Goal: Transaction & Acquisition: Purchase product/service

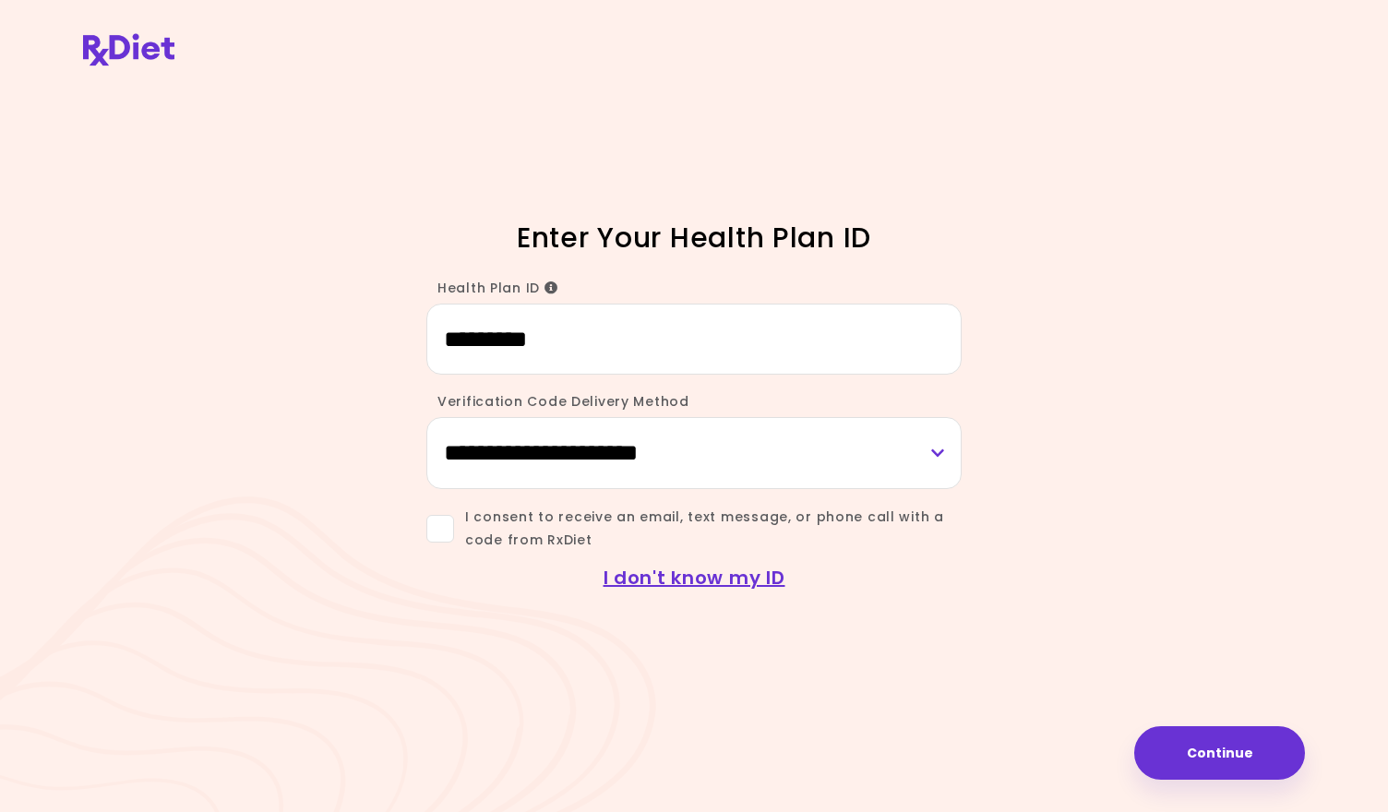
type input "*********"
click at [441, 532] on span at bounding box center [440, 529] width 28 height 28
click at [1207, 752] on button "Continue" at bounding box center [1219, 753] width 171 height 54
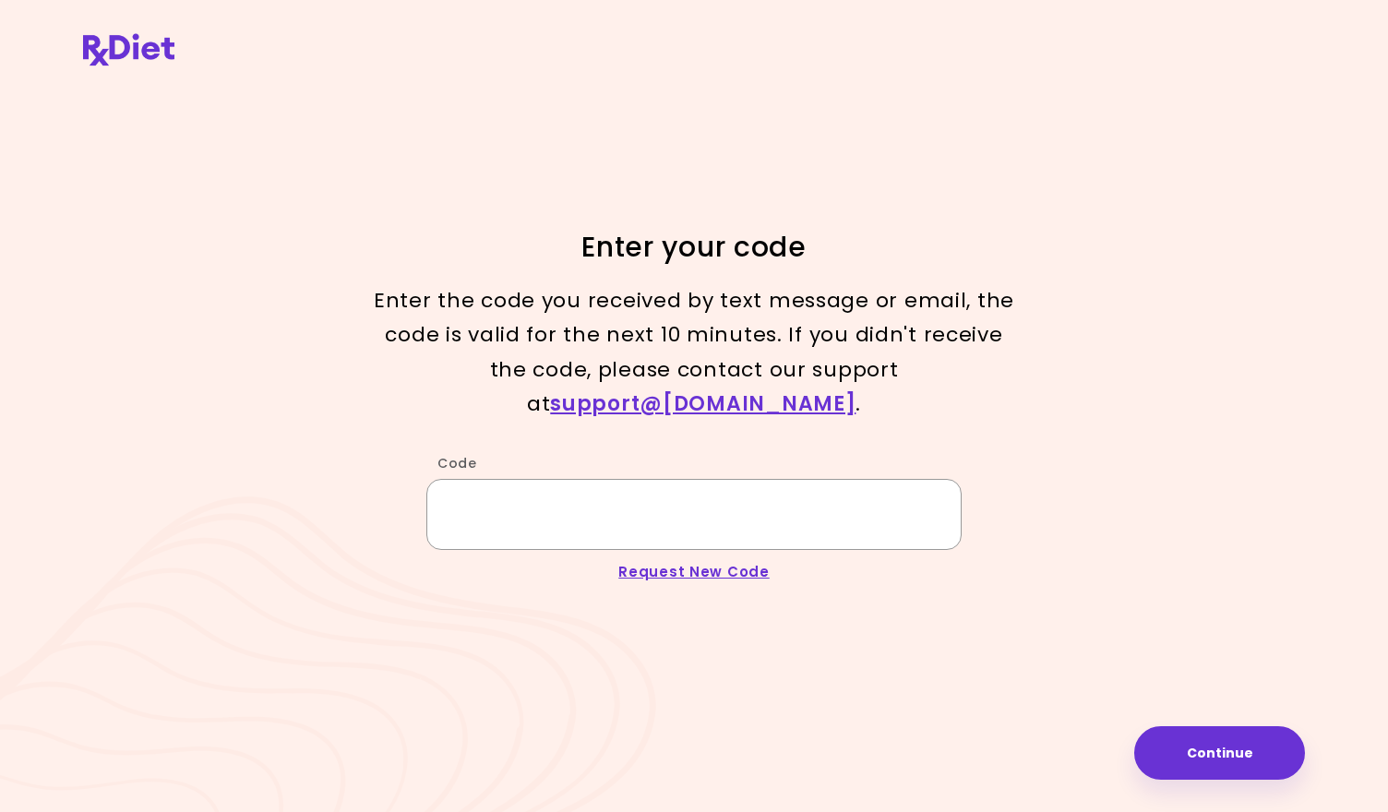
click at [778, 479] on input "Code" at bounding box center [693, 514] width 535 height 71
type input "******"
click at [1229, 760] on button "Continue" at bounding box center [1219, 753] width 171 height 54
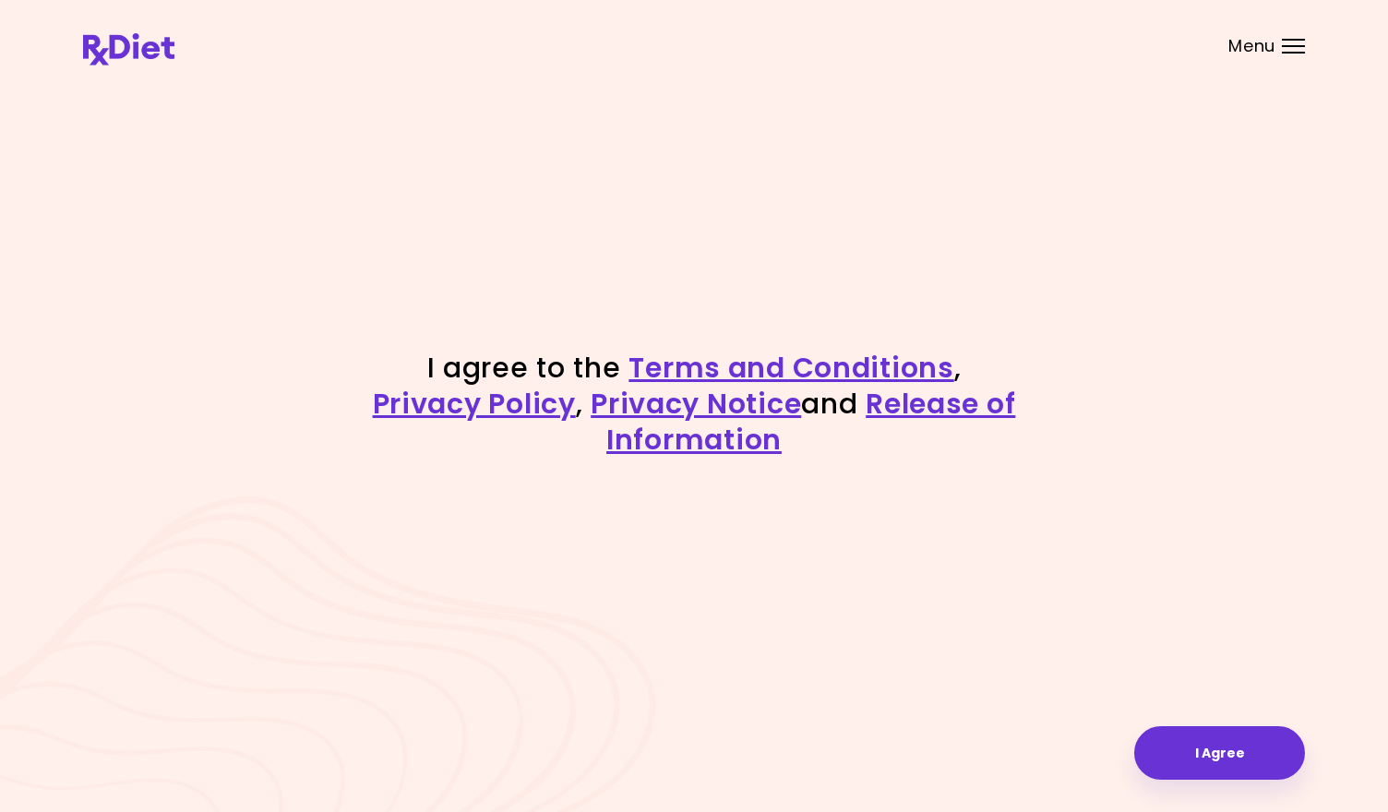
drag, startPoint x: 1229, startPoint y: 760, endPoint x: 812, endPoint y: 686, distance: 423.6
click at [812, 686] on div "I agree to the Terms and Conditions , Privacy Policy , Privacy Notice and Relea…" at bounding box center [694, 406] width 1388 height 812
click at [1248, 750] on button "I Agree" at bounding box center [1219, 753] width 171 height 54
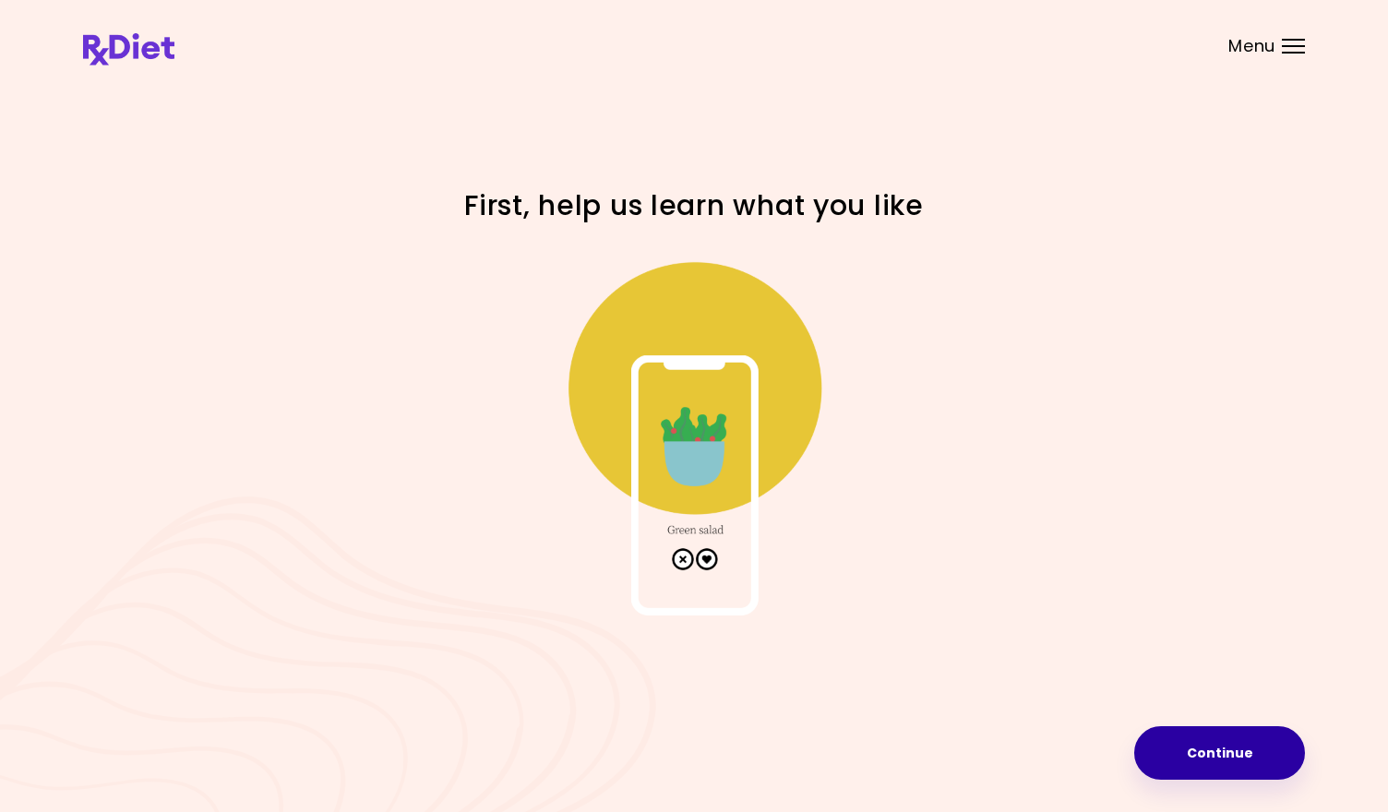
click at [1248, 750] on button "Continue" at bounding box center [1219, 753] width 171 height 54
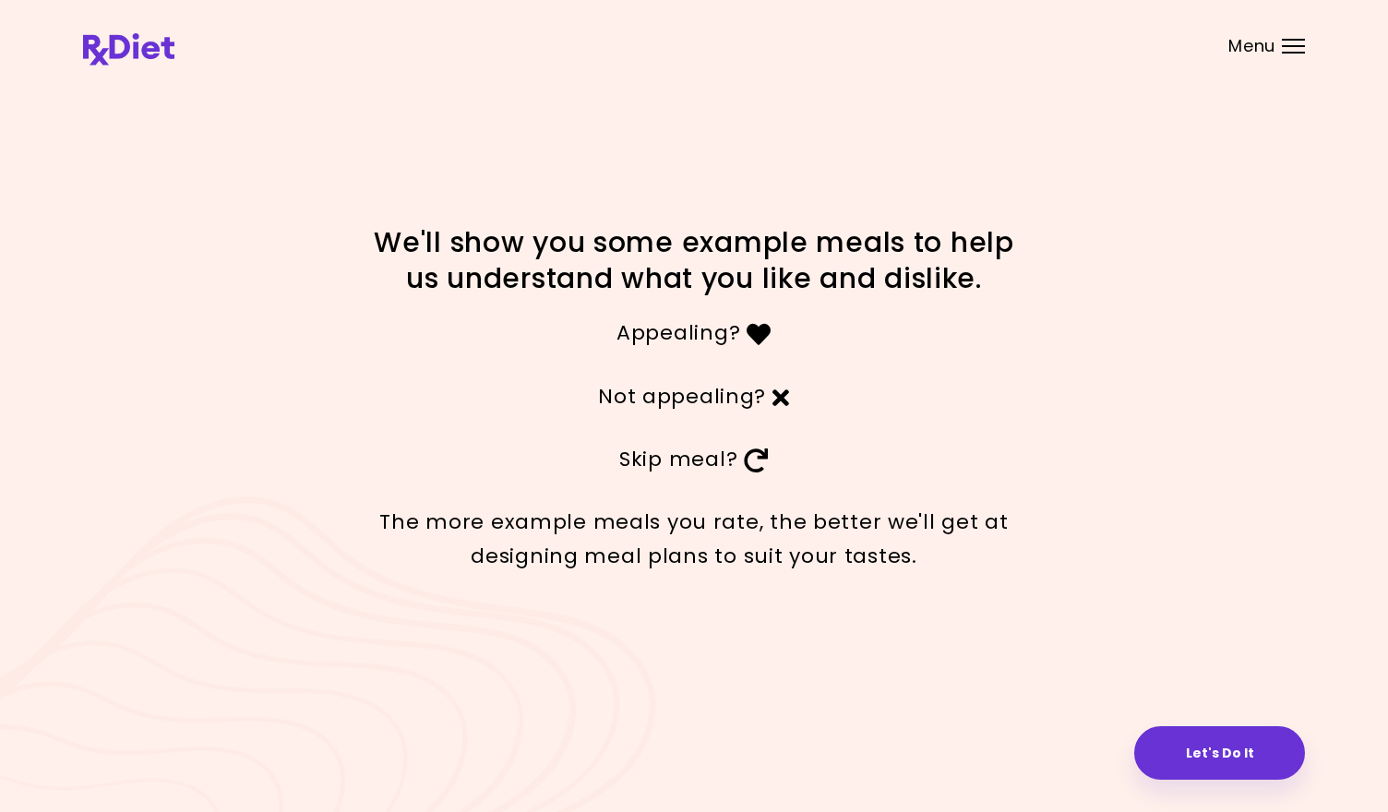
click at [1248, 750] on button "Let's Do It" at bounding box center [1219, 753] width 171 height 54
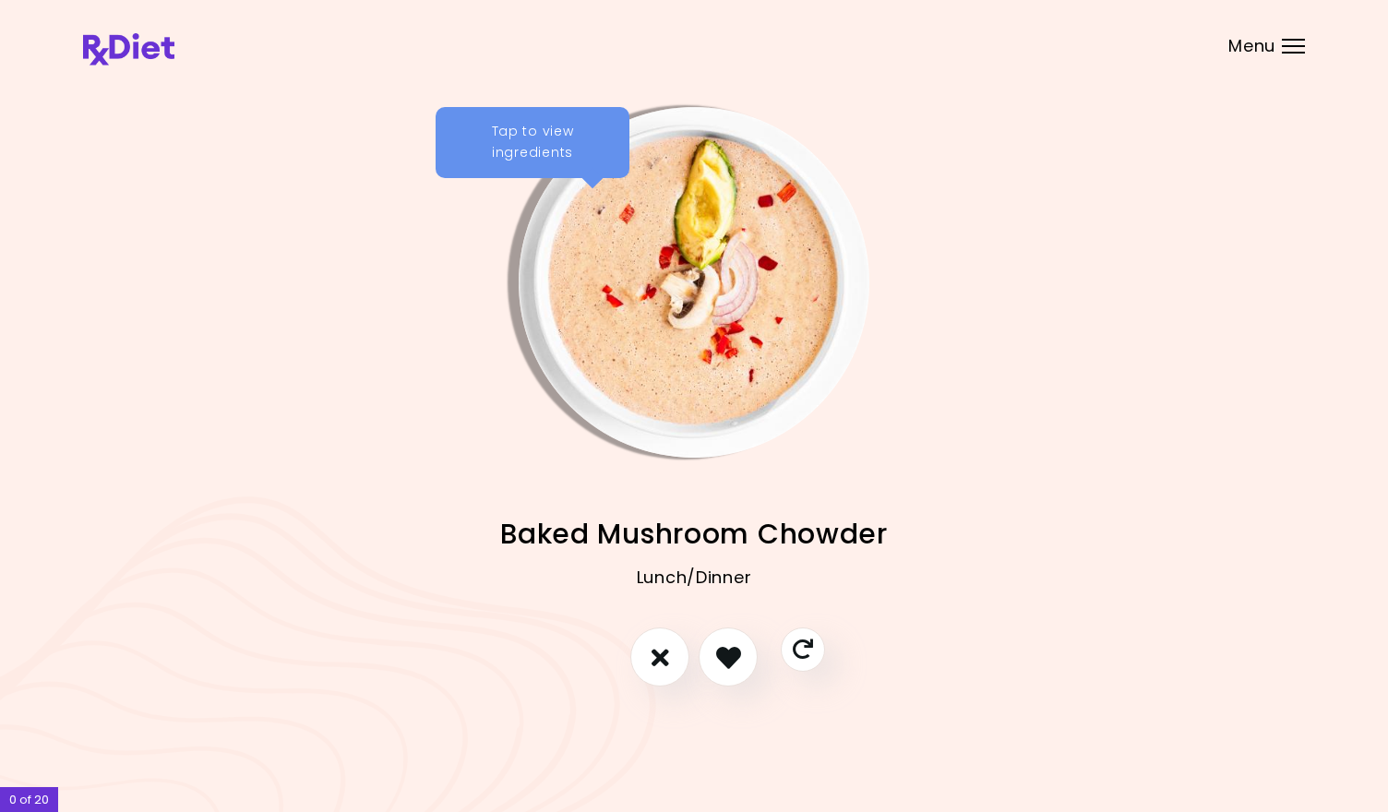
click at [1248, 750] on div "Tap to view ingredients Baked Mushroom Chowder Lunch/Dinner Salmon With Lentil …" at bounding box center [694, 406] width 1388 height 812
click at [730, 652] on icon "I like this recipe" at bounding box center [727, 657] width 29 height 29
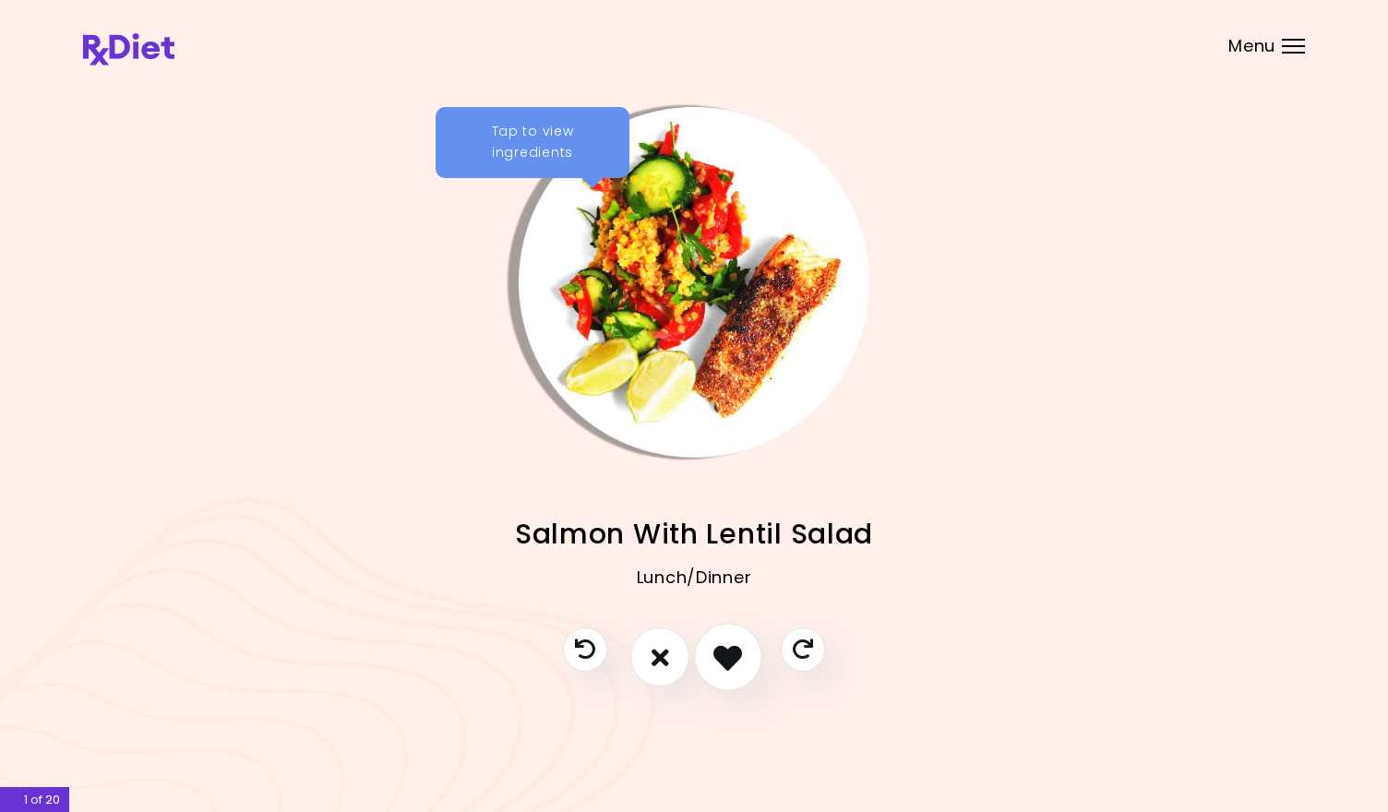
click at [727, 649] on icon "I like this recipe" at bounding box center [727, 657] width 29 height 29
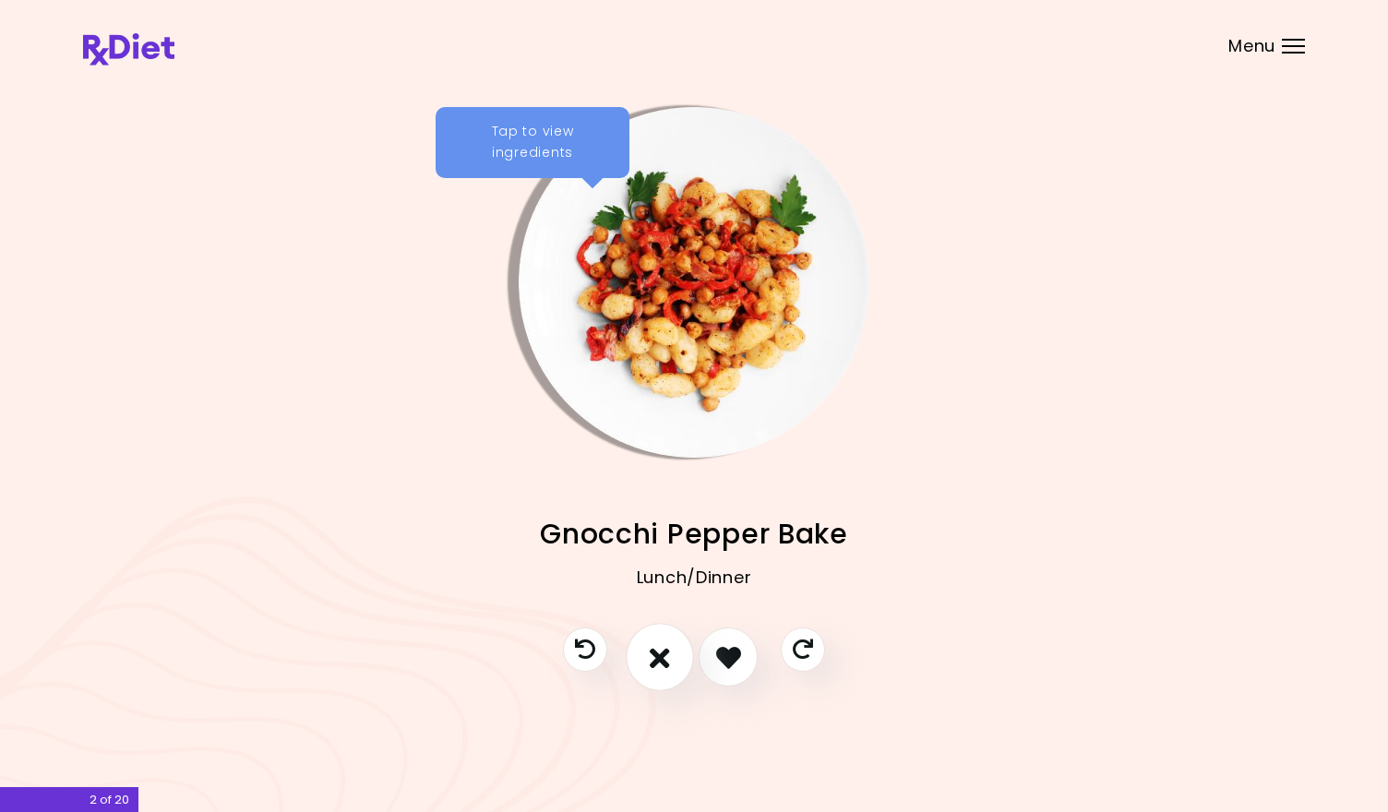
drag, startPoint x: 650, startPoint y: 653, endPoint x: 663, endPoint y: 654, distance: 13.0
click at [663, 654] on icon "I don't like this recipe" at bounding box center [660, 657] width 20 height 29
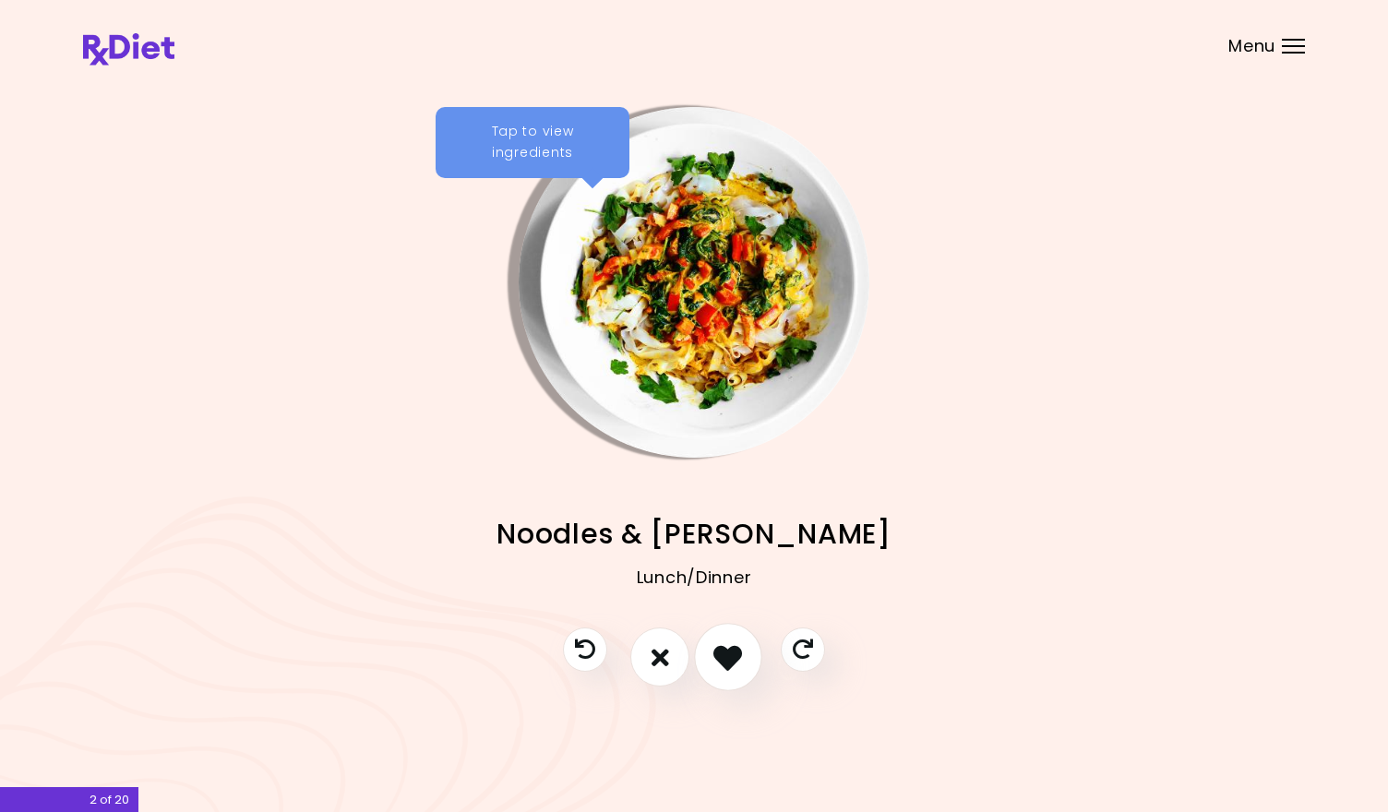
click at [731, 647] on icon "I like this recipe" at bounding box center [727, 657] width 29 height 29
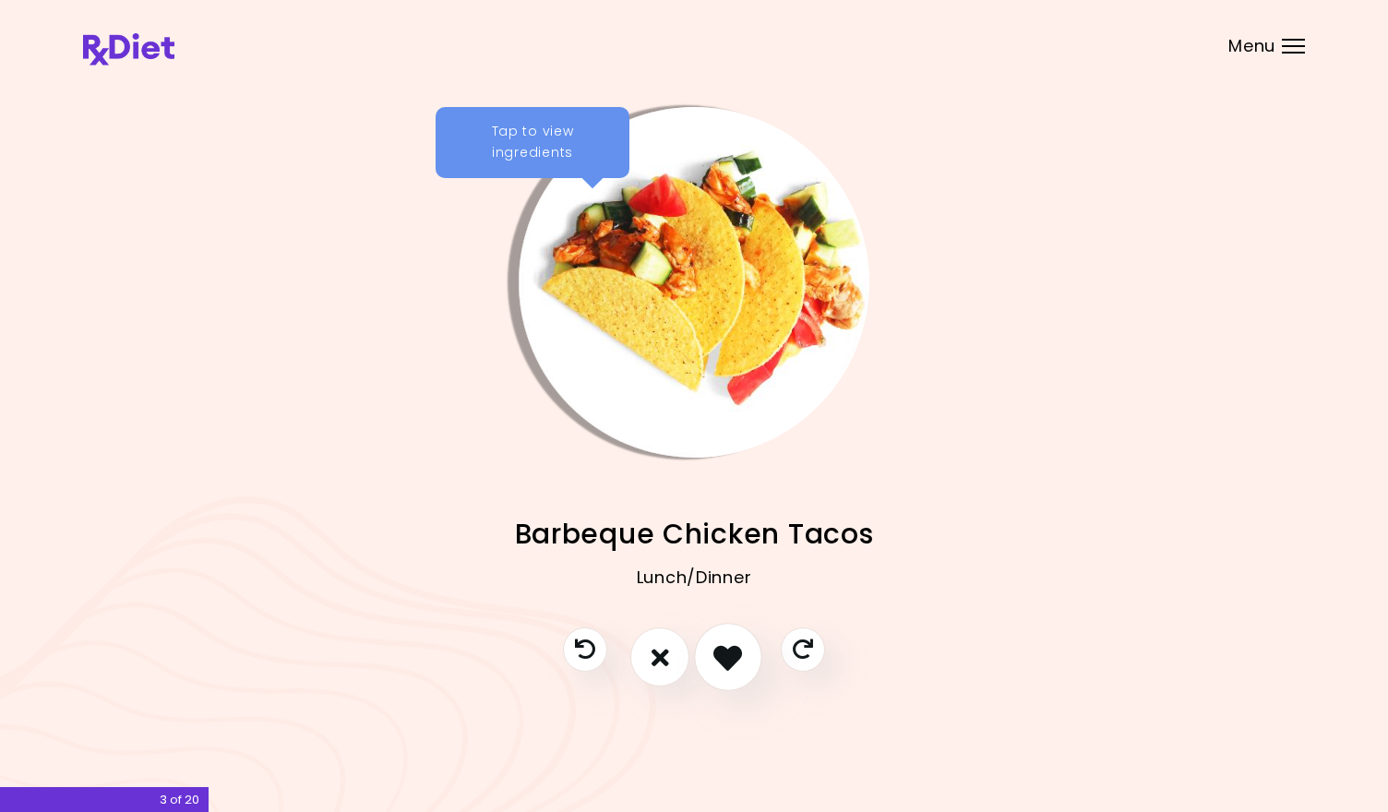
drag, startPoint x: 731, startPoint y: 647, endPoint x: 736, endPoint y: 661, distance: 14.9
click at [736, 661] on icon "I like this recipe" at bounding box center [727, 657] width 29 height 29
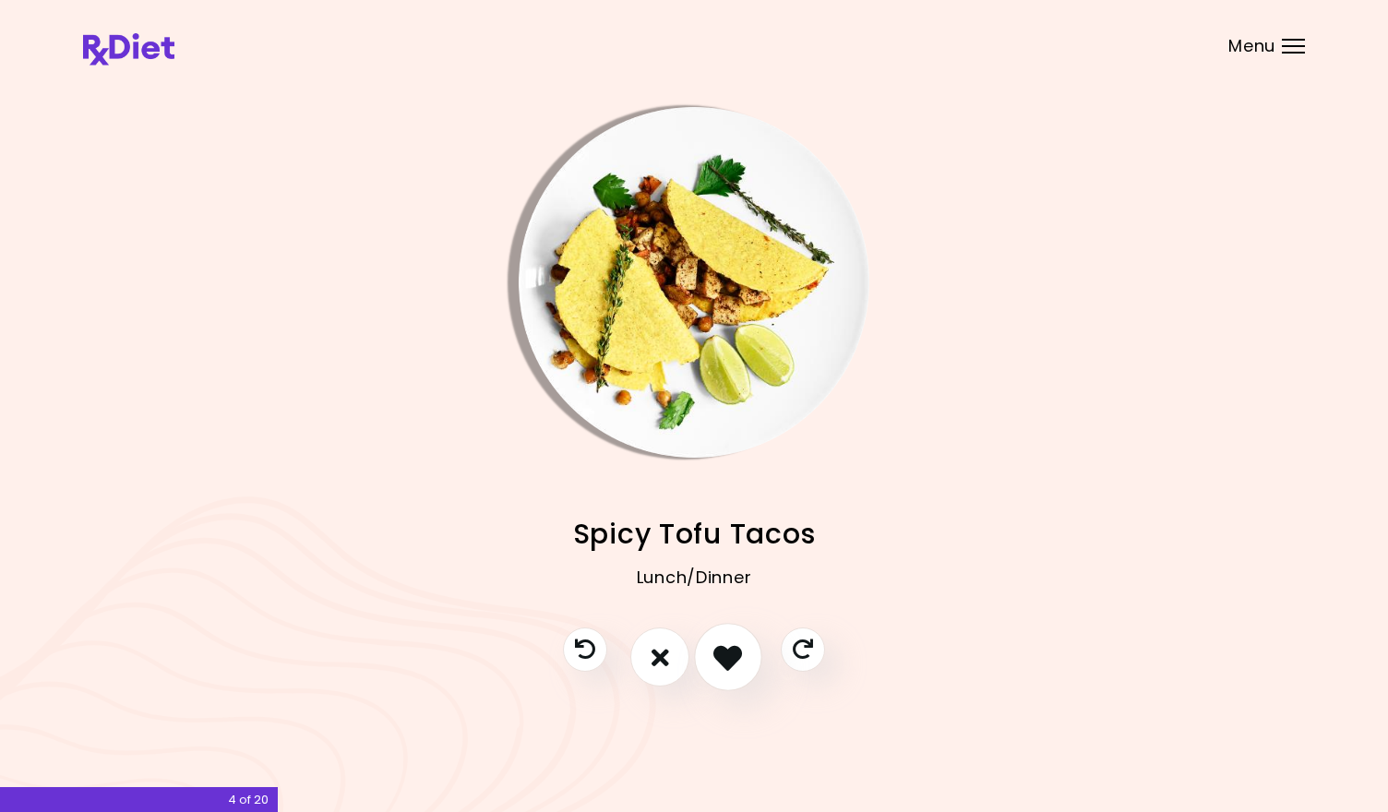
click at [736, 661] on icon "I like this recipe" at bounding box center [727, 657] width 29 height 29
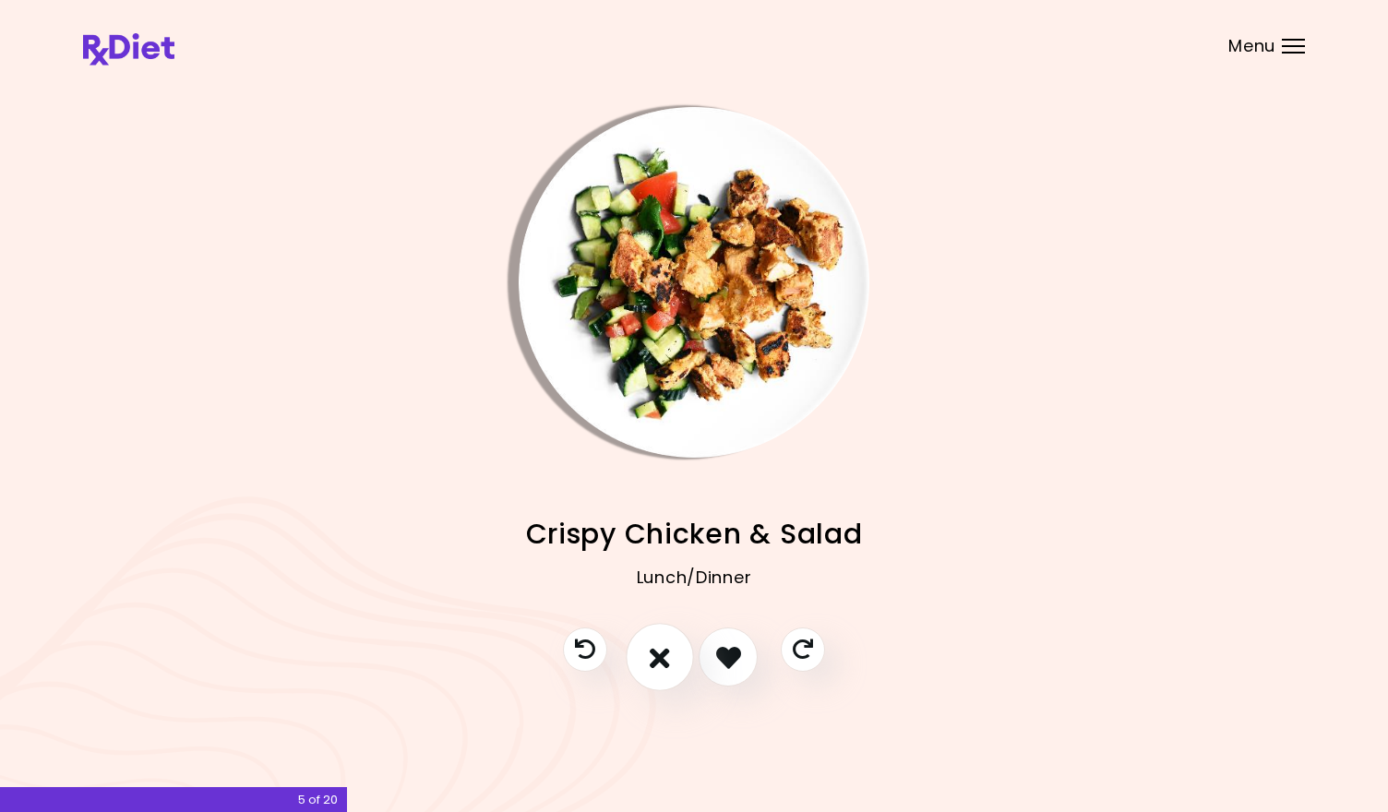
click at [656, 669] on icon "I don't like this recipe" at bounding box center [660, 657] width 20 height 29
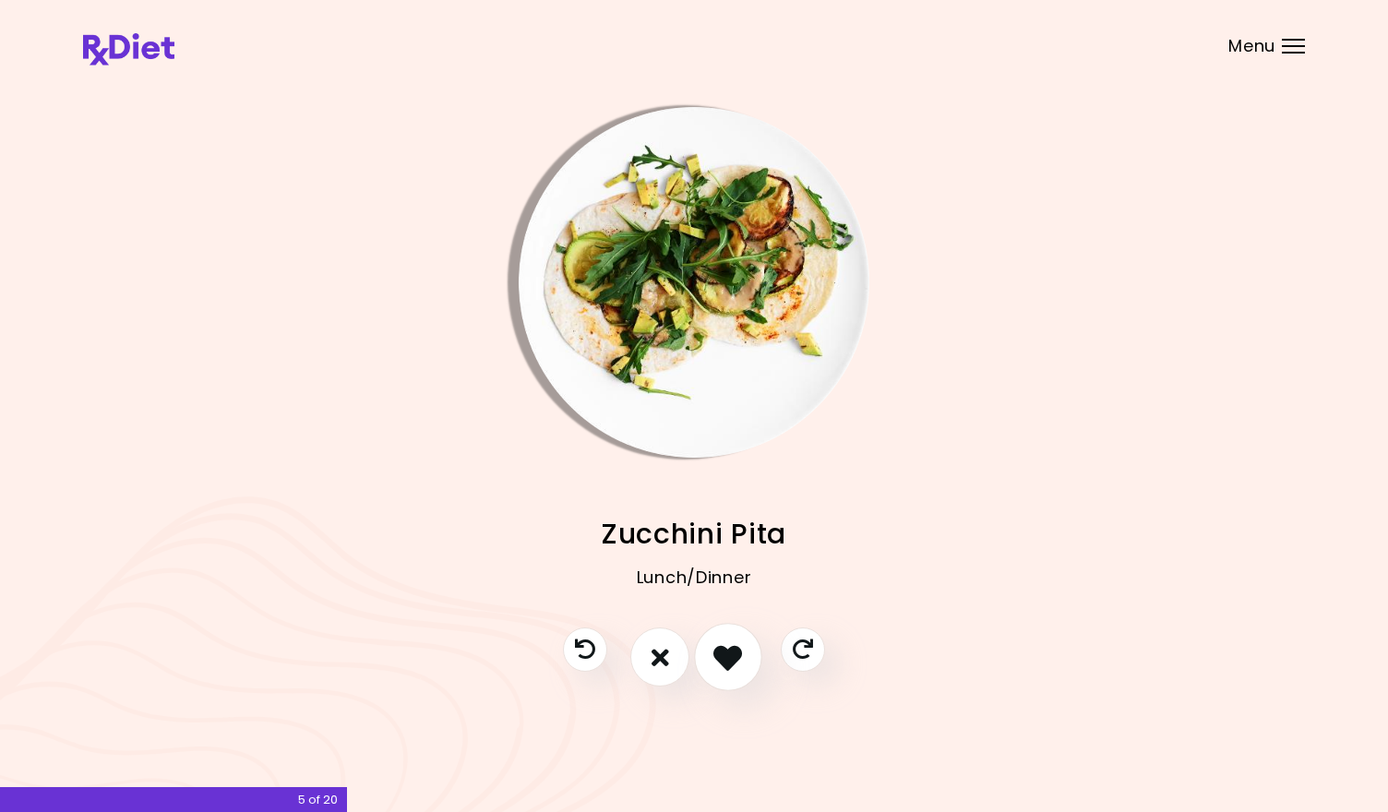
click at [724, 640] on button "I like this recipe" at bounding box center [728, 658] width 68 height 68
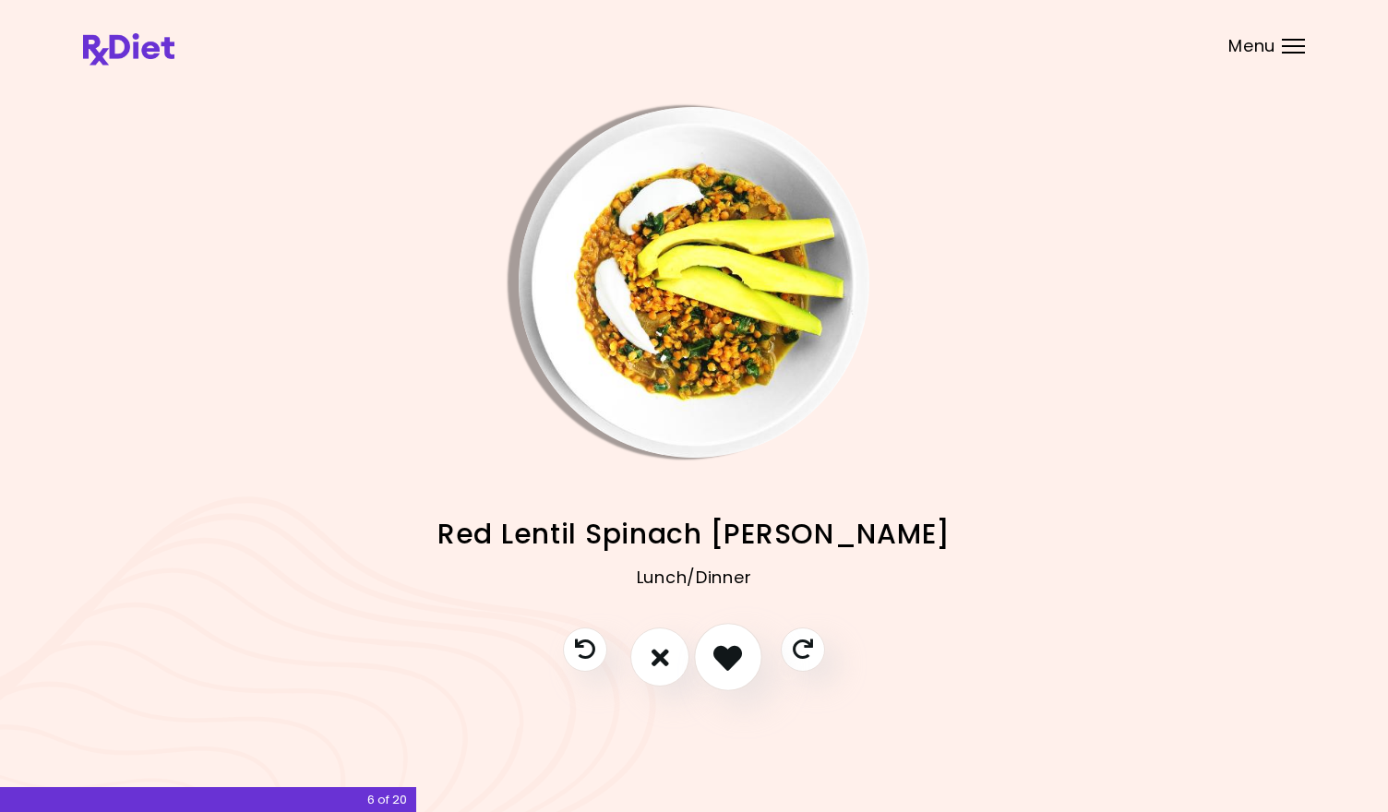
click at [724, 656] on icon "I like this recipe" at bounding box center [727, 657] width 29 height 29
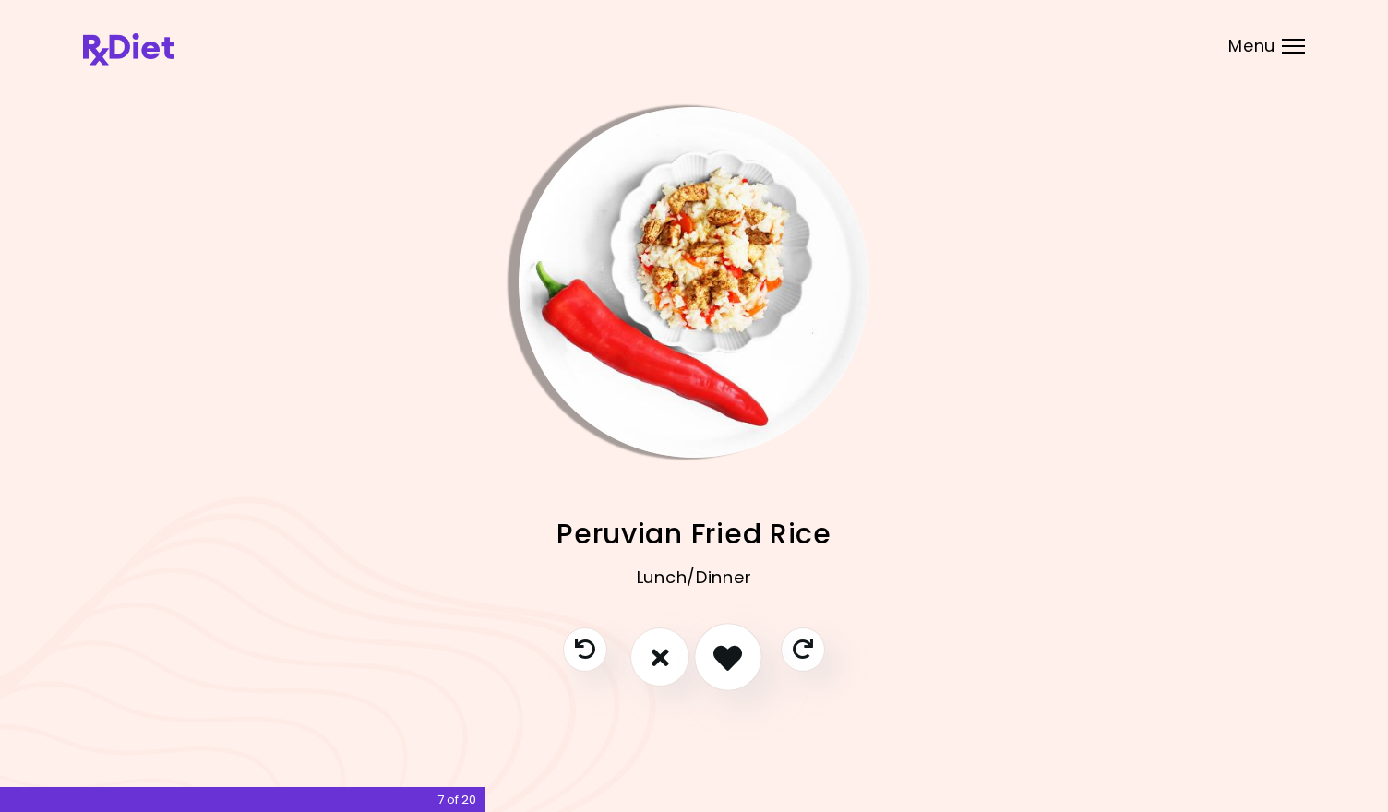
click at [724, 656] on icon "I like this recipe" at bounding box center [727, 657] width 29 height 29
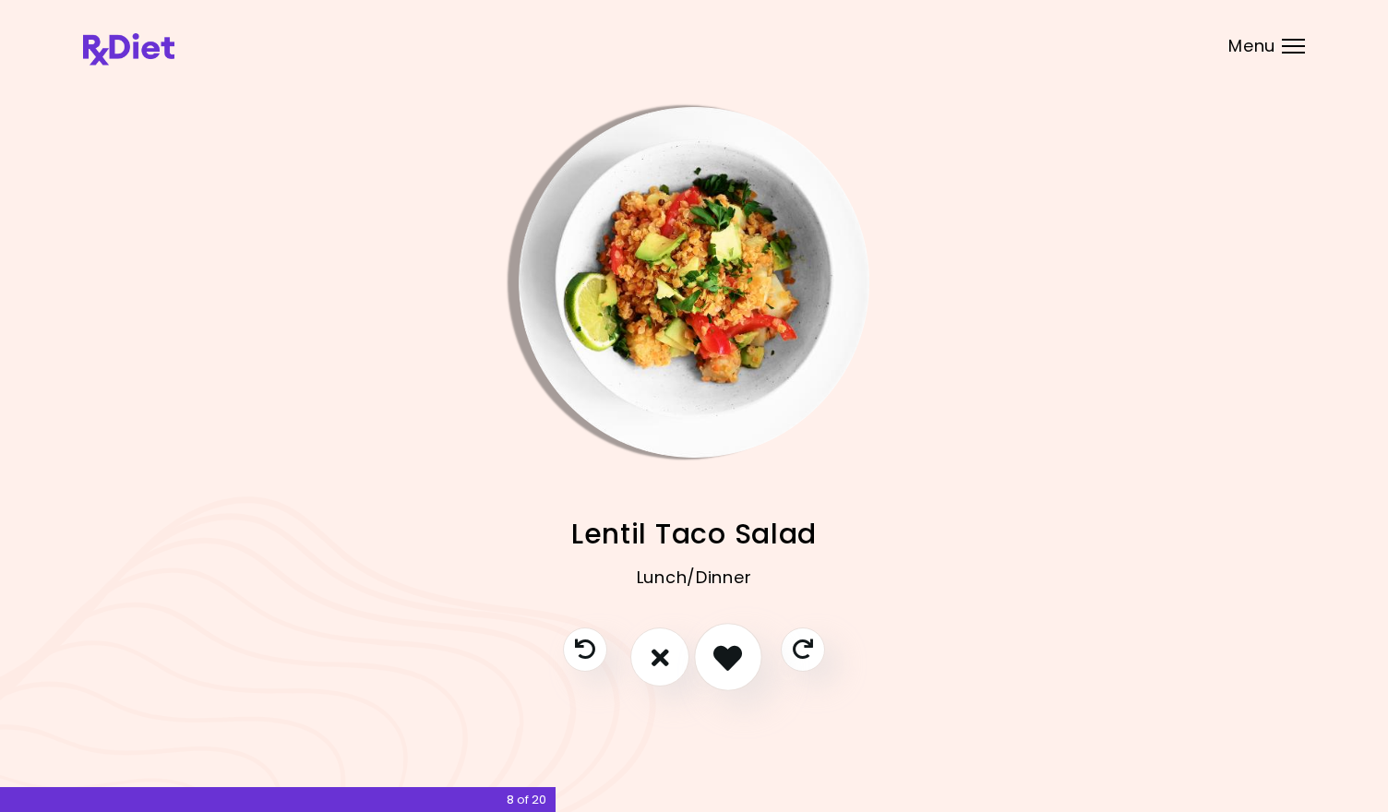
click at [724, 656] on icon "I like this recipe" at bounding box center [727, 657] width 29 height 29
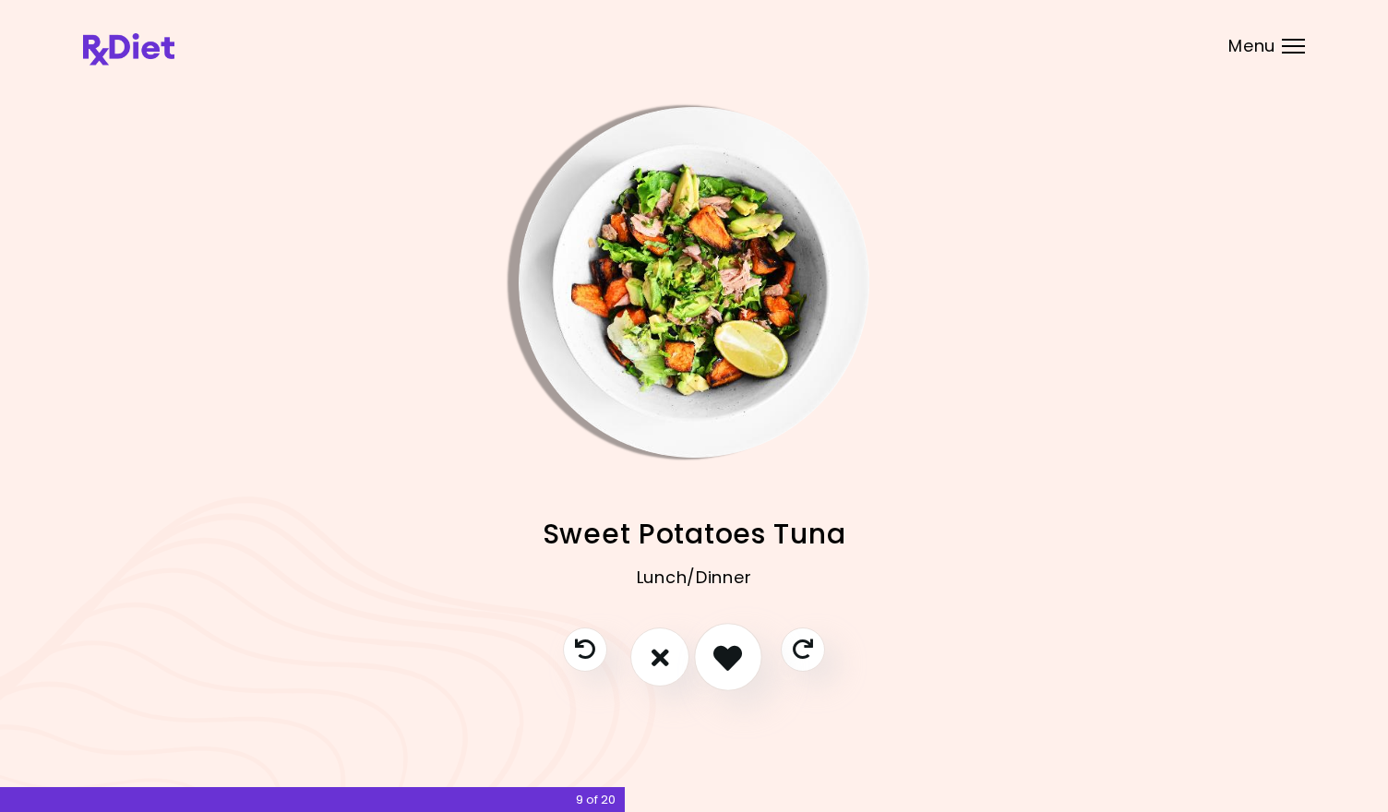
click at [724, 656] on icon "I like this recipe" at bounding box center [727, 657] width 29 height 29
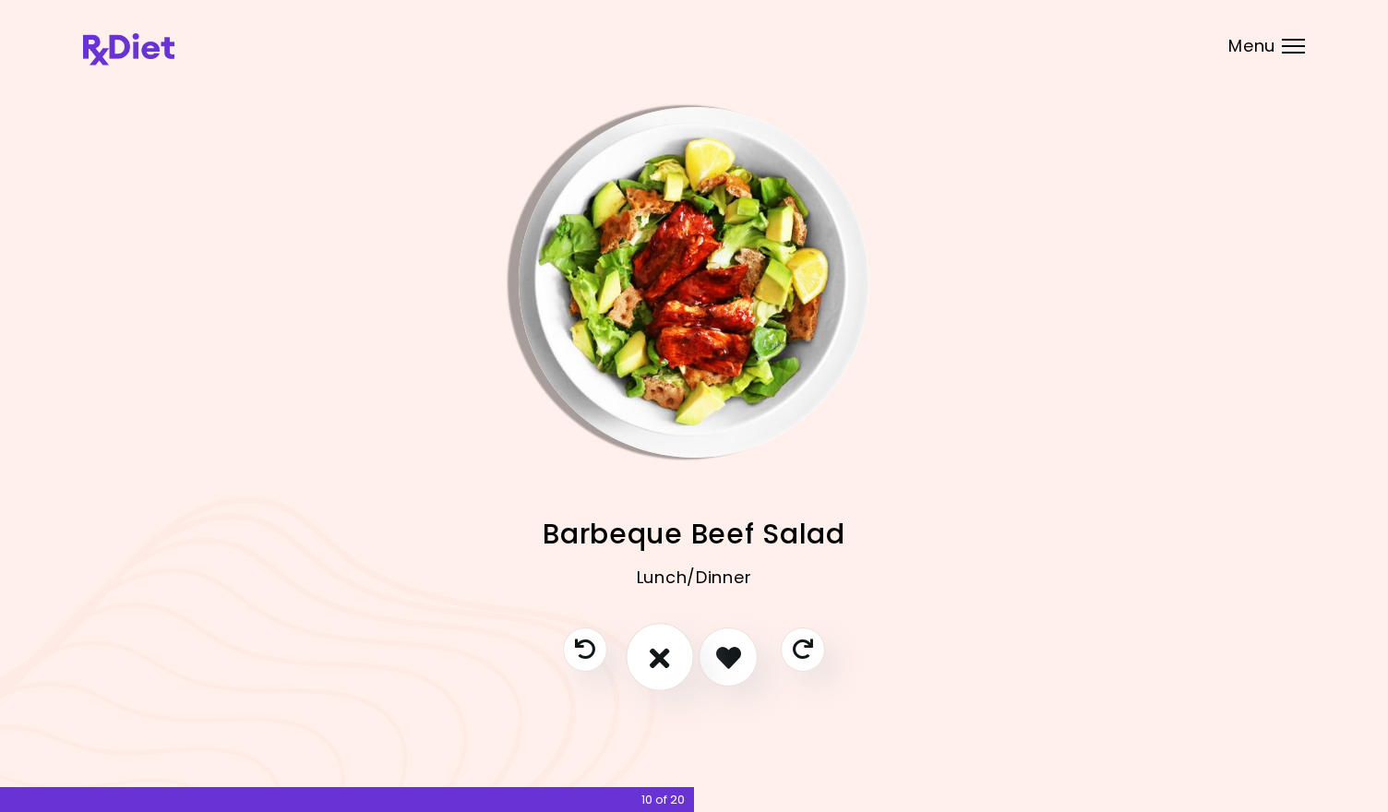
click at [653, 651] on icon "I don't like this recipe" at bounding box center [660, 657] width 20 height 29
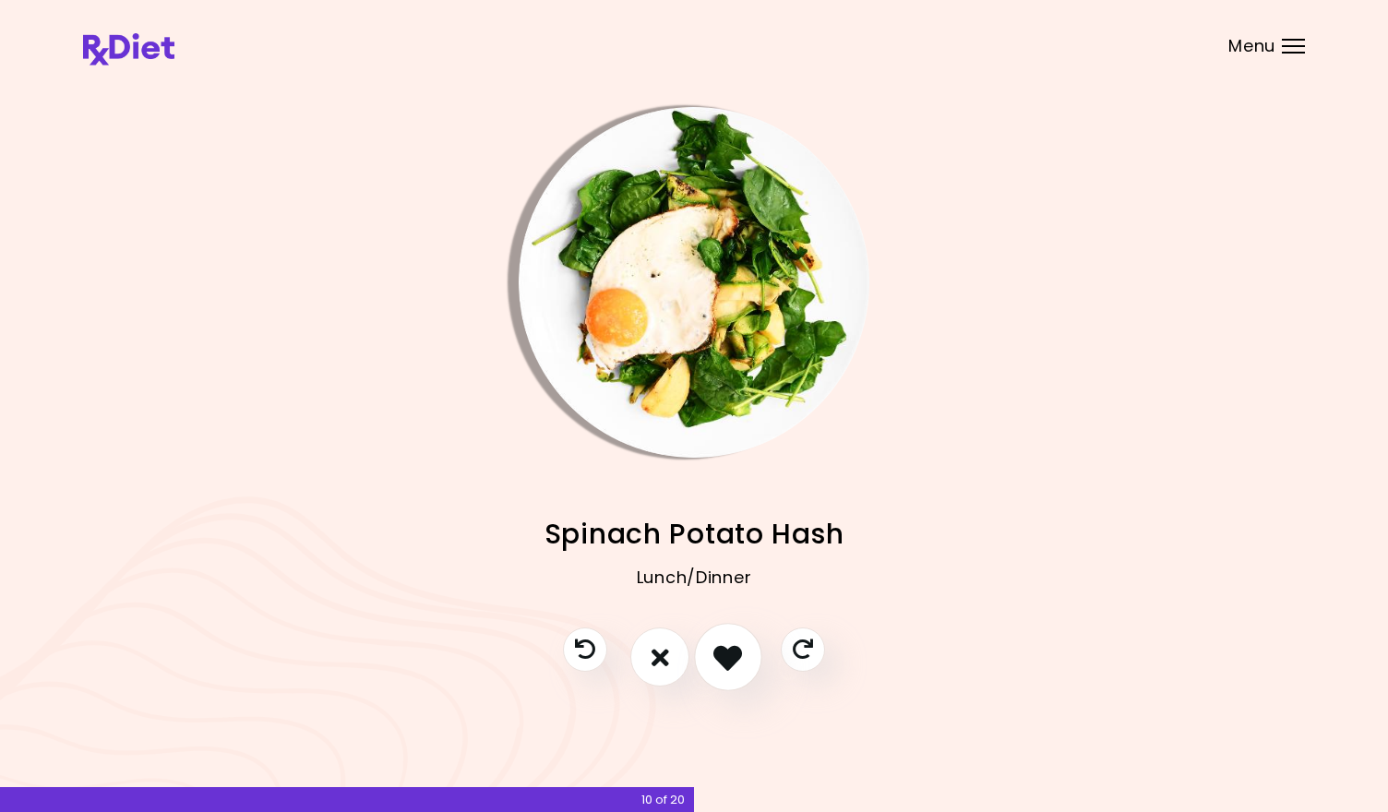
click at [723, 650] on icon "I like this recipe" at bounding box center [727, 657] width 29 height 29
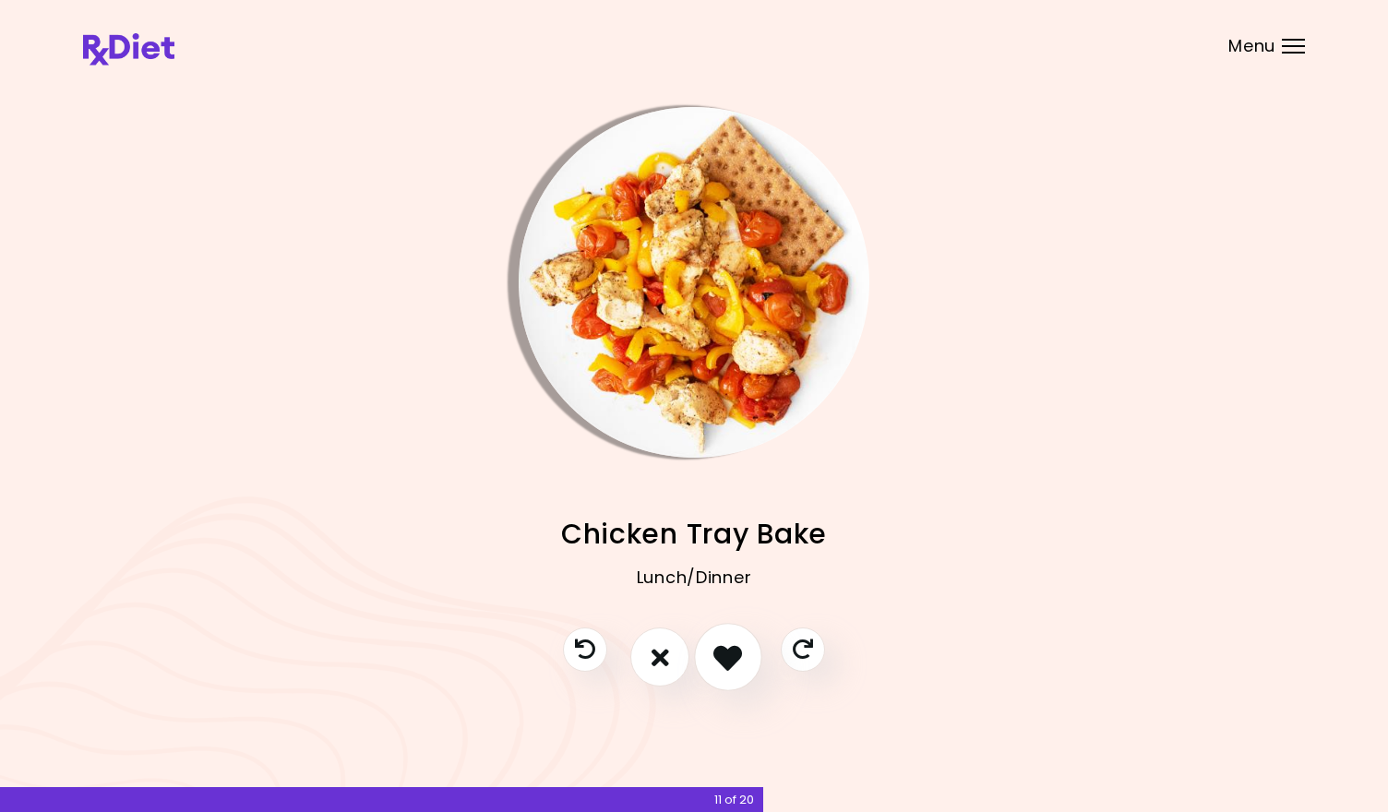
click at [723, 650] on icon "I like this recipe" at bounding box center [727, 657] width 29 height 29
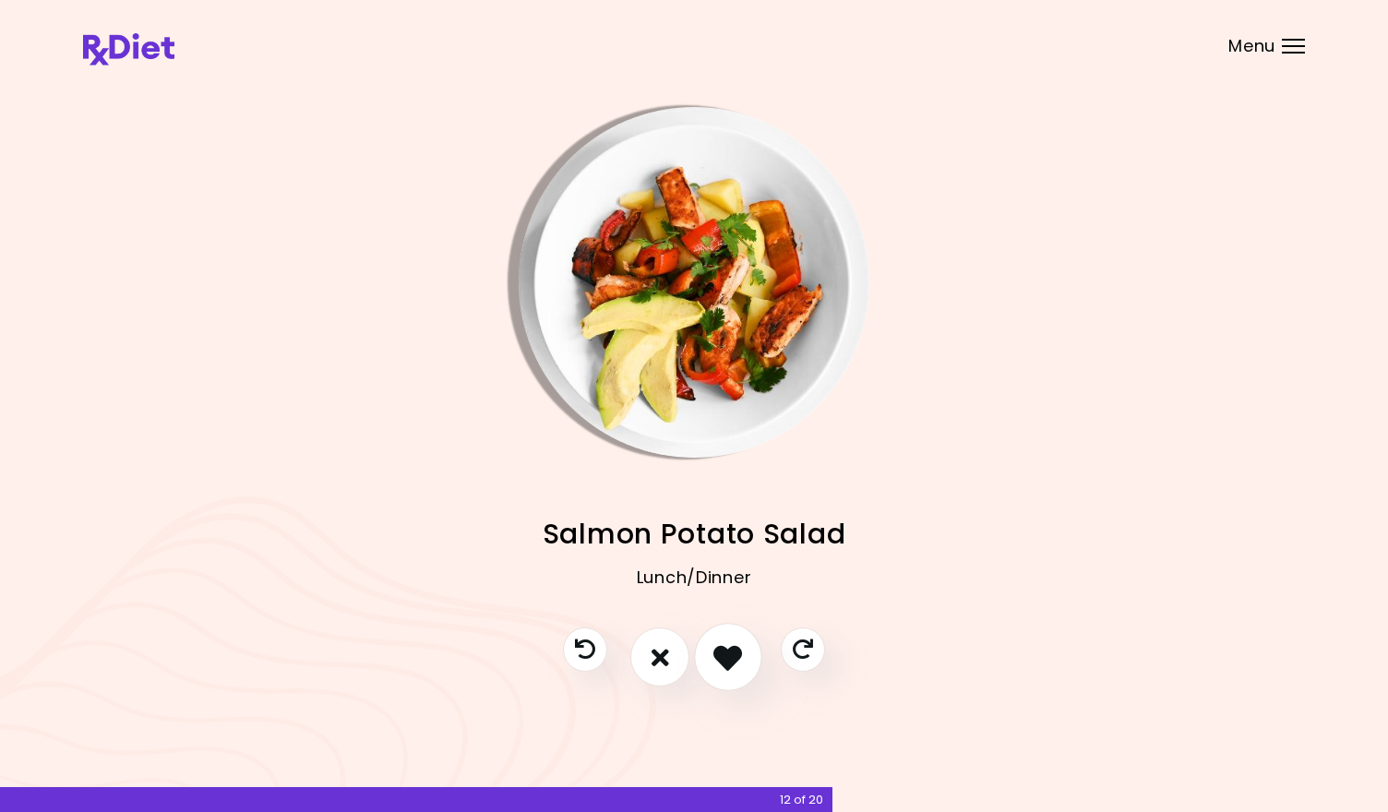
click at [723, 650] on icon "I like this recipe" at bounding box center [727, 657] width 29 height 29
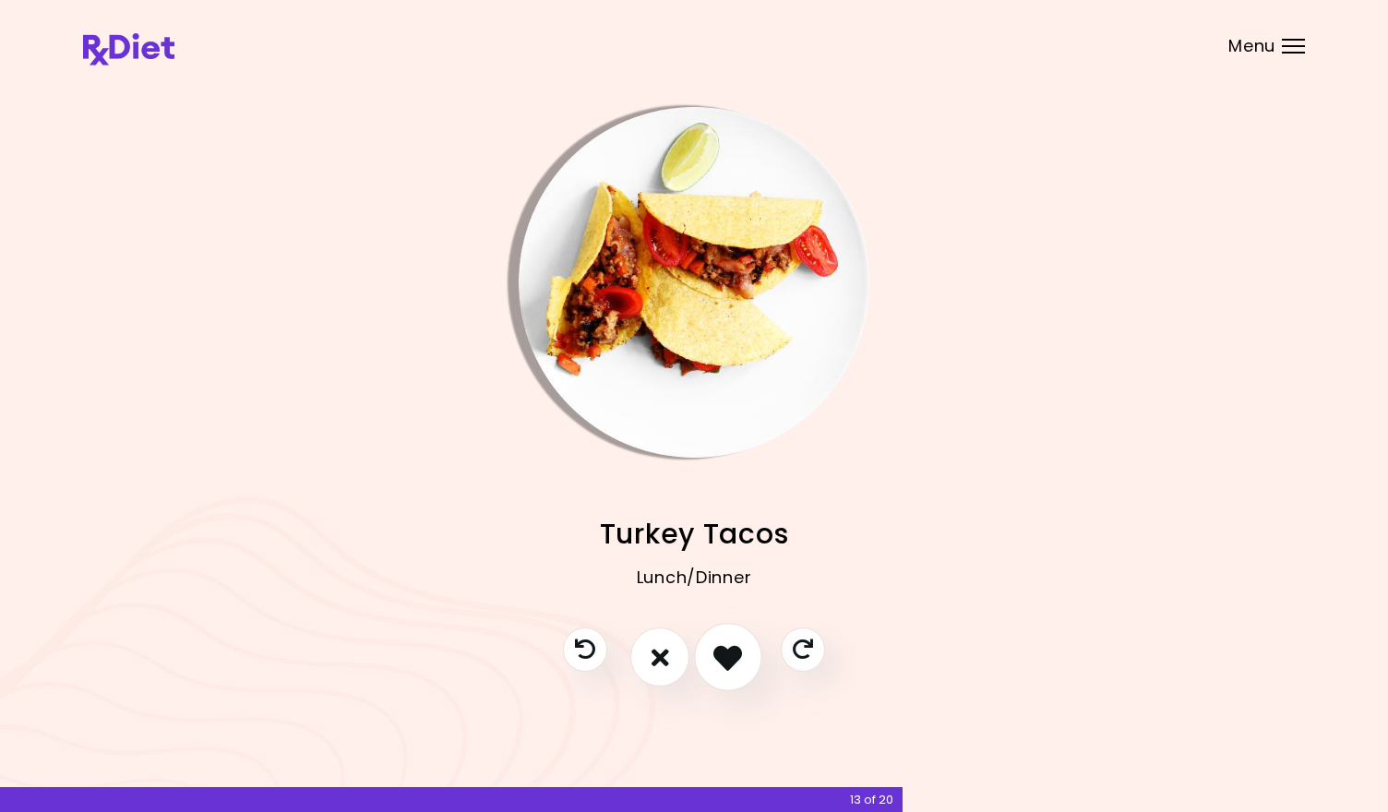
click at [723, 650] on icon "I like this recipe" at bounding box center [727, 657] width 29 height 29
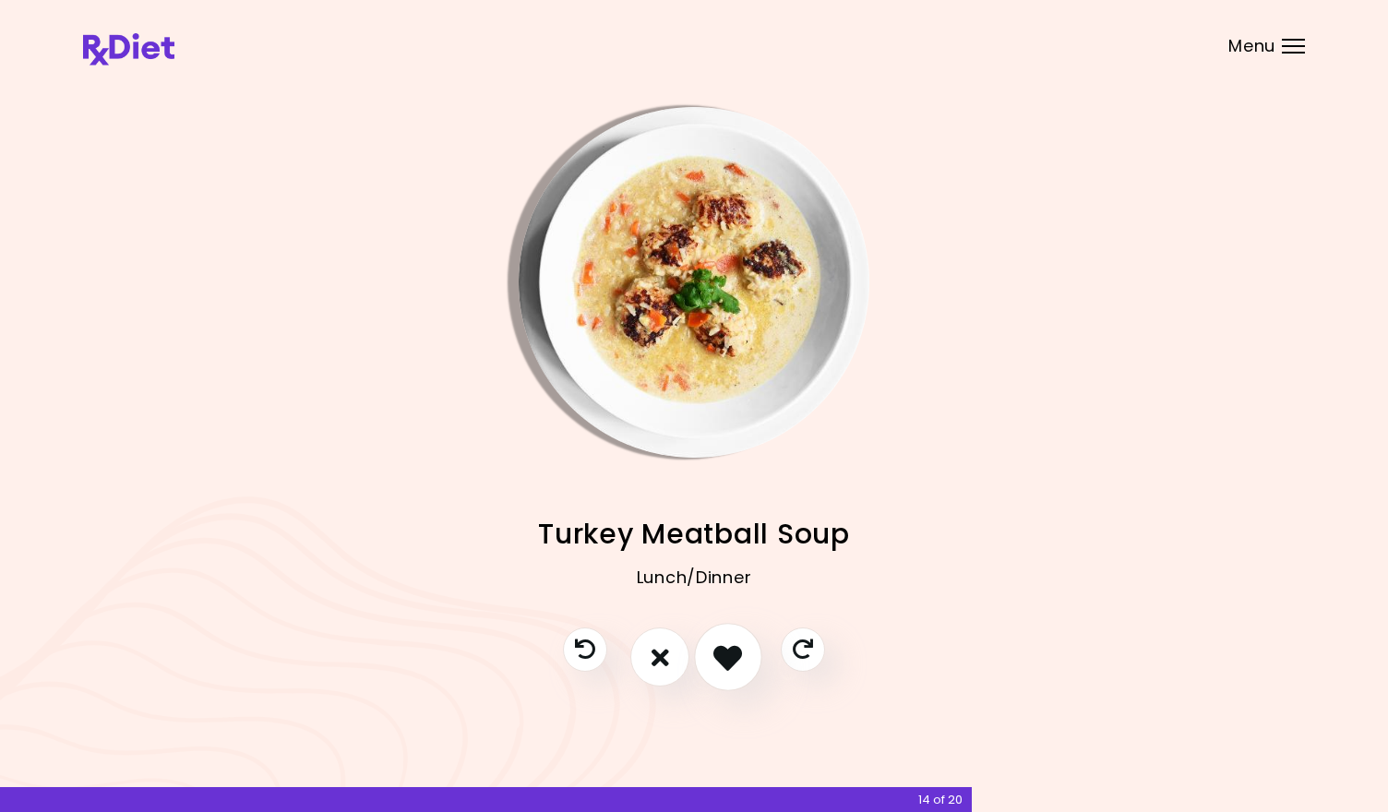
click at [723, 650] on icon "I like this recipe" at bounding box center [727, 657] width 29 height 29
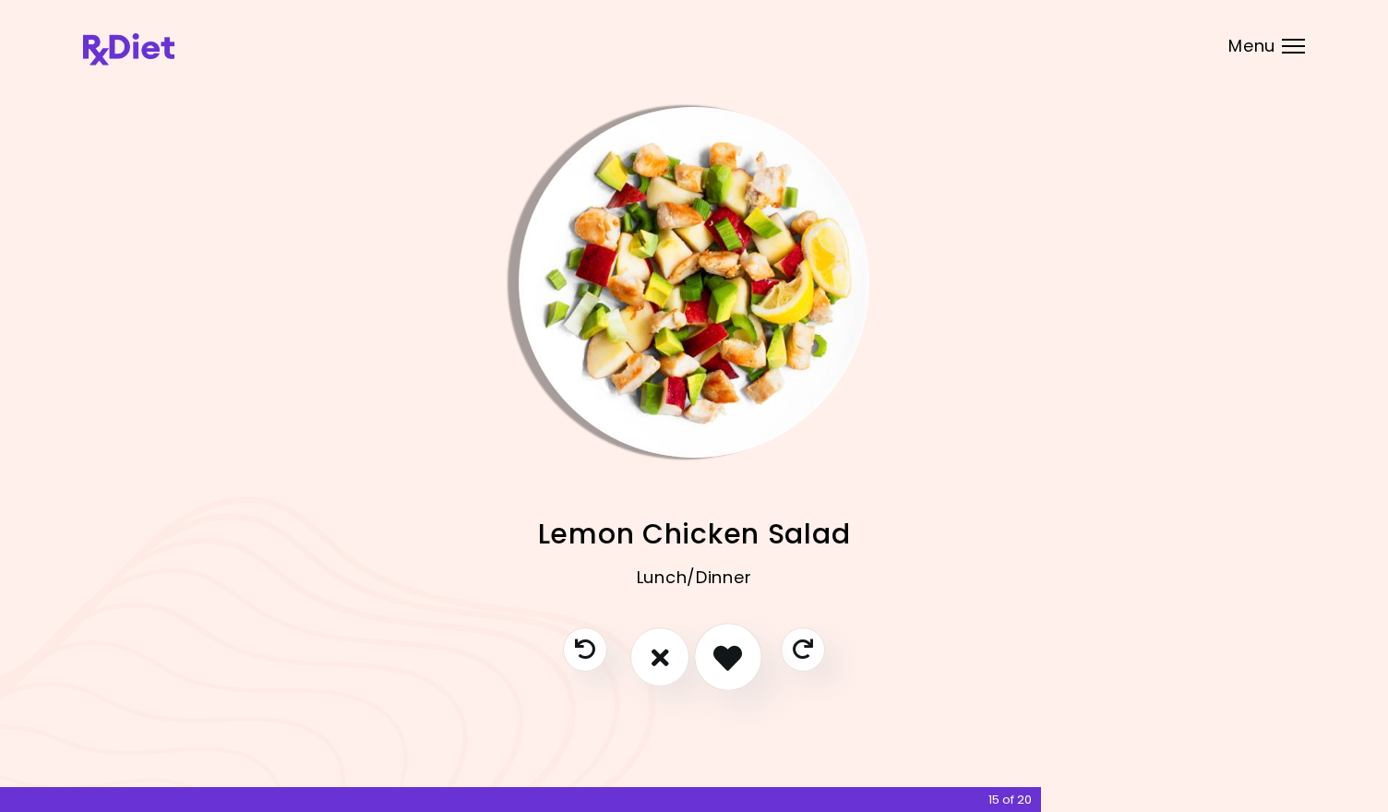
click at [723, 650] on icon "I like this recipe" at bounding box center [727, 657] width 29 height 29
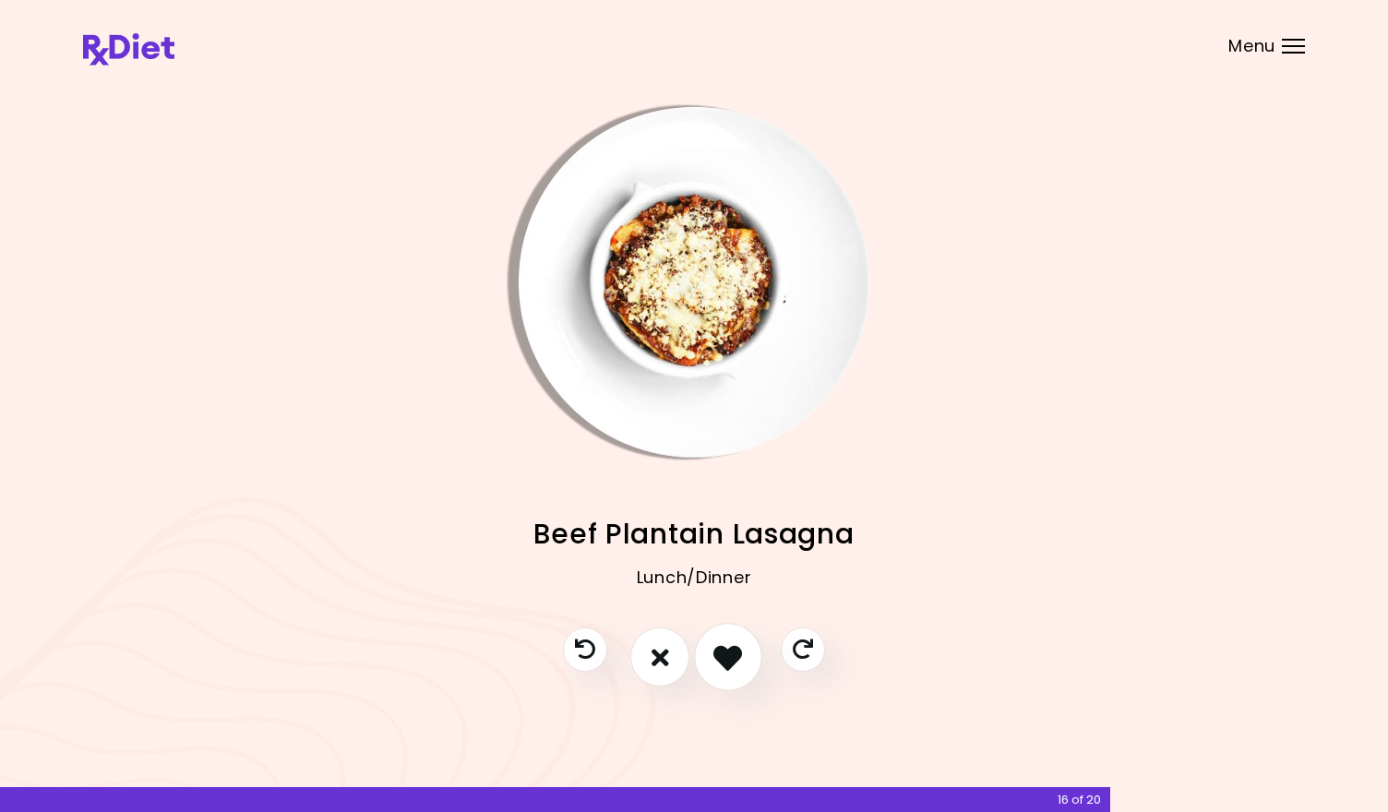
click at [723, 650] on icon "I like this recipe" at bounding box center [727, 657] width 29 height 29
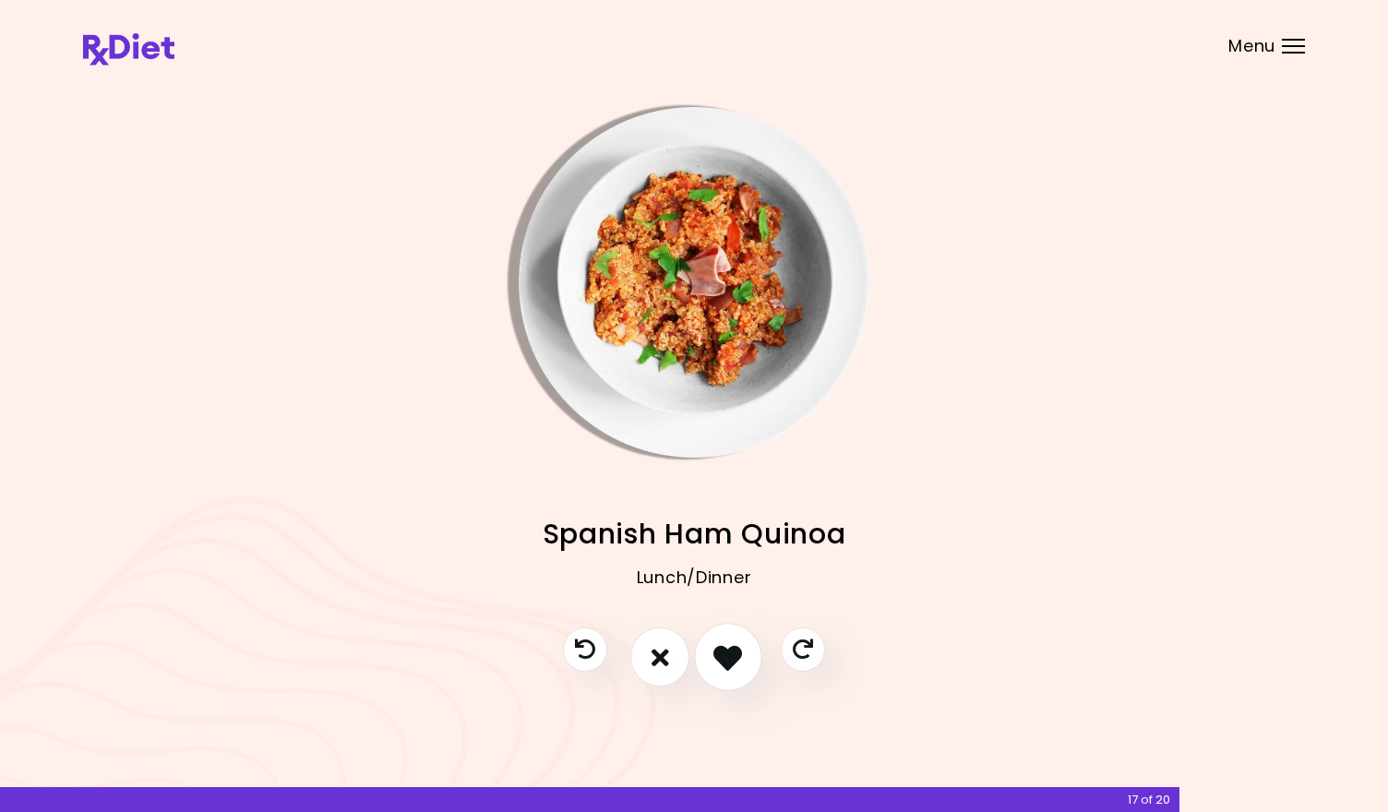
click at [723, 650] on icon "I like this recipe" at bounding box center [727, 657] width 29 height 29
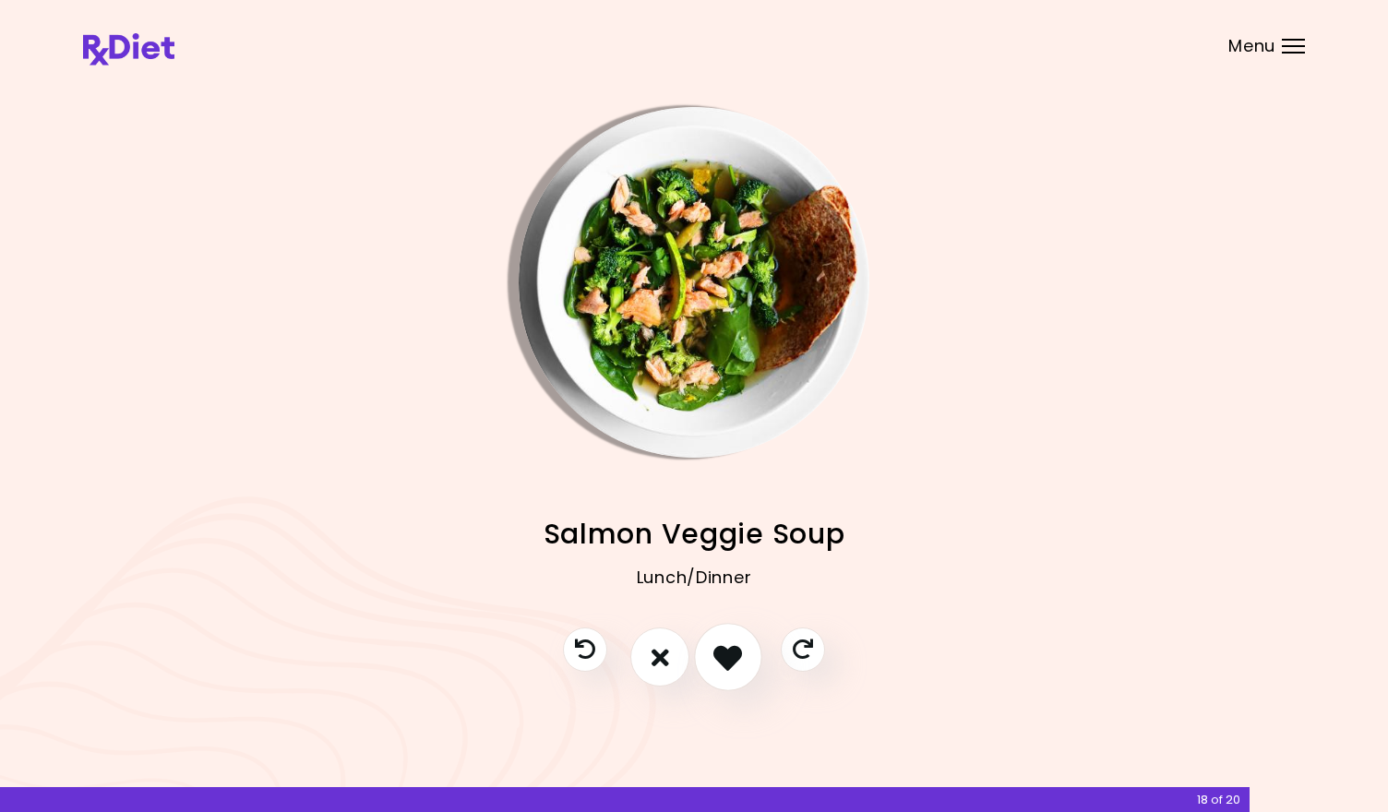
click at [733, 658] on icon "I like this recipe" at bounding box center [727, 657] width 29 height 29
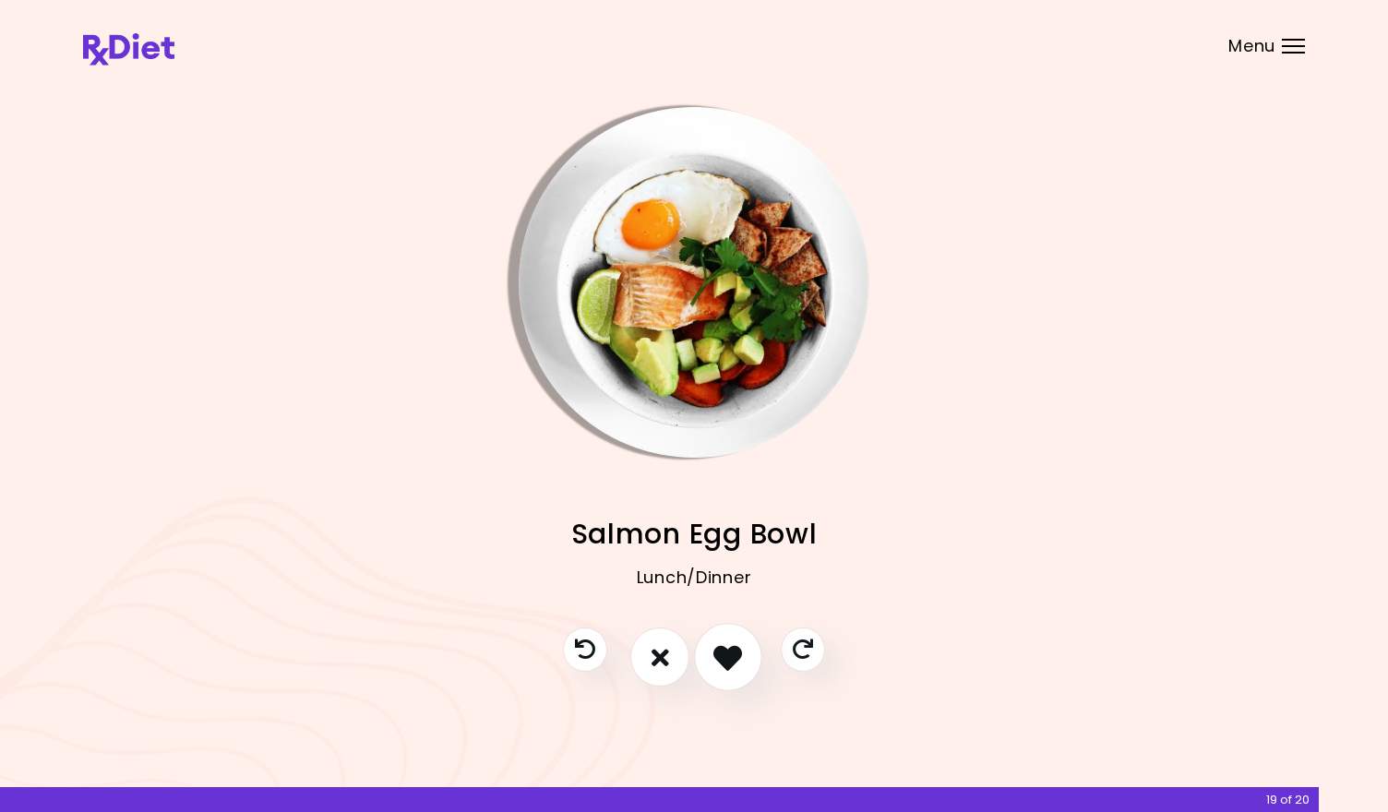
click at [733, 658] on icon "I like this recipe" at bounding box center [727, 657] width 29 height 29
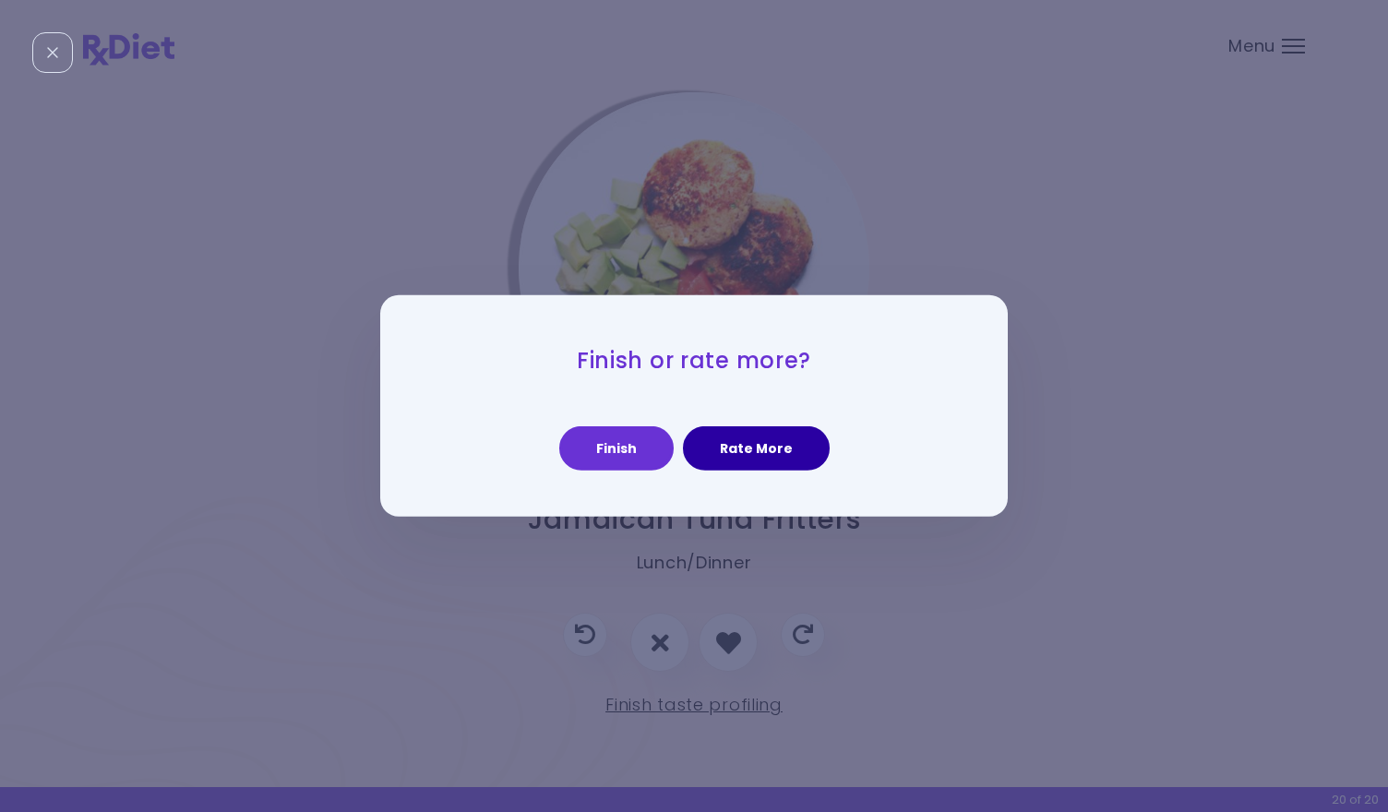
click at [736, 442] on button "Rate More" at bounding box center [756, 448] width 147 height 44
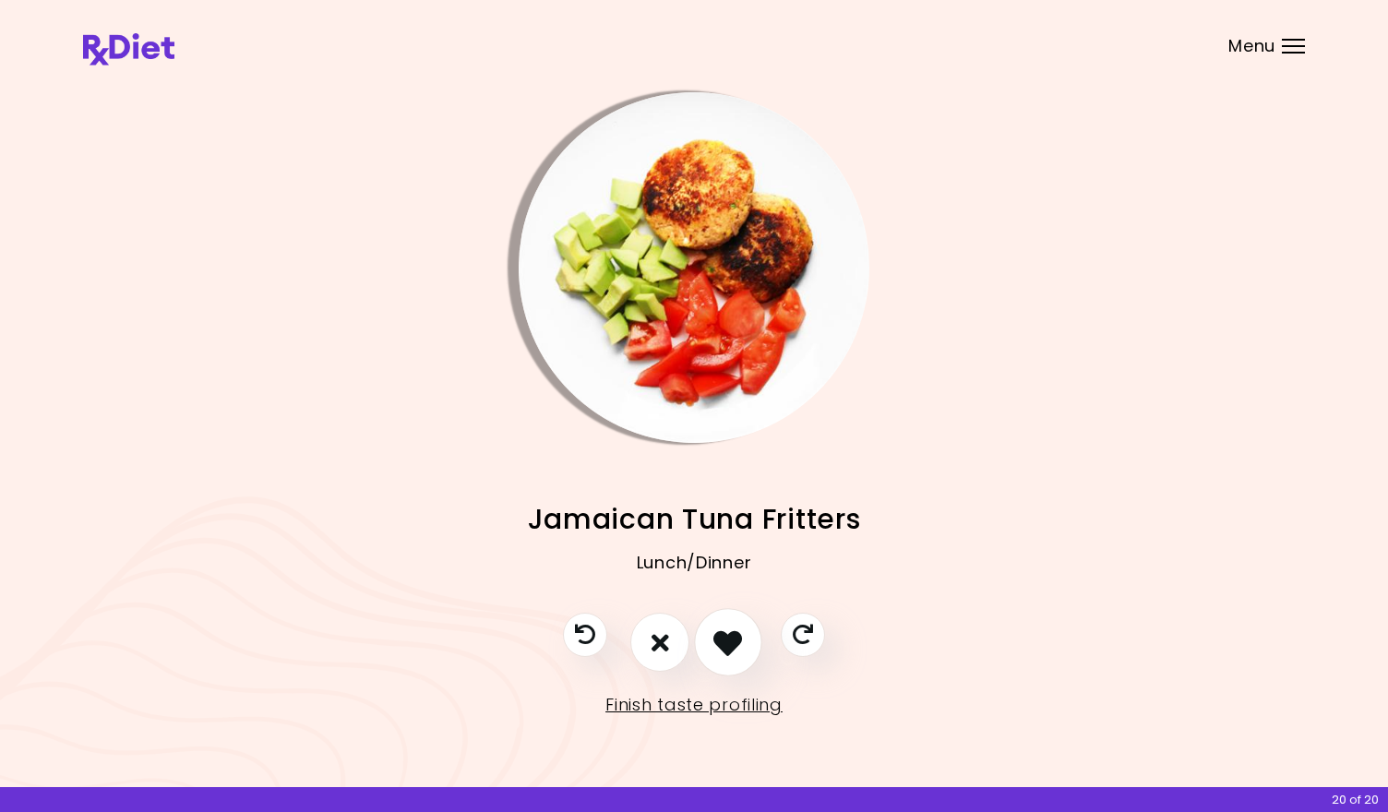
click at [728, 633] on icon "I like this recipe" at bounding box center [727, 643] width 29 height 29
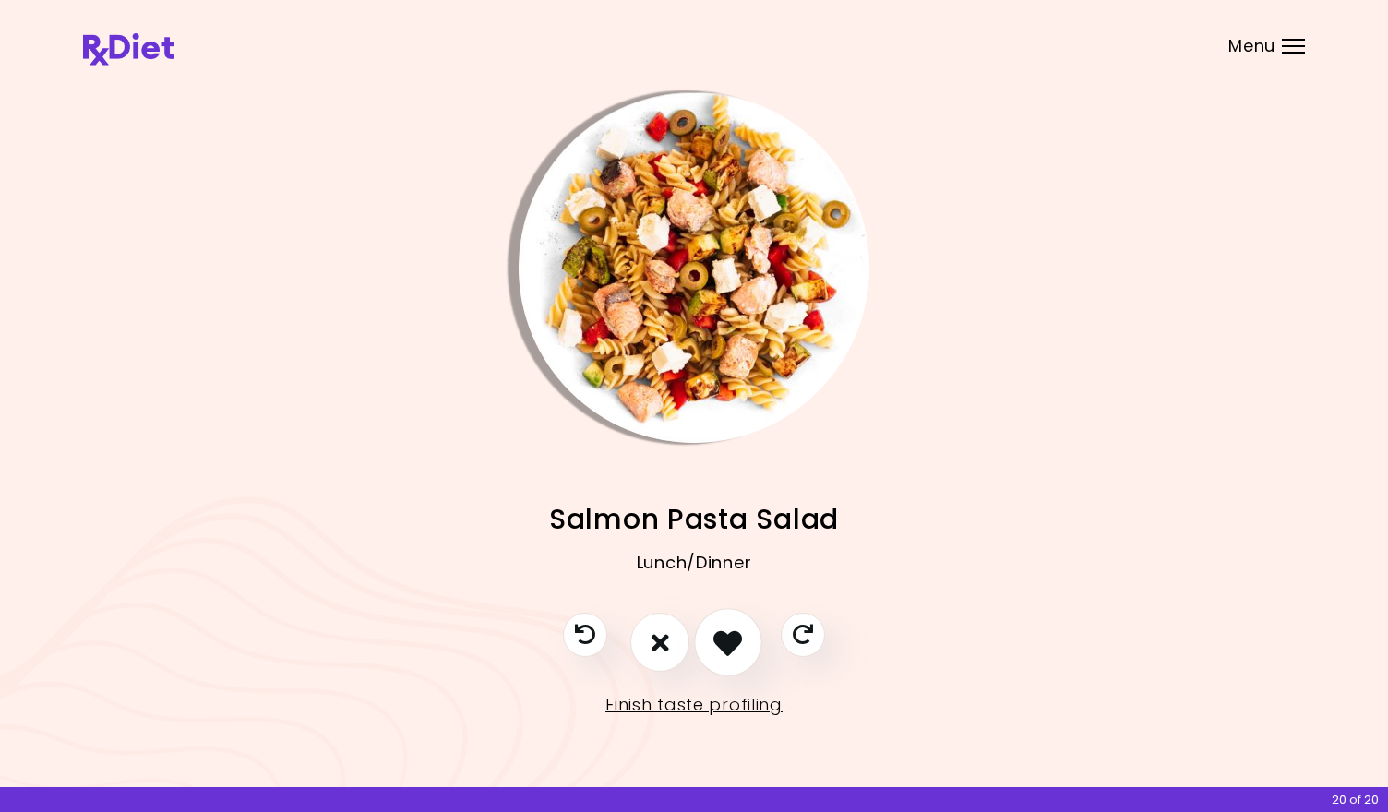
click at [728, 633] on icon "I like this recipe" at bounding box center [727, 643] width 29 height 29
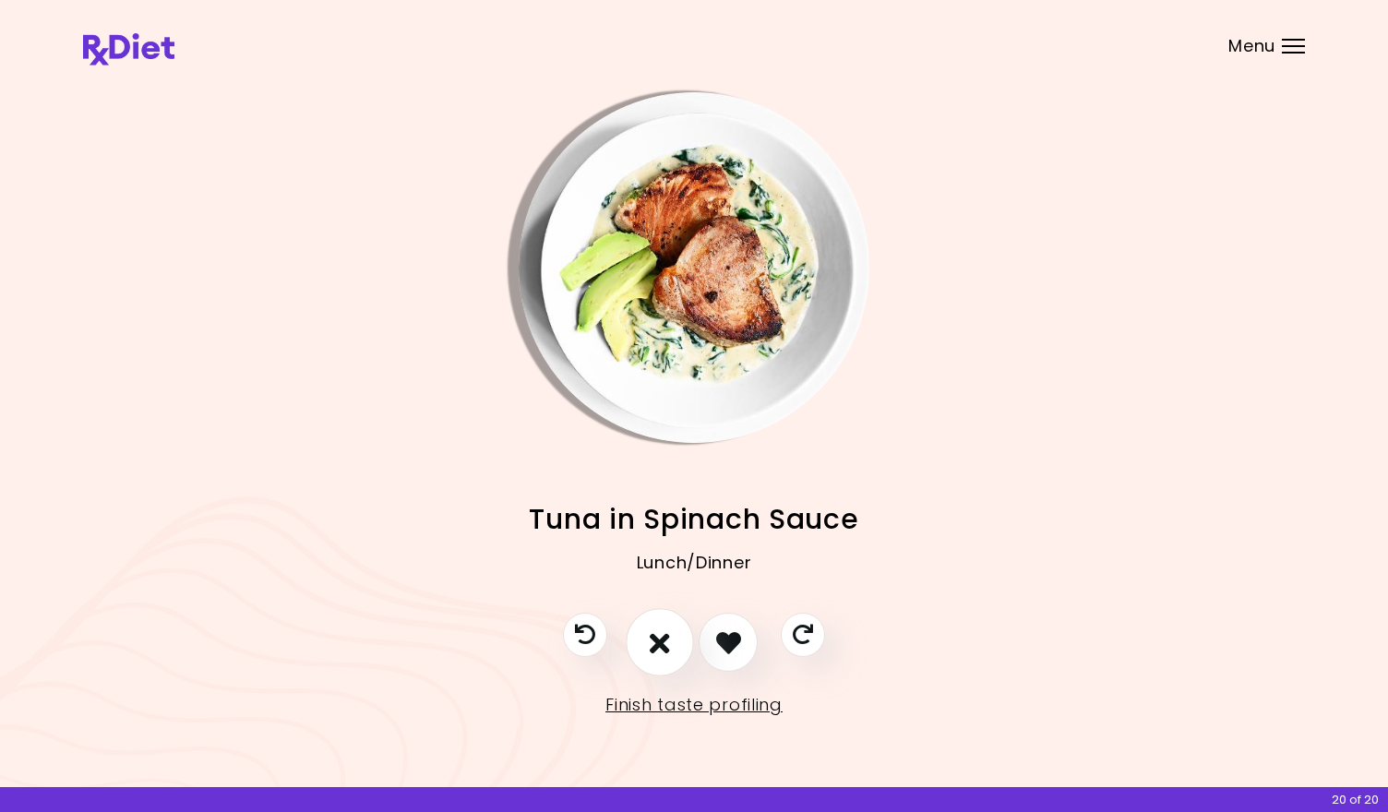
click at [669, 629] on icon "I don't like this recipe" at bounding box center [660, 643] width 20 height 29
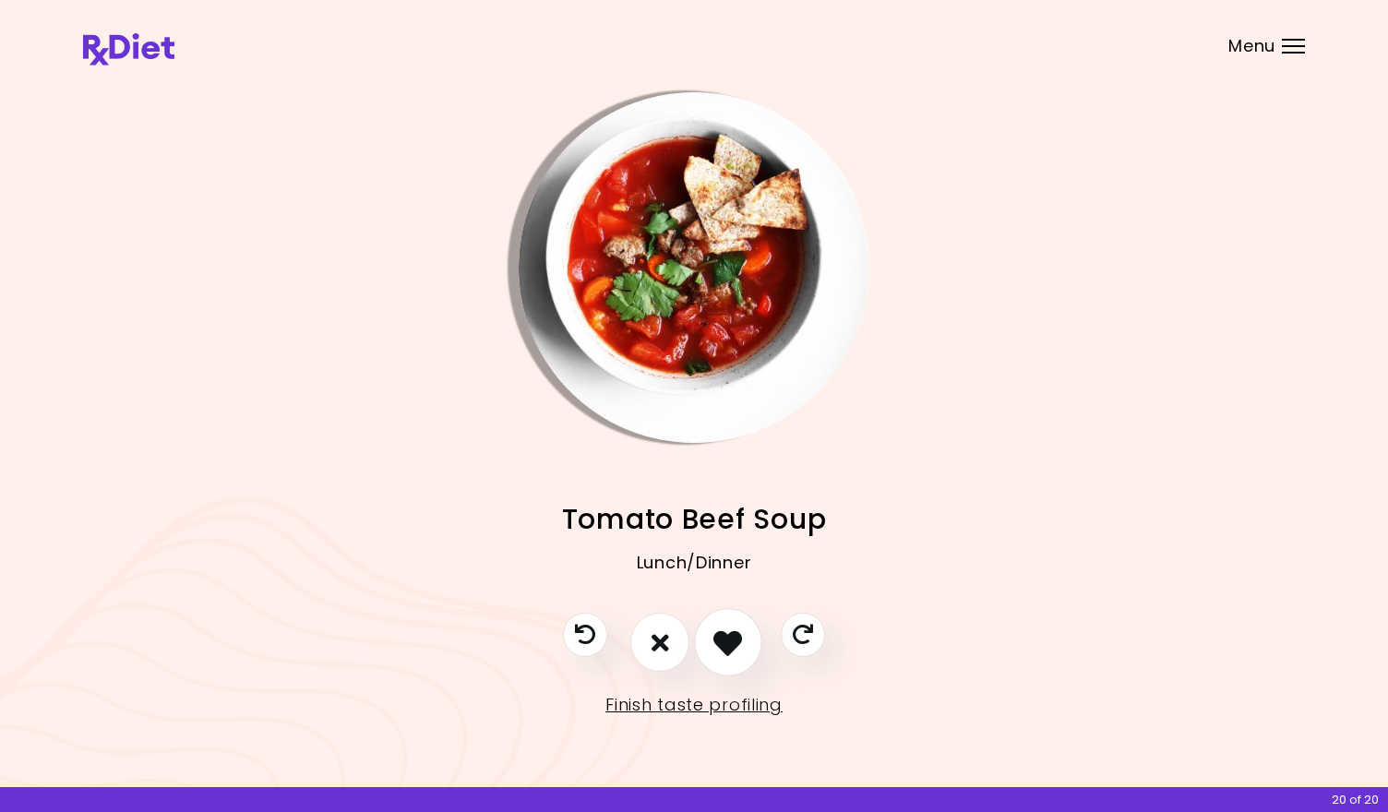
click at [720, 633] on icon "I like this recipe" at bounding box center [727, 643] width 29 height 29
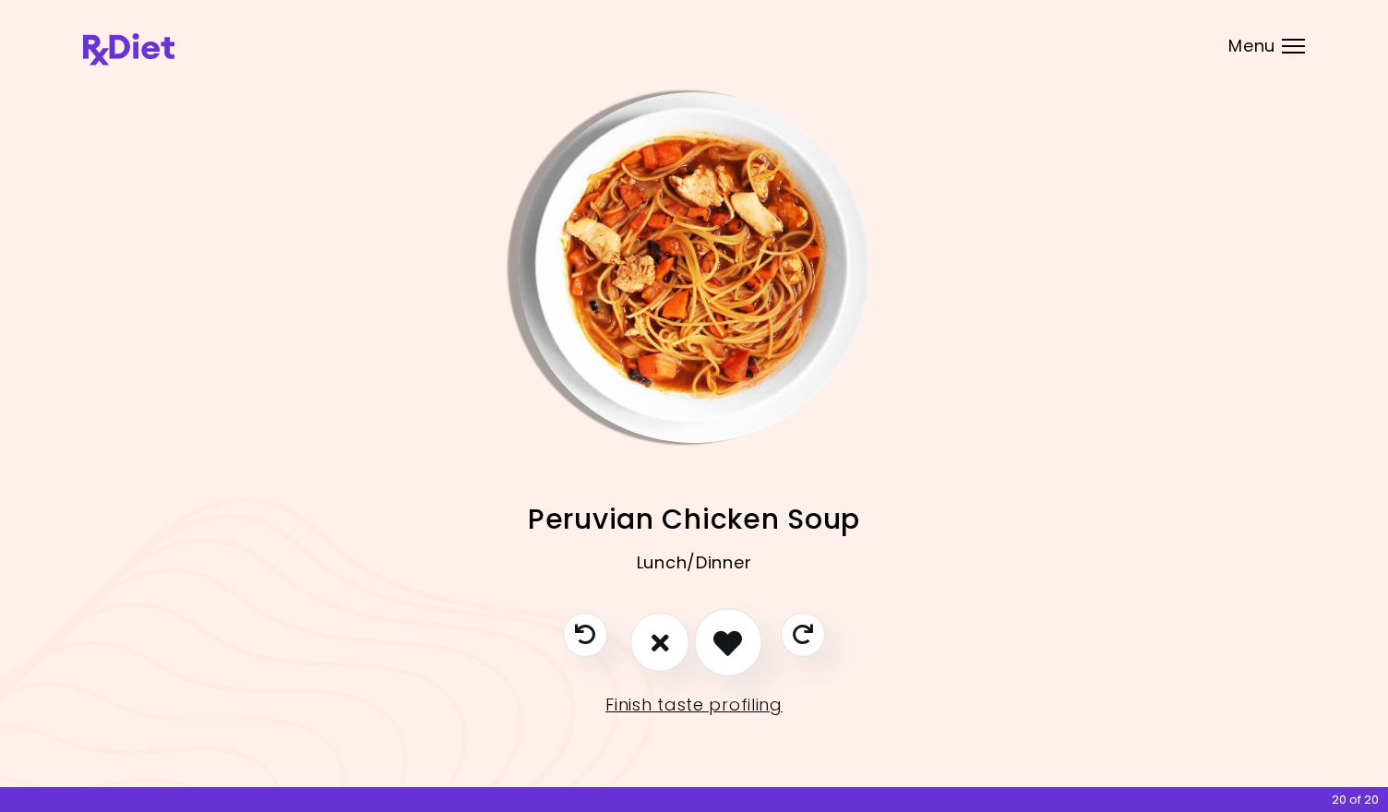
click at [720, 633] on icon "I like this recipe" at bounding box center [727, 643] width 29 height 29
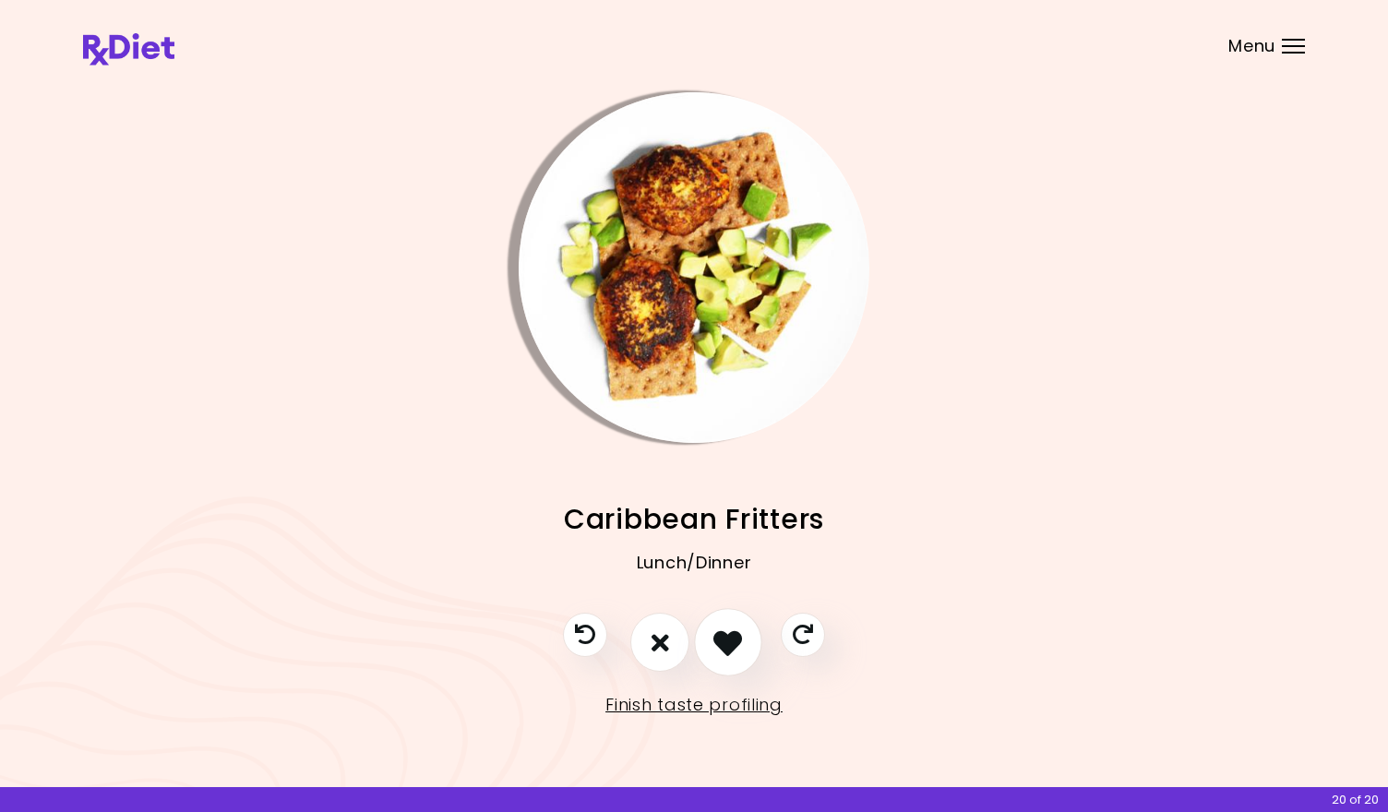
click at [720, 633] on icon "I like this recipe" at bounding box center [727, 643] width 29 height 29
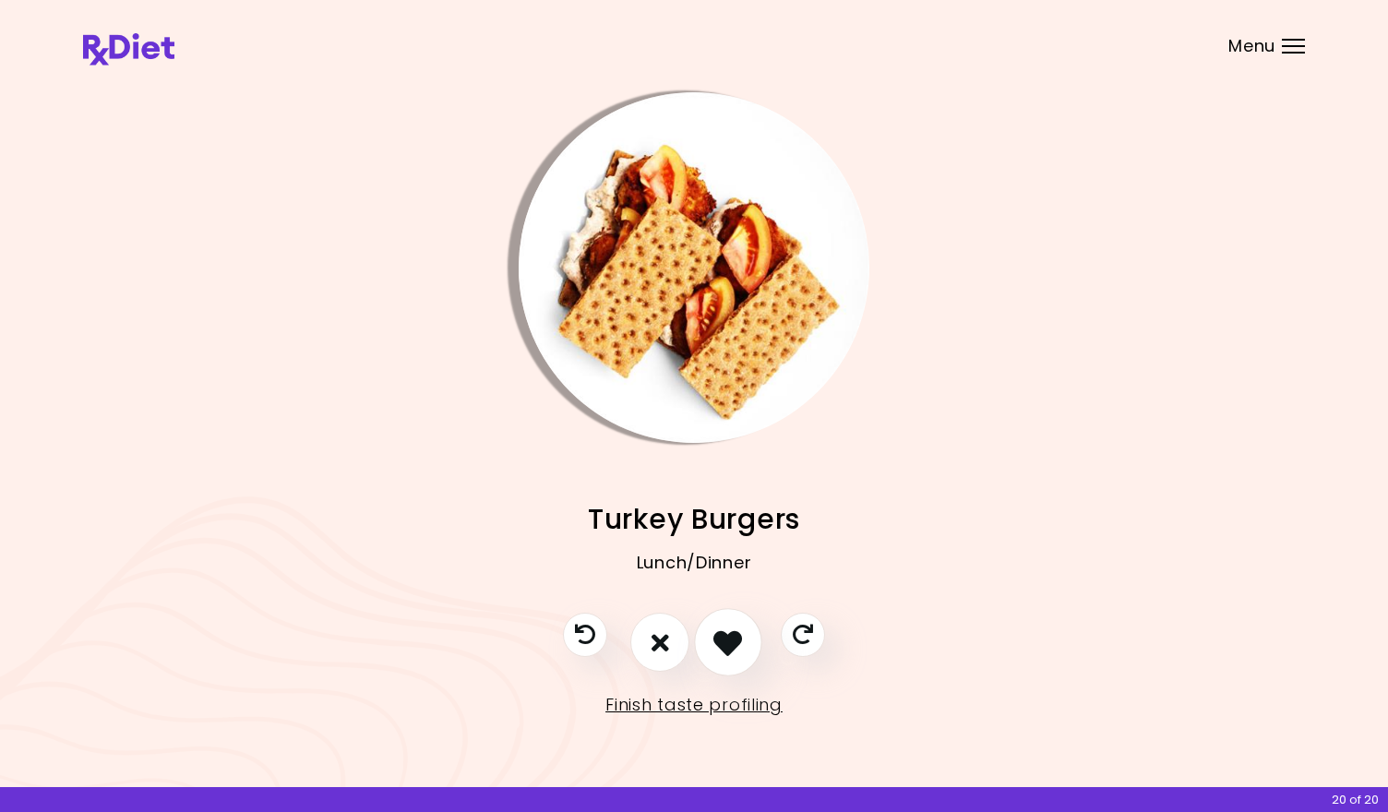
click at [720, 633] on icon "I like this recipe" at bounding box center [727, 643] width 29 height 29
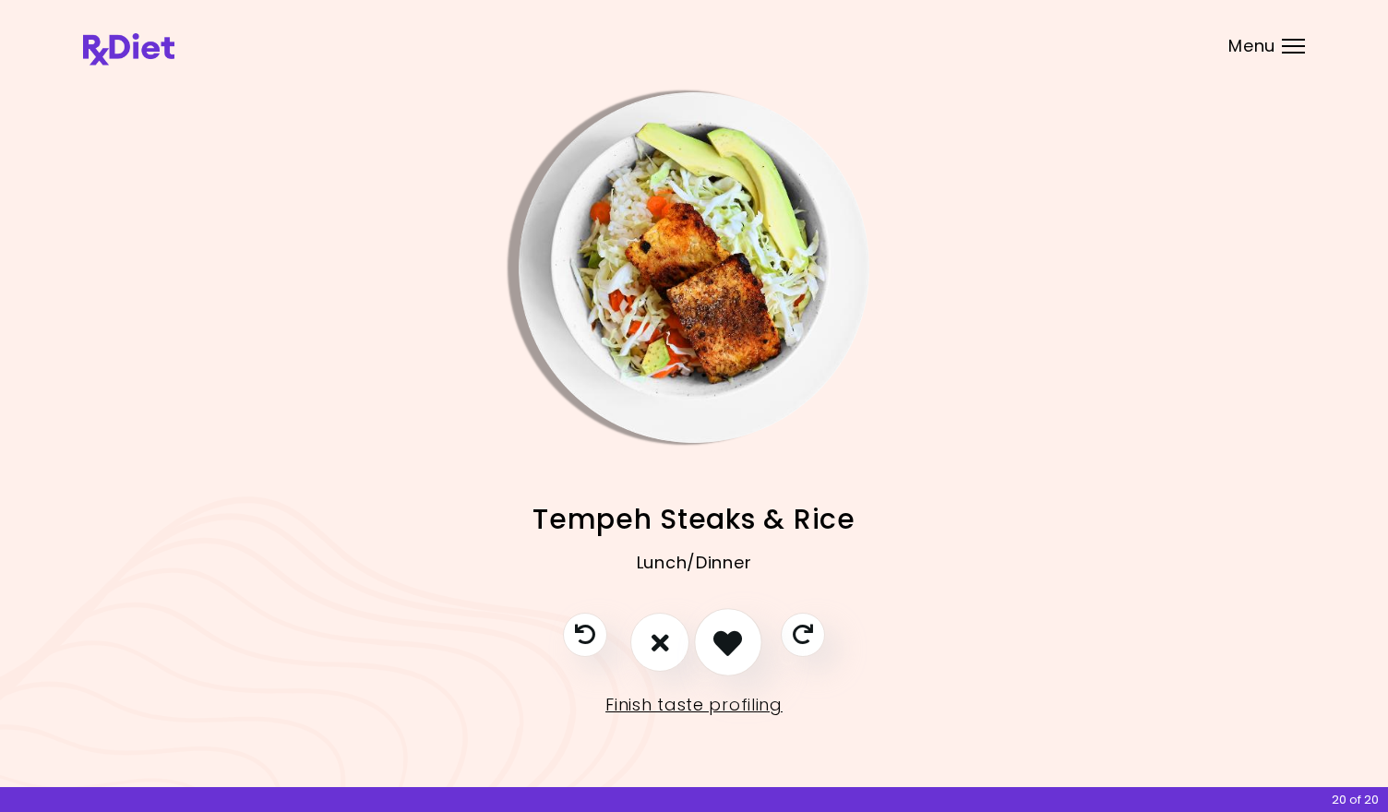
click at [720, 633] on icon "I like this recipe" at bounding box center [727, 643] width 29 height 29
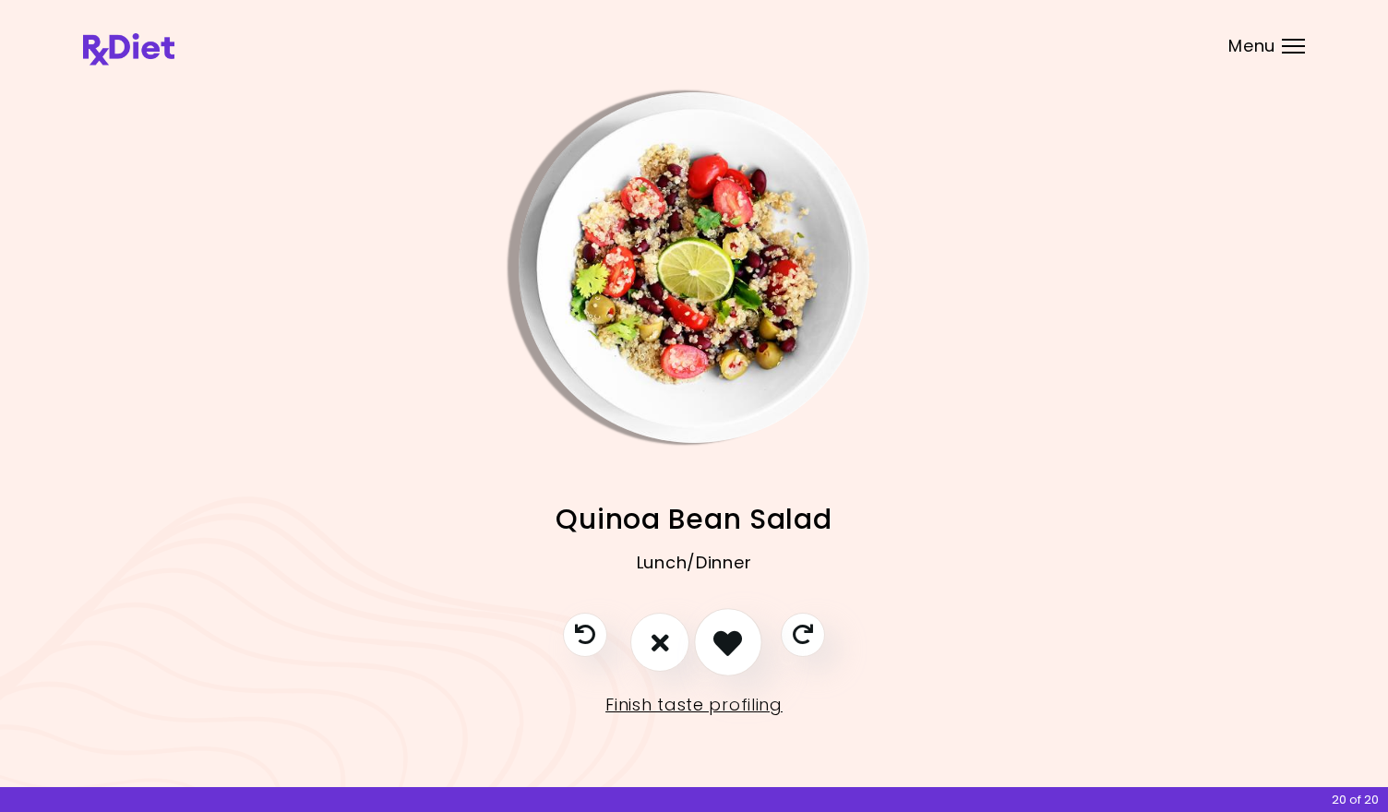
click at [720, 633] on icon "I like this recipe" at bounding box center [727, 643] width 29 height 29
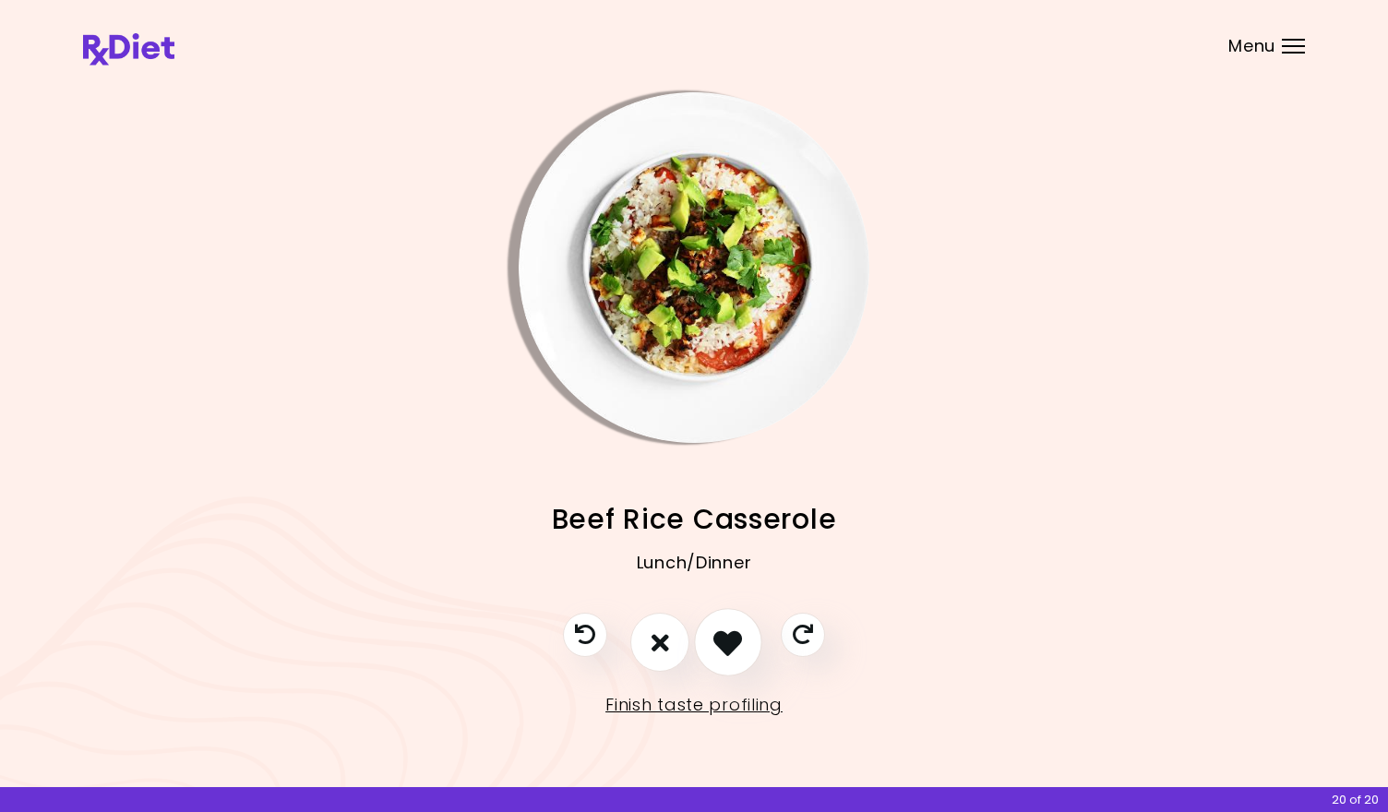
click at [720, 633] on icon "I like this recipe" at bounding box center [727, 643] width 29 height 29
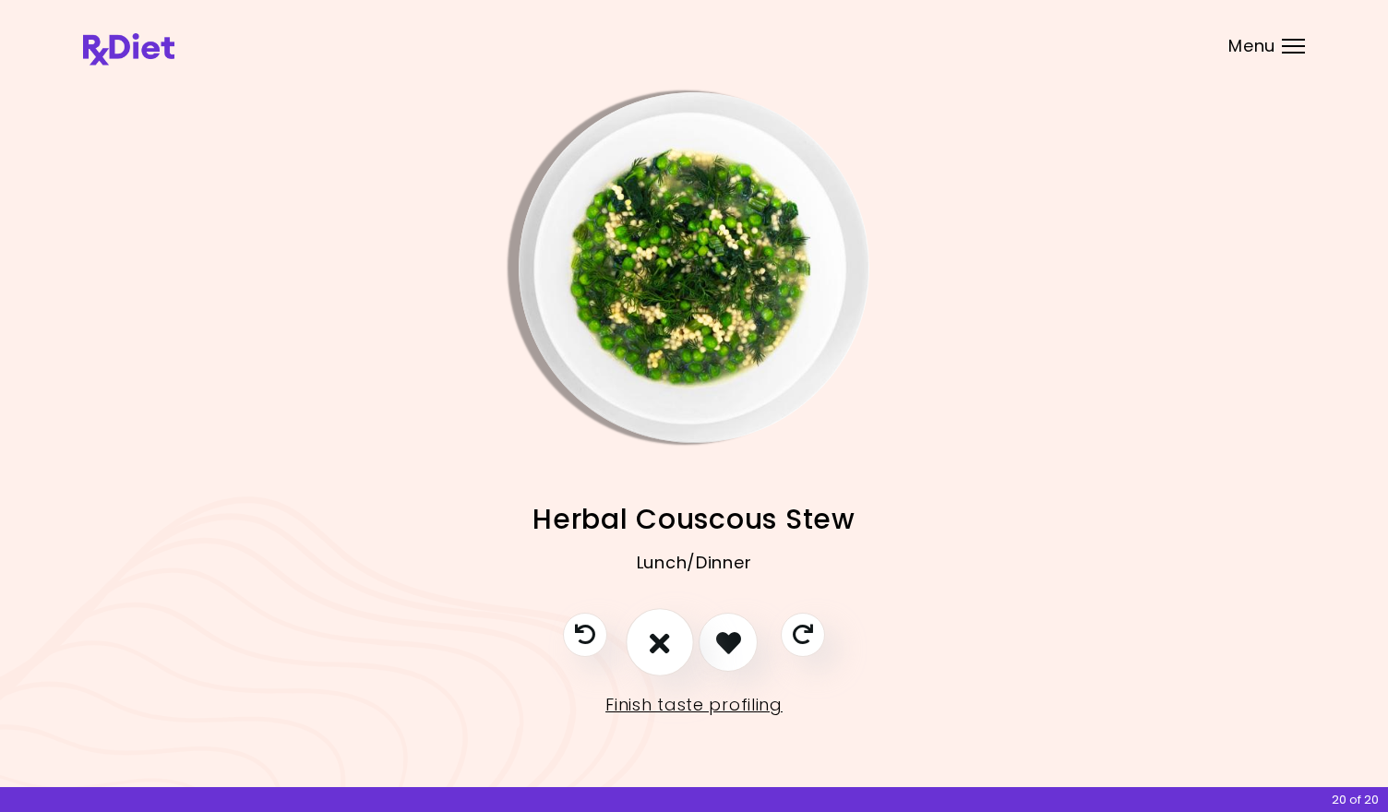
click at [667, 639] on icon "I don't like this recipe" at bounding box center [660, 643] width 20 height 29
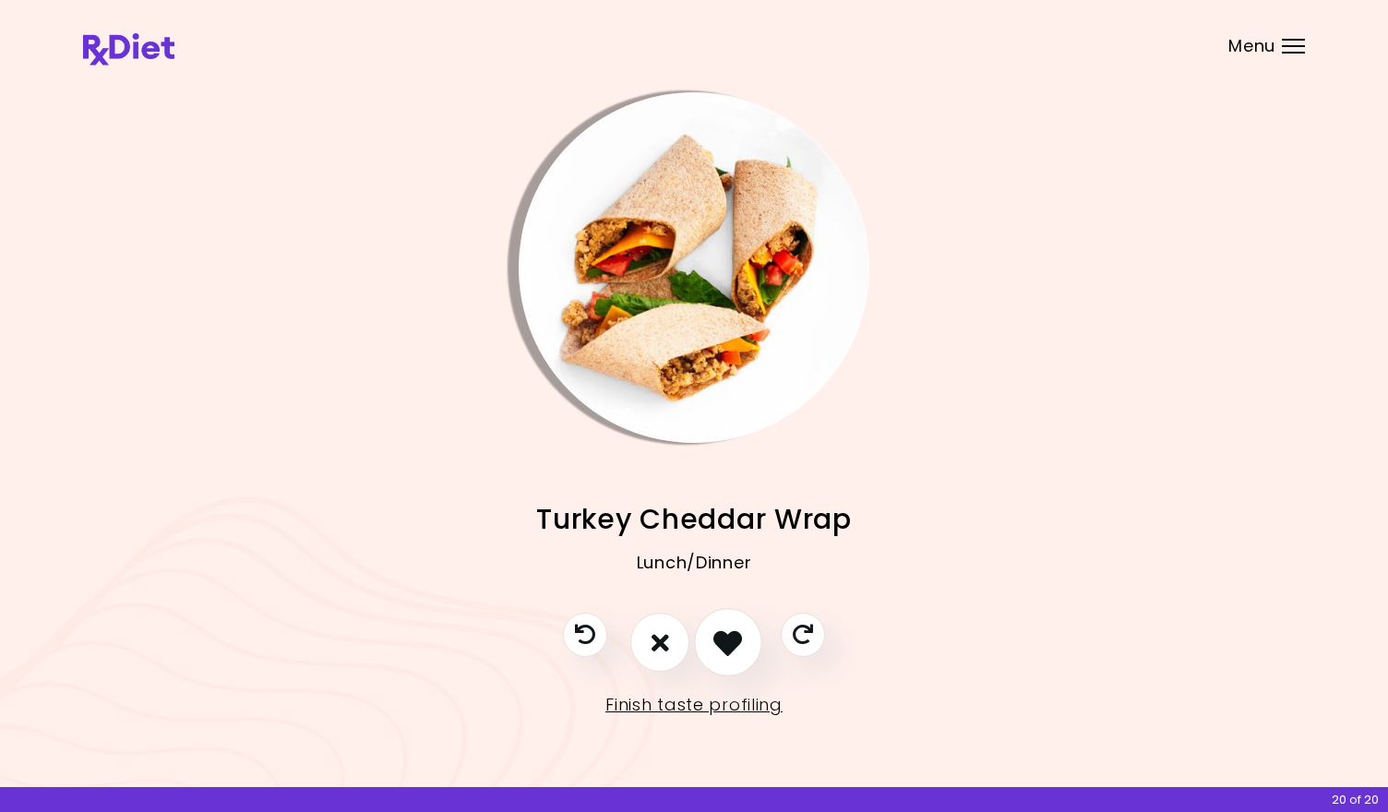
click at [729, 630] on icon "I like this recipe" at bounding box center [727, 643] width 29 height 29
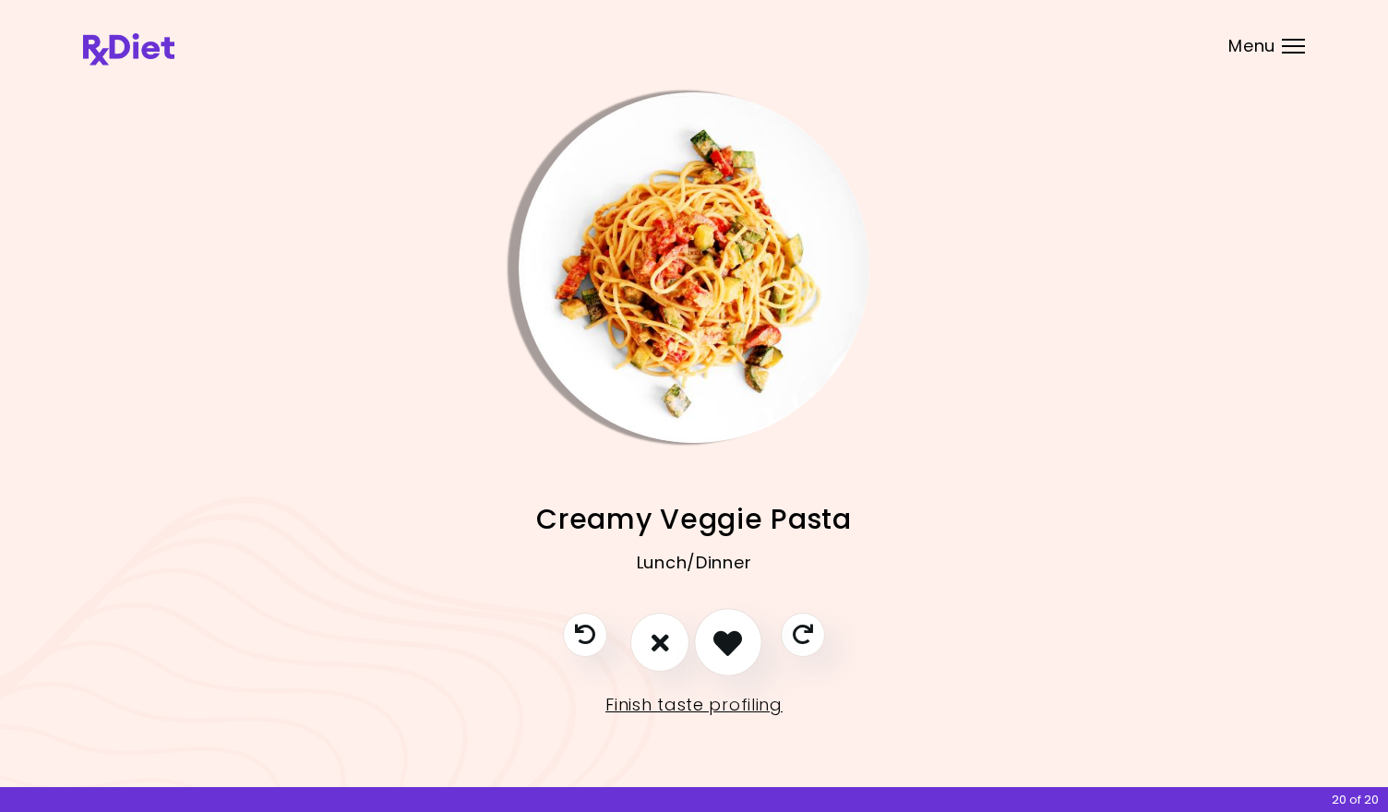
click at [729, 630] on icon "I like this recipe" at bounding box center [727, 643] width 29 height 29
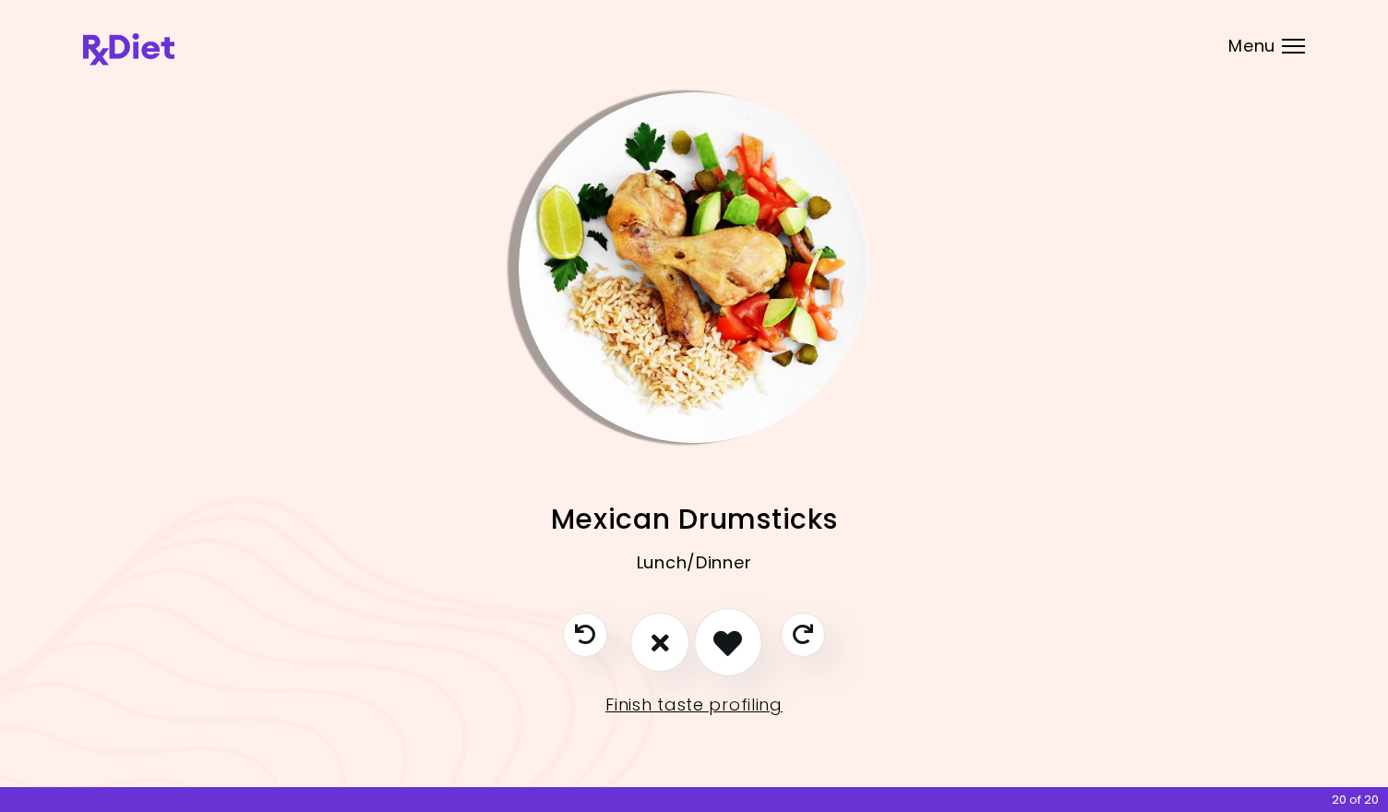
click at [729, 630] on icon "I like this recipe" at bounding box center [727, 643] width 29 height 29
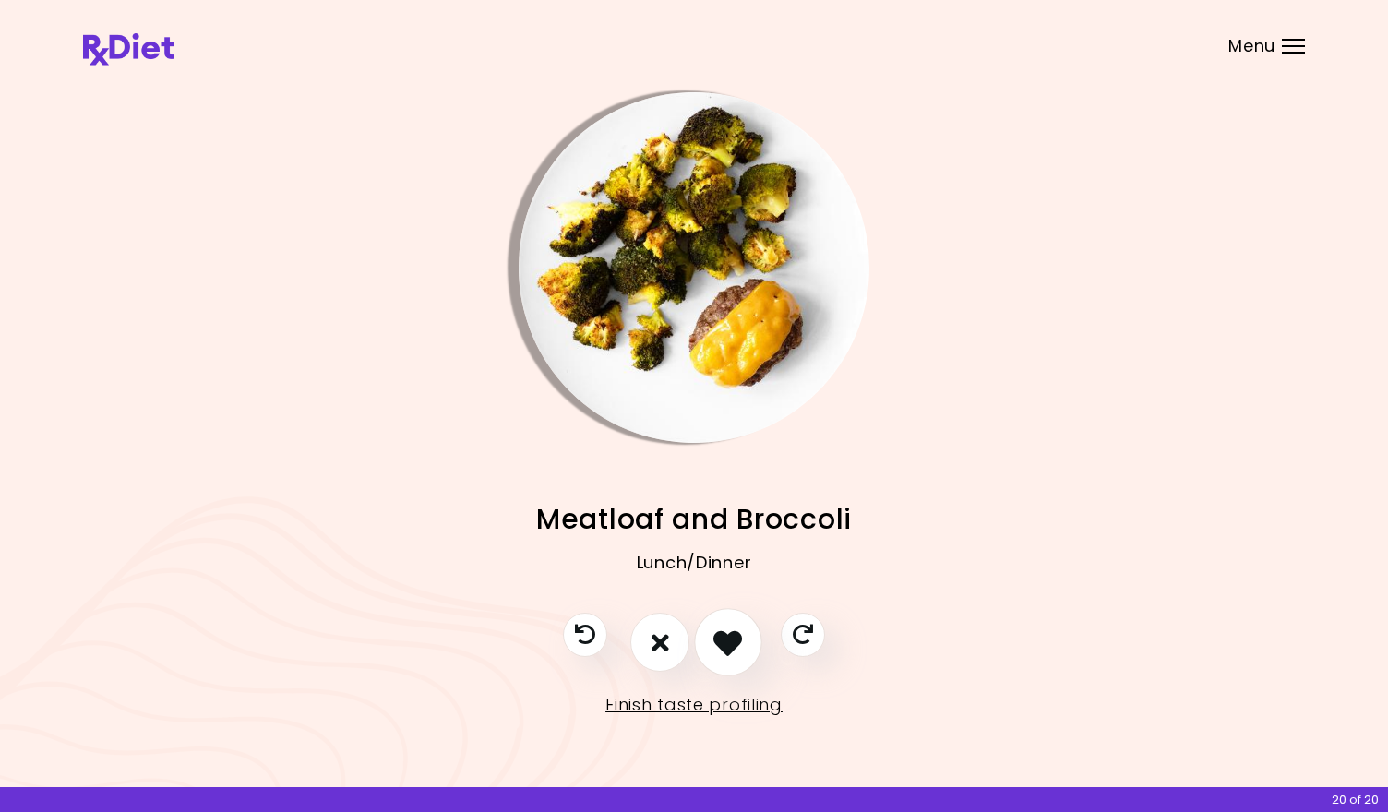
click at [729, 630] on icon "I like this recipe" at bounding box center [727, 643] width 29 height 29
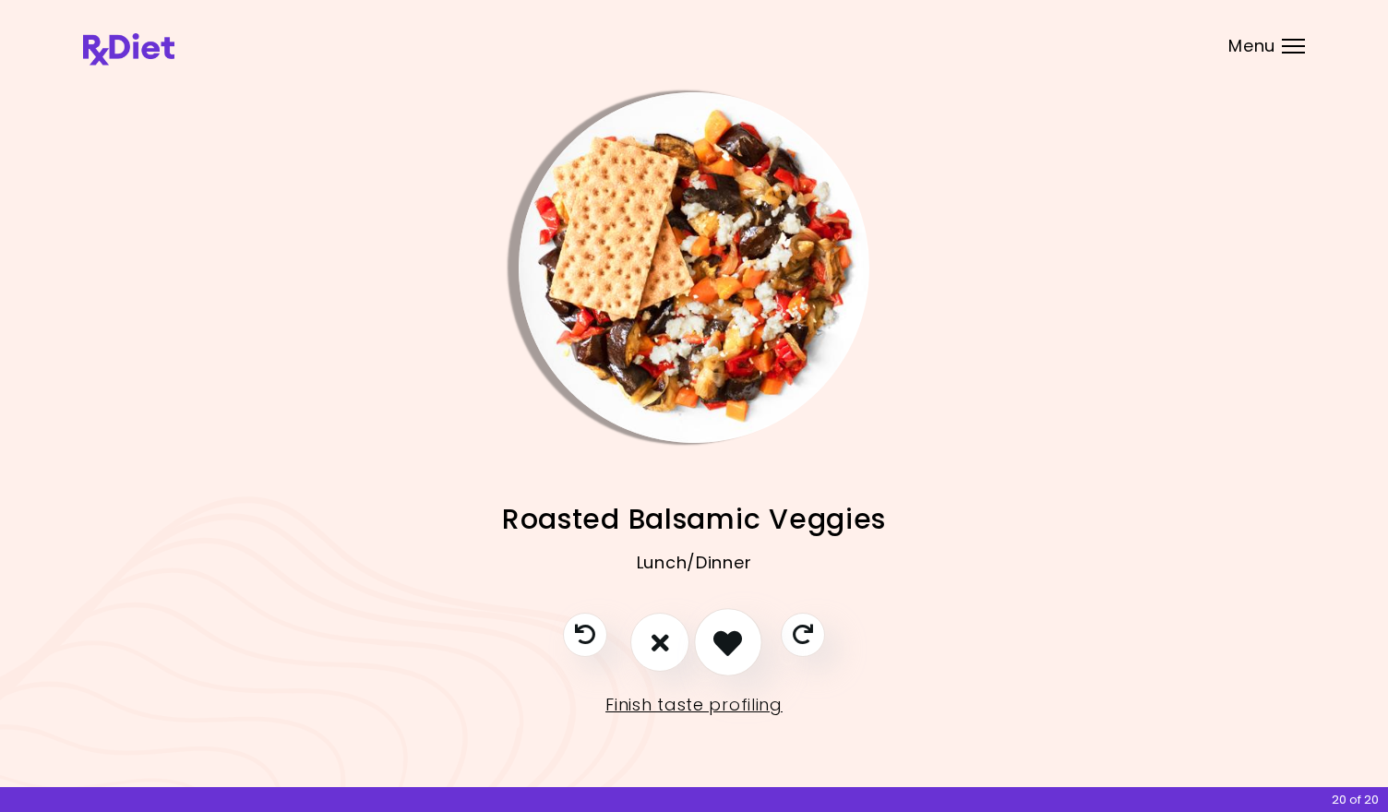
click at [729, 630] on icon "I like this recipe" at bounding box center [727, 643] width 29 height 29
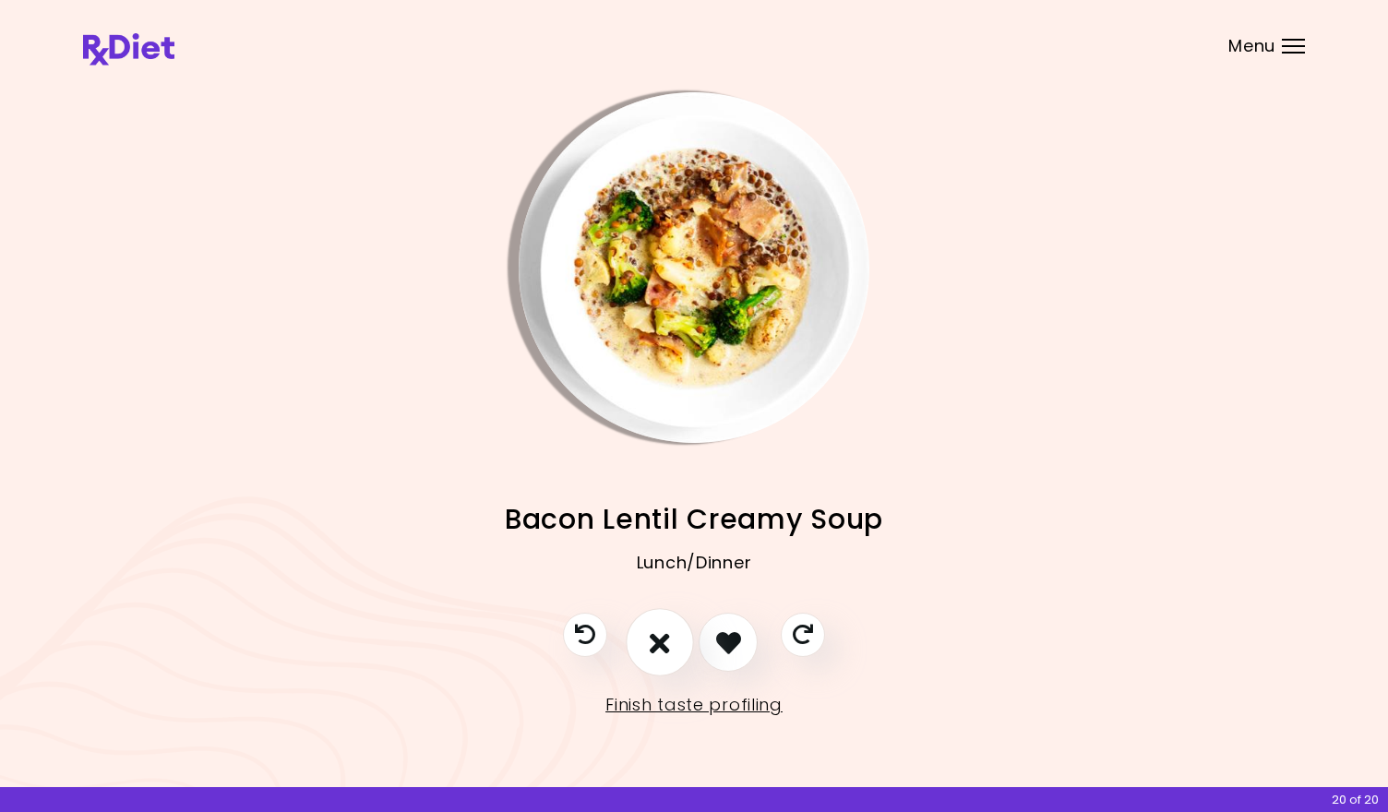
click at [653, 651] on icon "I don't like this recipe" at bounding box center [660, 643] width 20 height 29
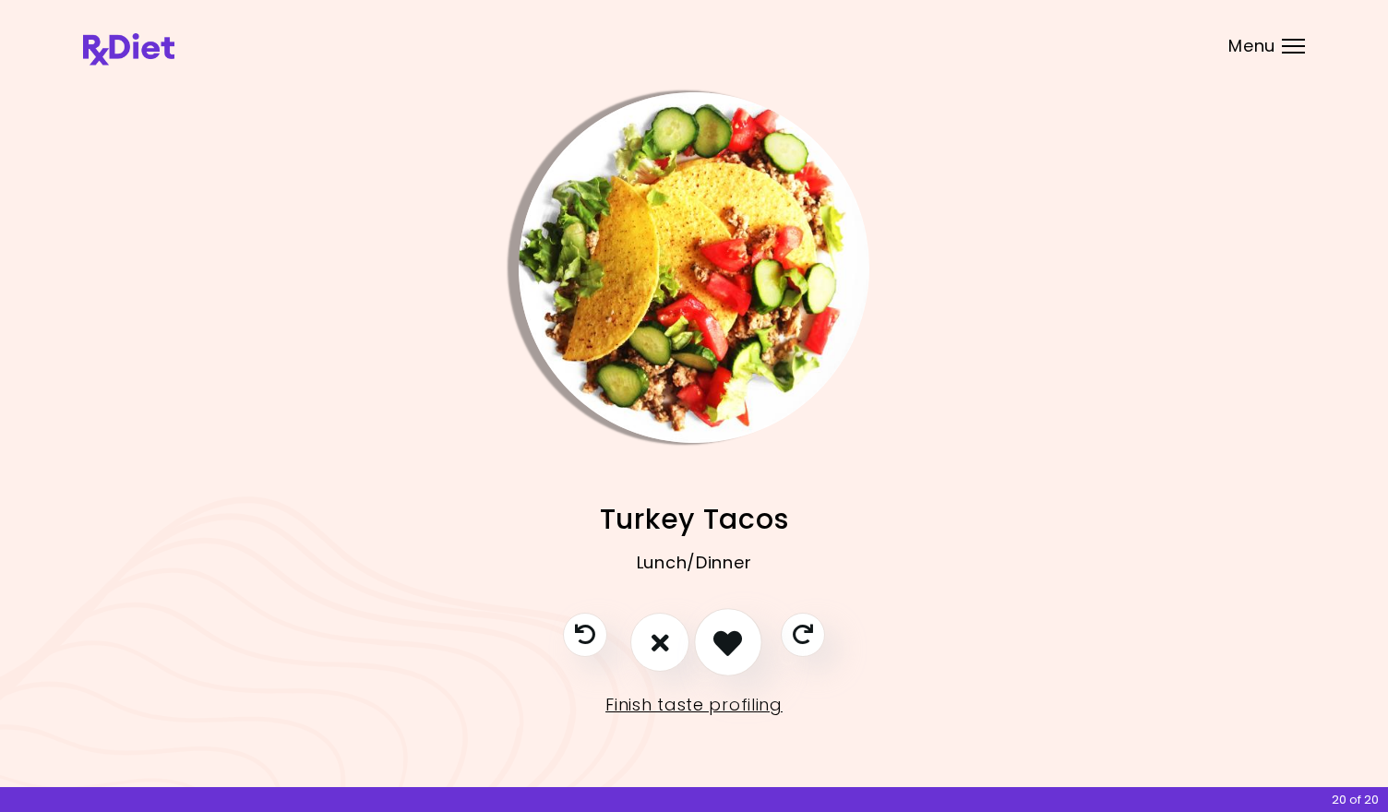
click at [713, 640] on icon "I like this recipe" at bounding box center [727, 643] width 29 height 29
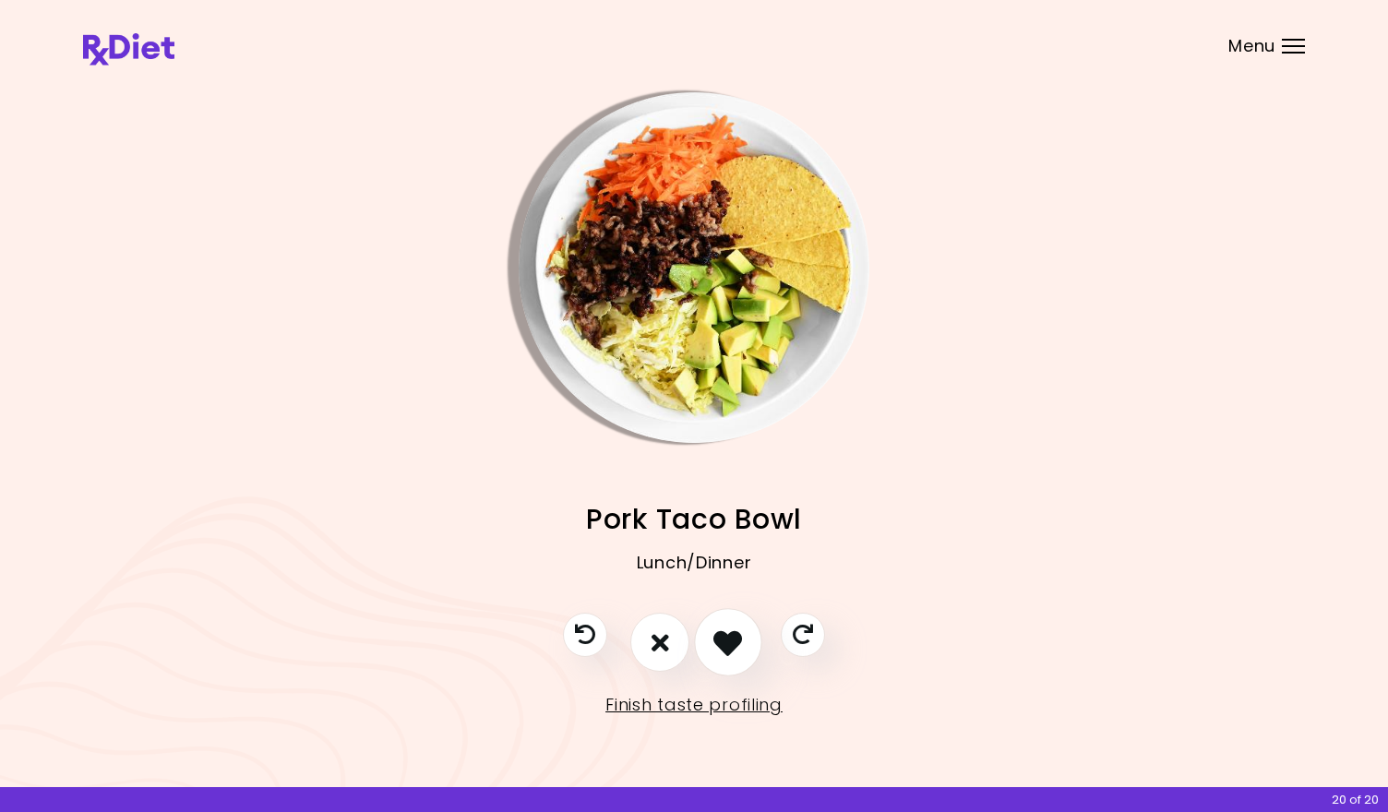
click at [713, 640] on icon "I like this recipe" at bounding box center [727, 643] width 29 height 29
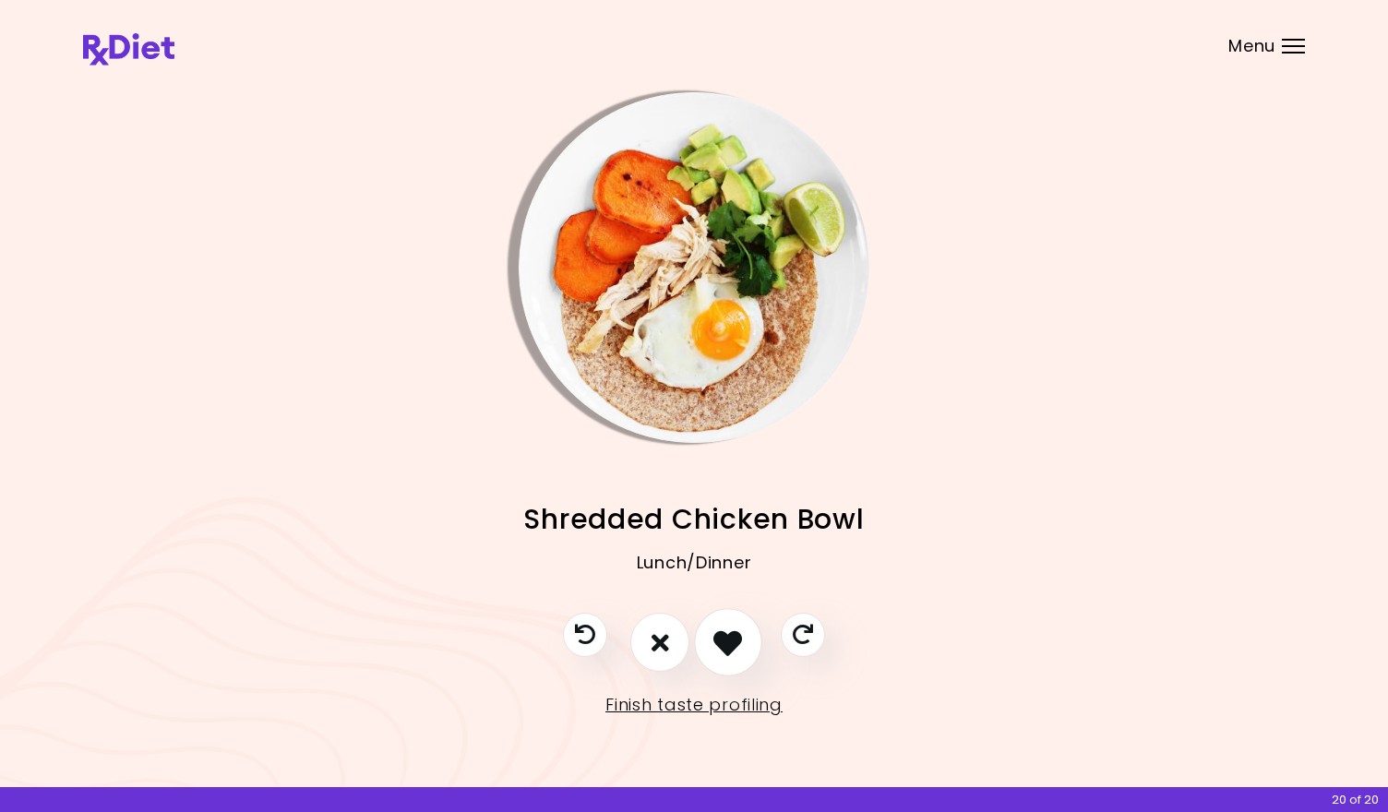
click at [713, 640] on icon "I like this recipe" at bounding box center [727, 643] width 29 height 29
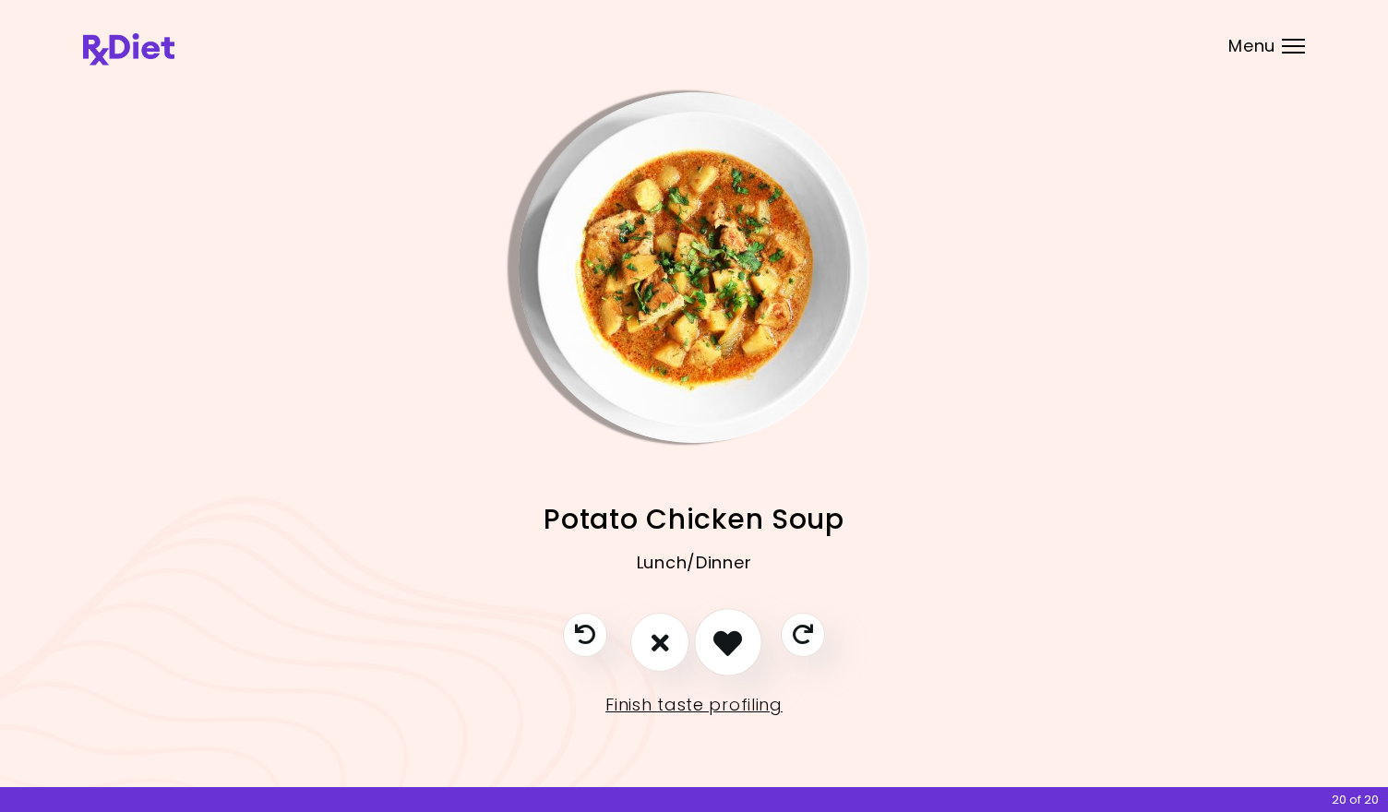
click at [713, 640] on icon "I like this recipe" at bounding box center [727, 643] width 29 height 29
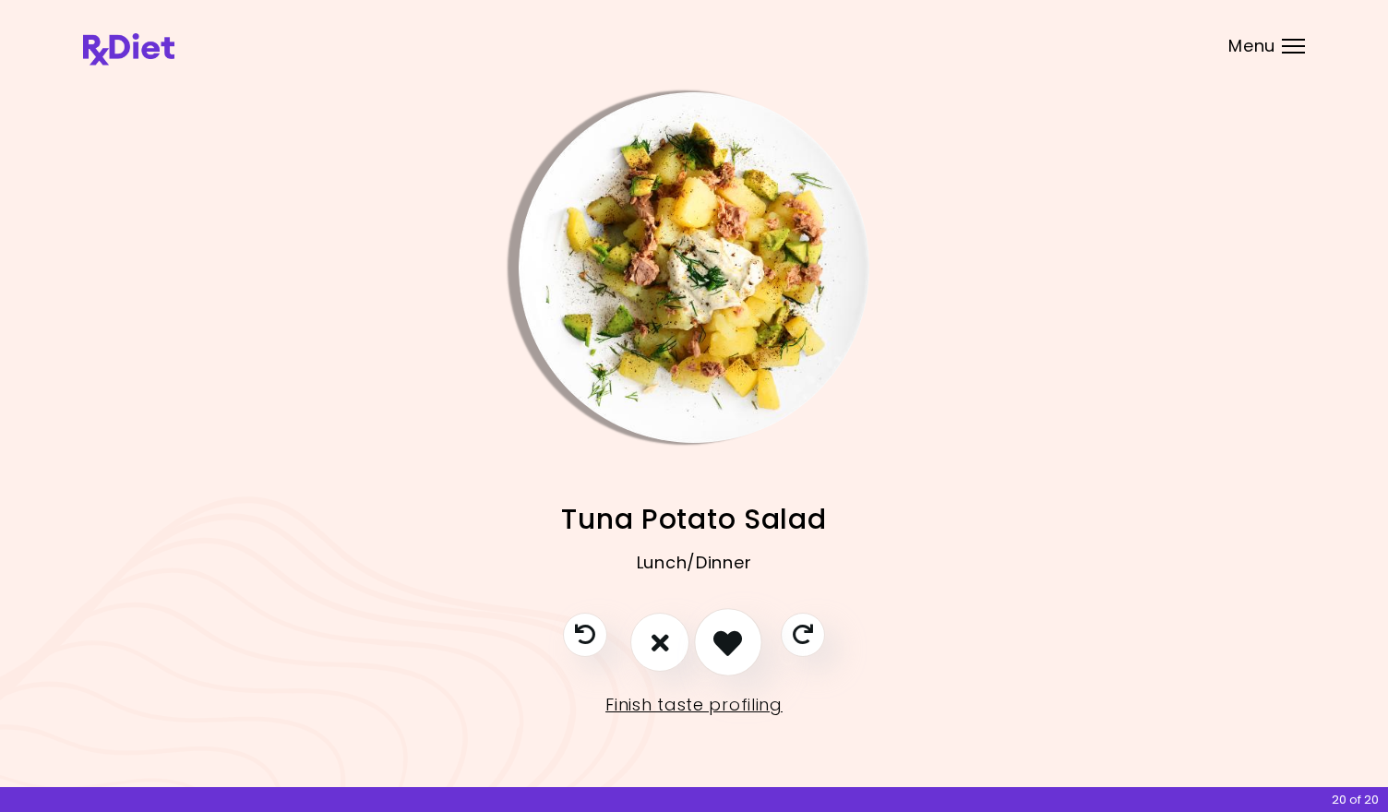
click at [713, 640] on icon "I like this recipe" at bounding box center [727, 643] width 29 height 29
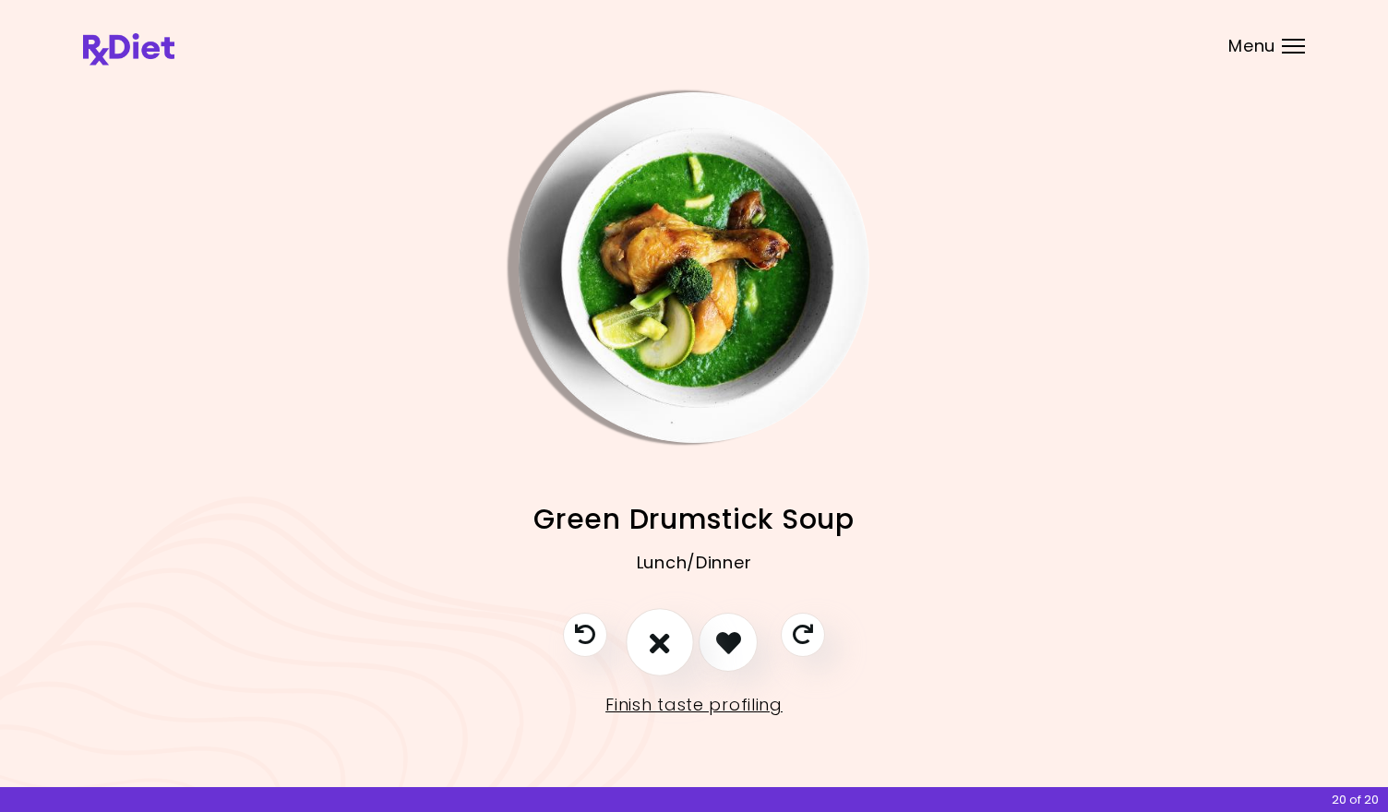
click at [663, 648] on icon "I don't like this recipe" at bounding box center [660, 643] width 20 height 29
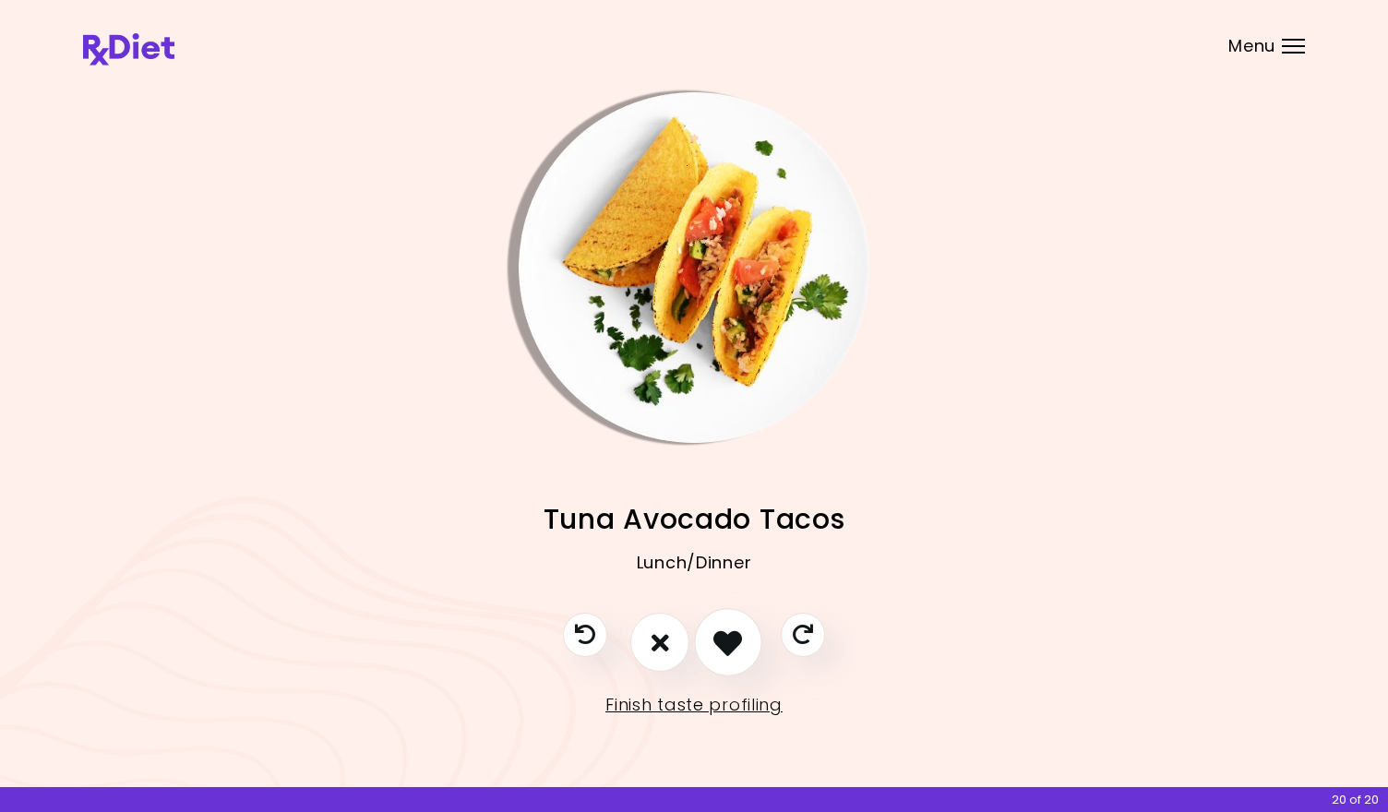
click at [720, 632] on icon "I like this recipe" at bounding box center [727, 643] width 29 height 29
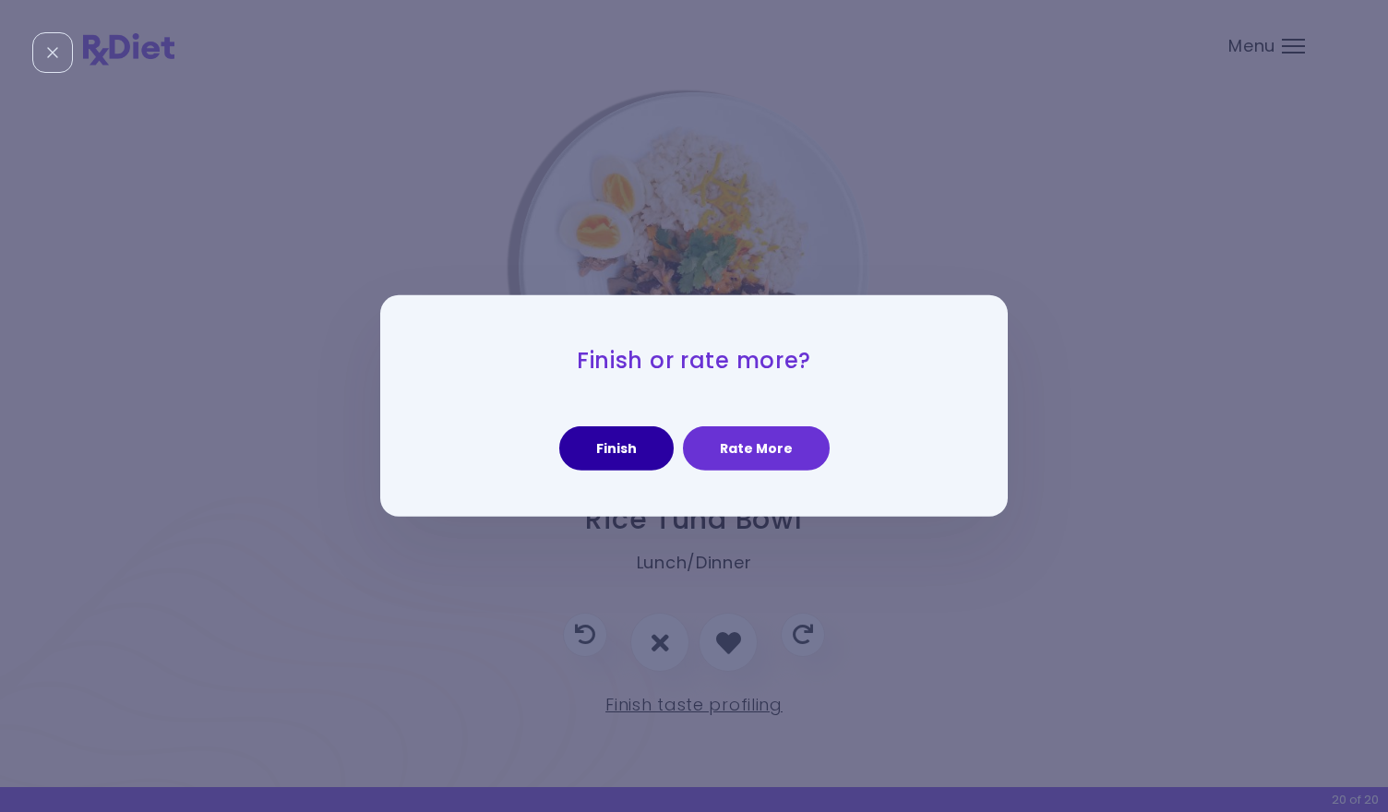
click at [608, 442] on button "Finish" at bounding box center [616, 448] width 114 height 44
select select "*"
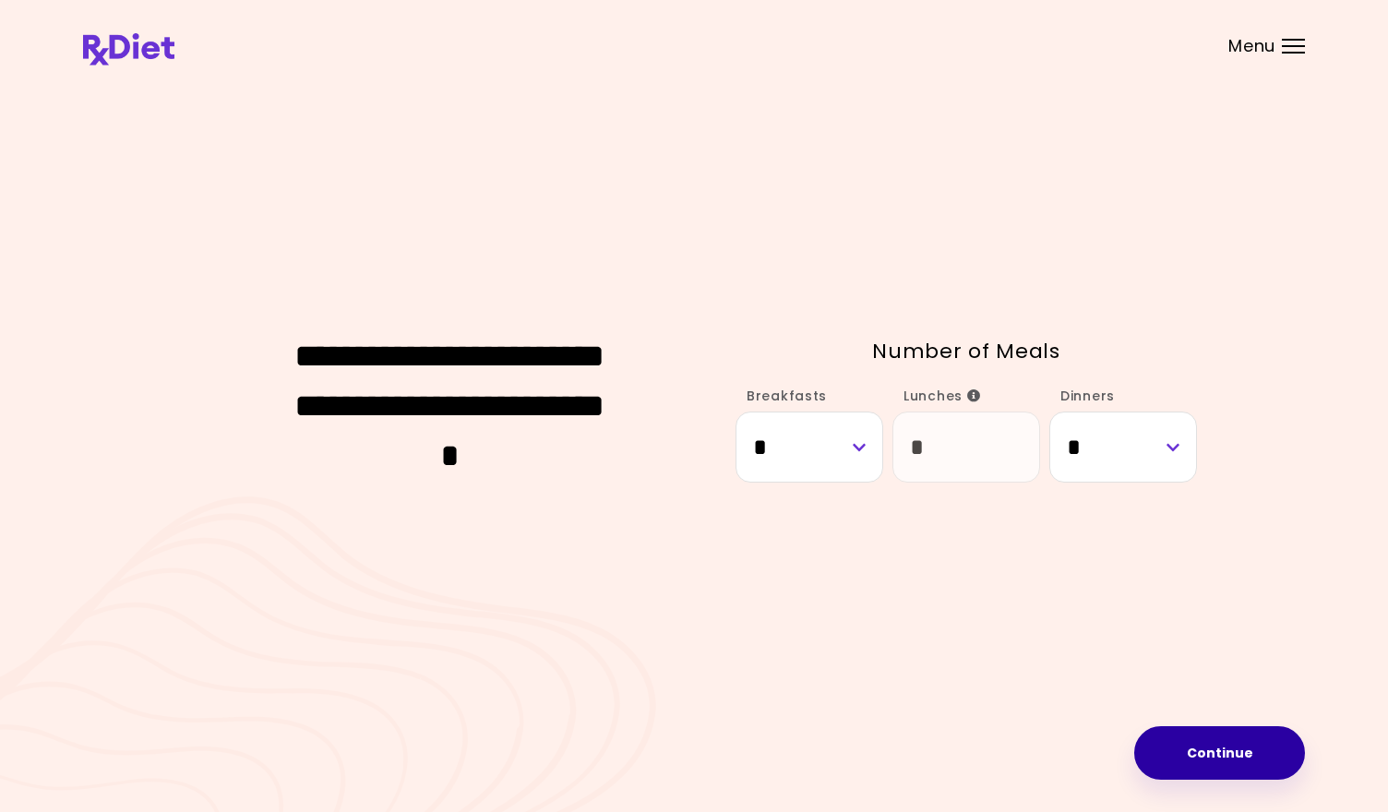
click at [1233, 761] on button "Continue" at bounding box center [1219, 753] width 171 height 54
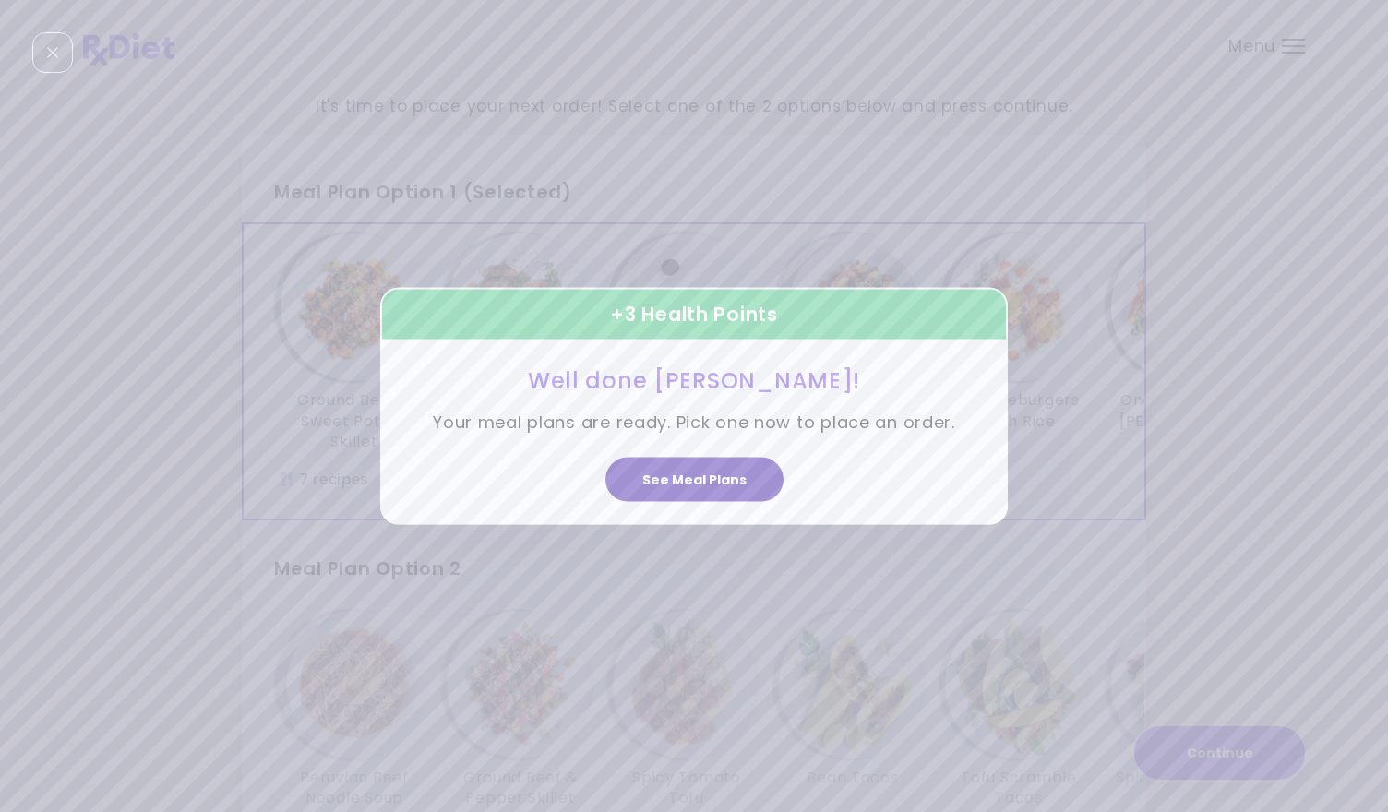
click at [687, 485] on button "See Meal Plans" at bounding box center [694, 479] width 178 height 44
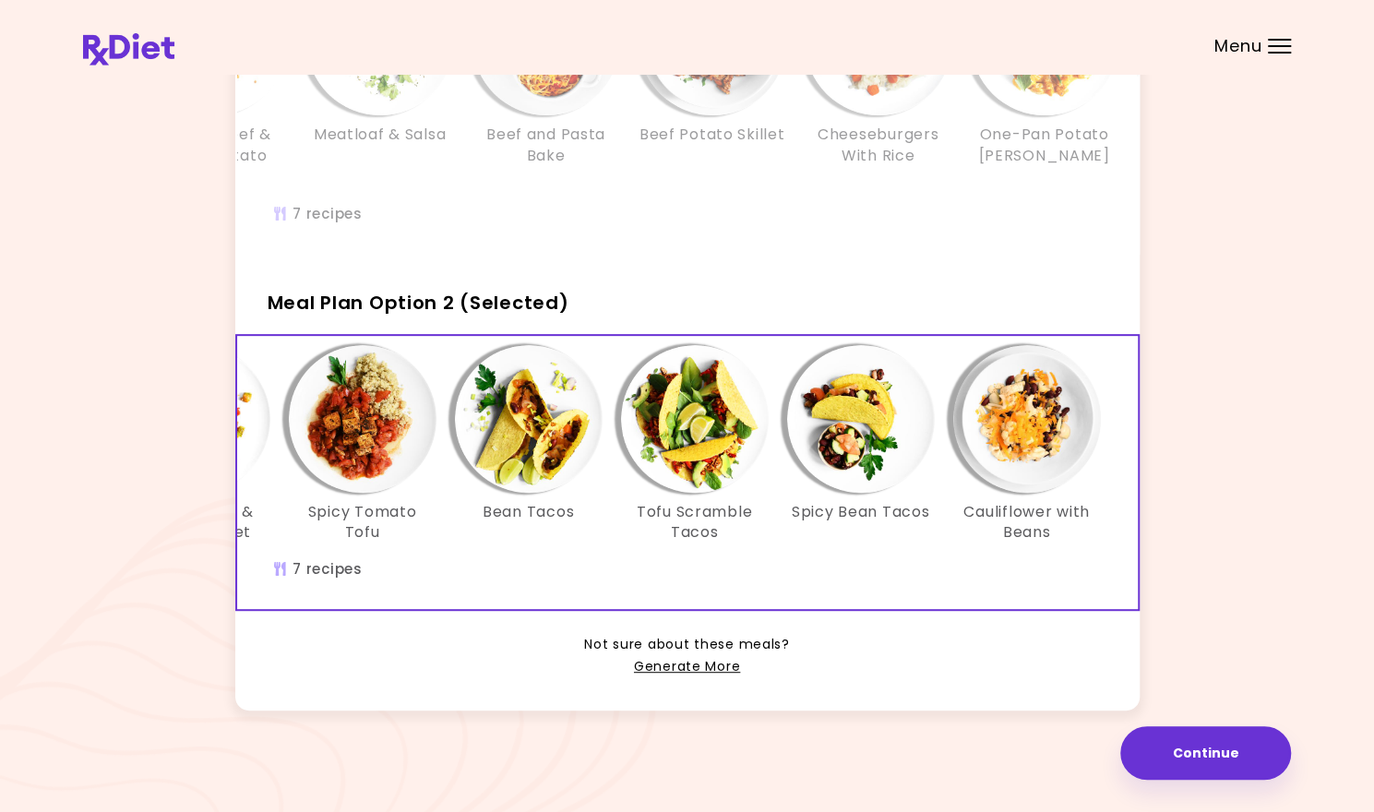
scroll to position [293, 0]
click at [691, 672] on link "Generate More" at bounding box center [687, 667] width 106 height 22
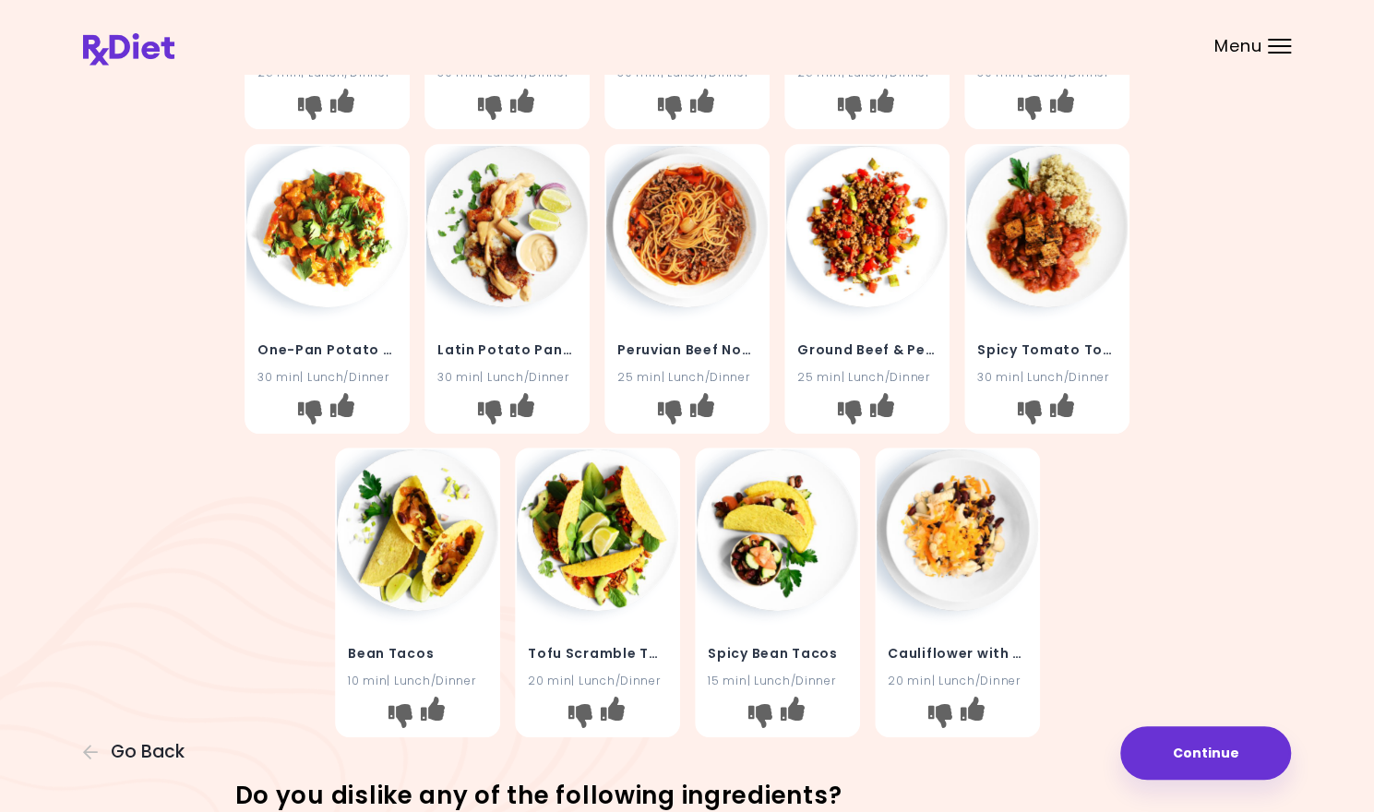
scroll to position [310, 0]
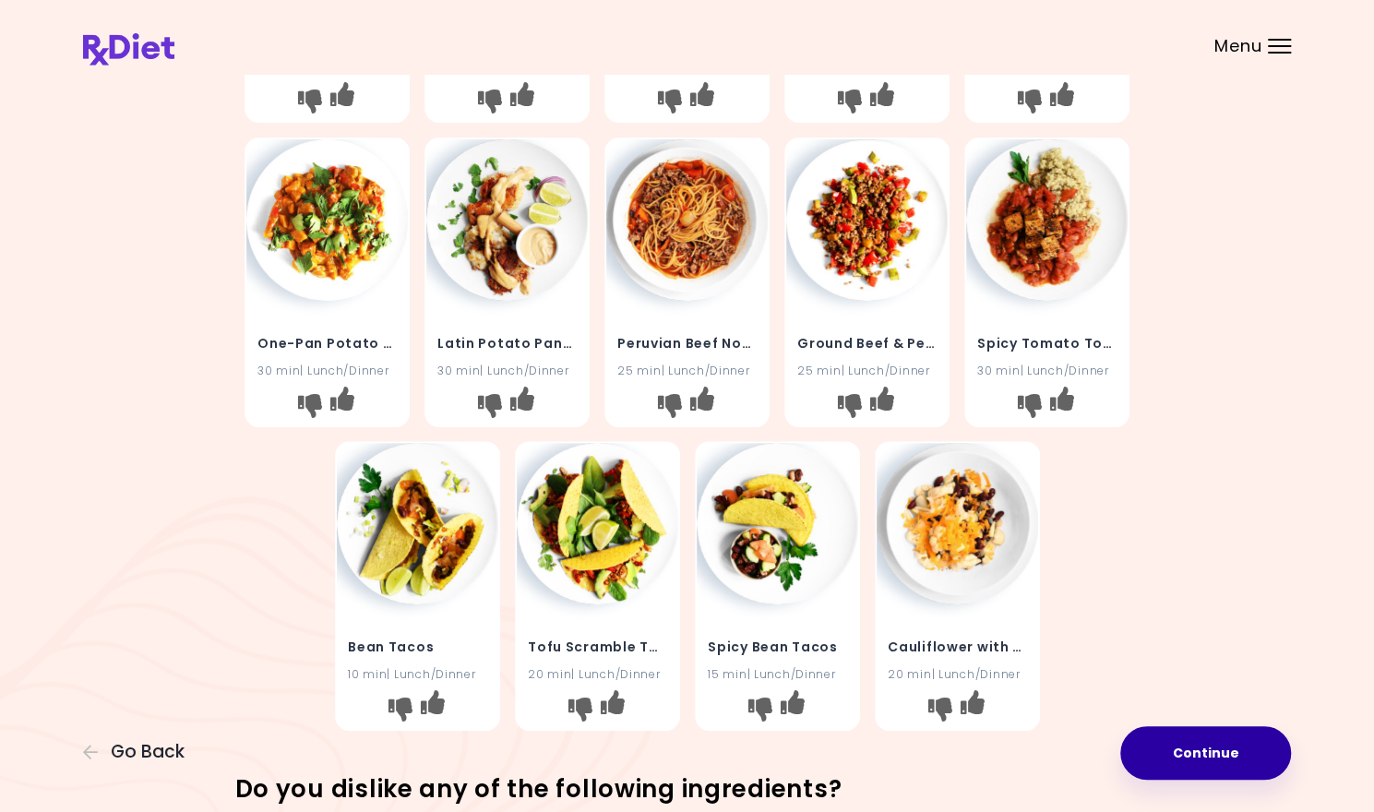
click at [1230, 753] on button "Continue" at bounding box center [1205, 753] width 171 height 54
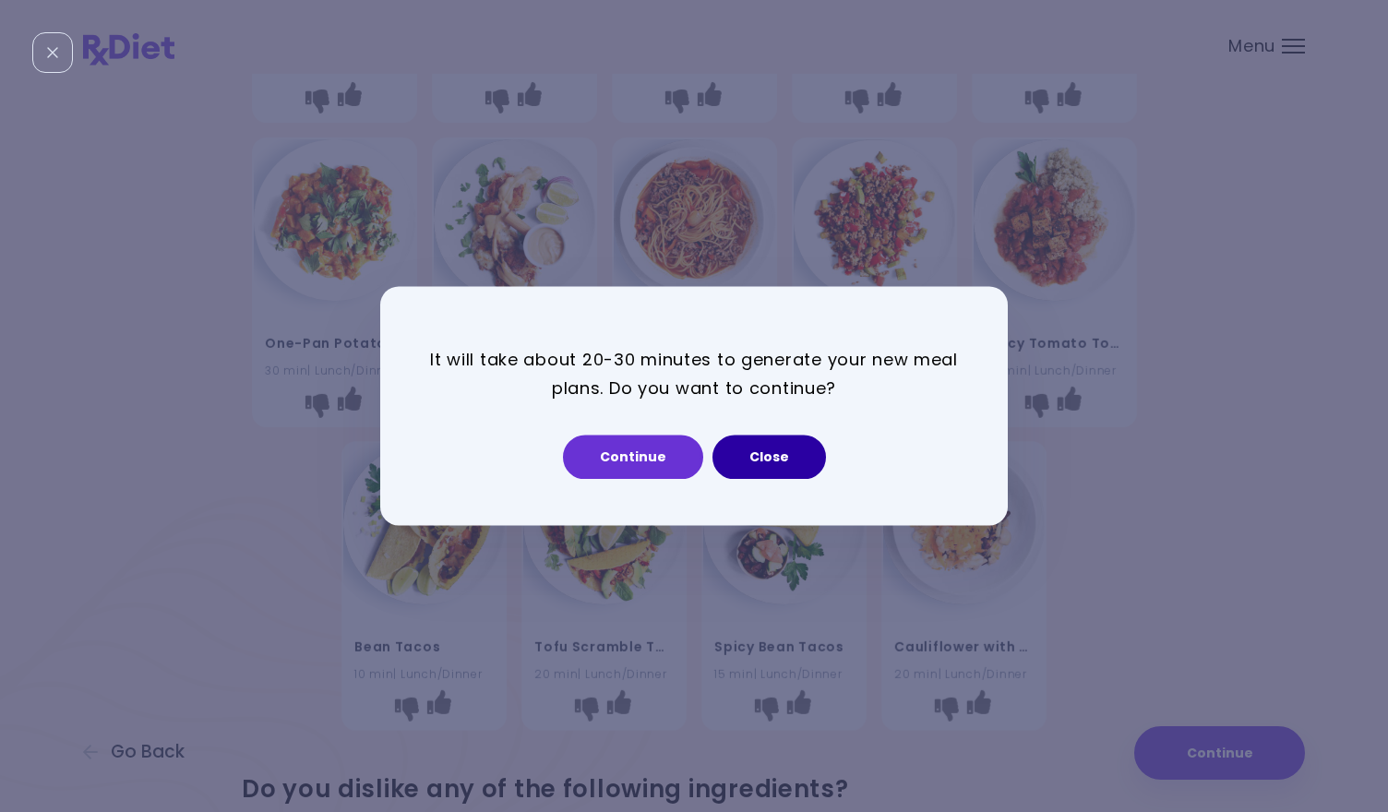
click at [772, 451] on button "Close" at bounding box center [769, 458] width 114 height 44
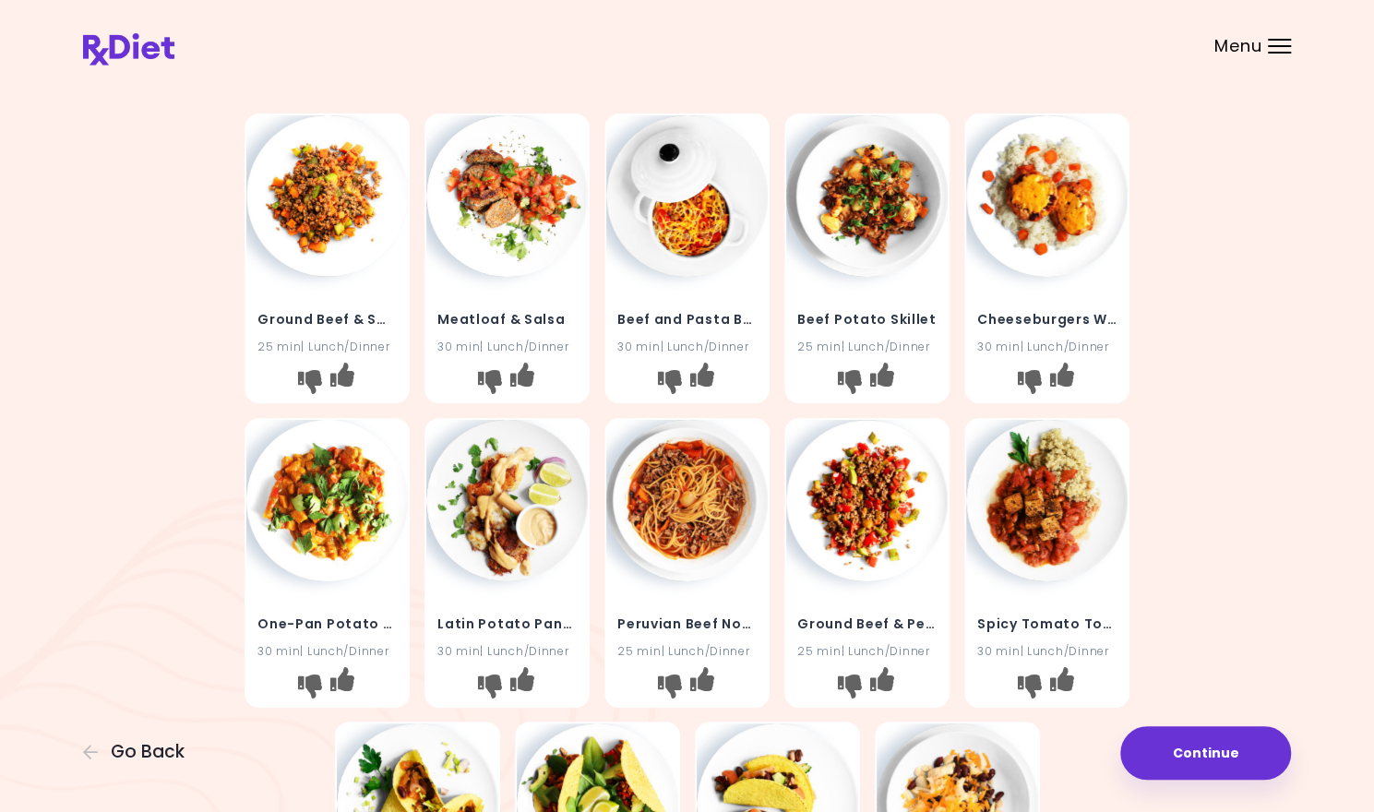
scroll to position [0, 0]
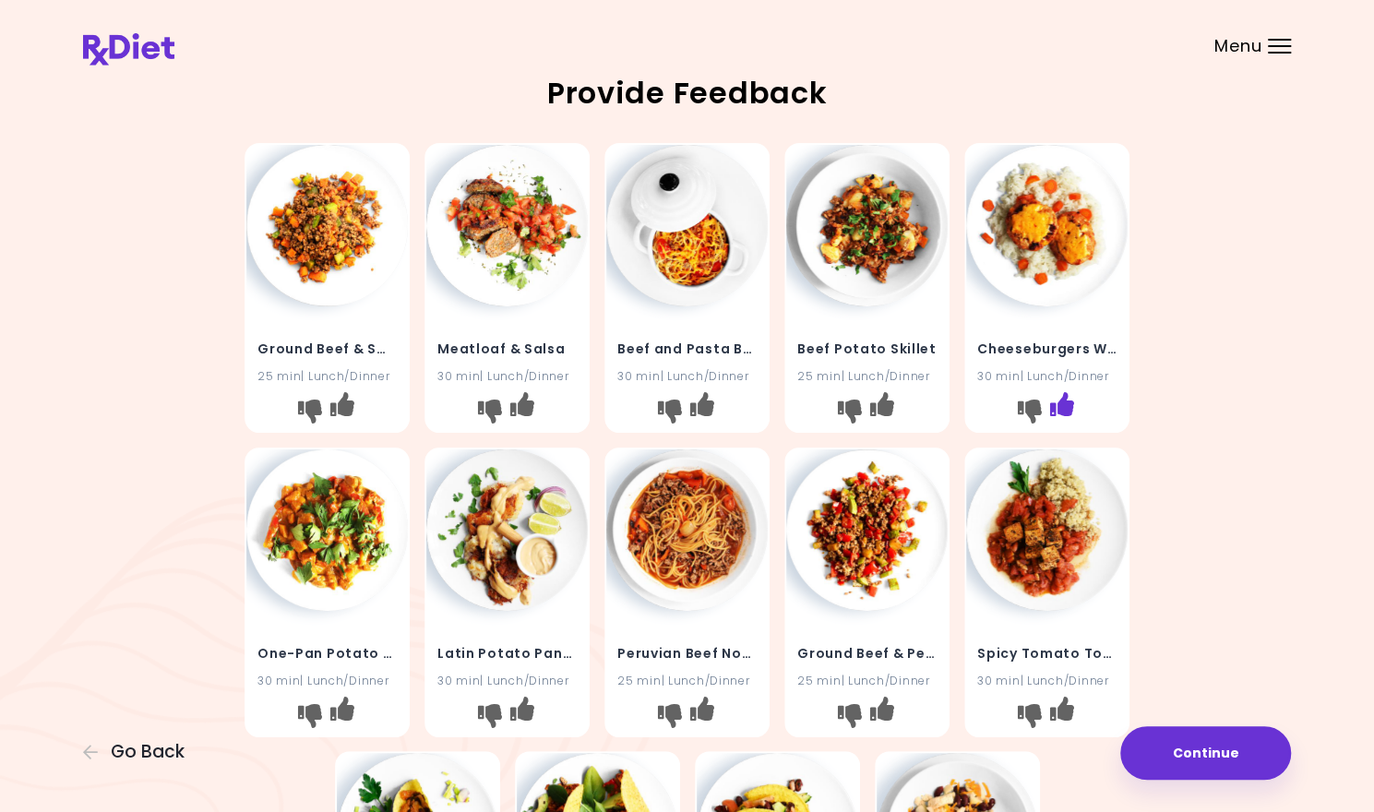
click at [1067, 404] on icon "I like this recipe" at bounding box center [1062, 404] width 24 height 24
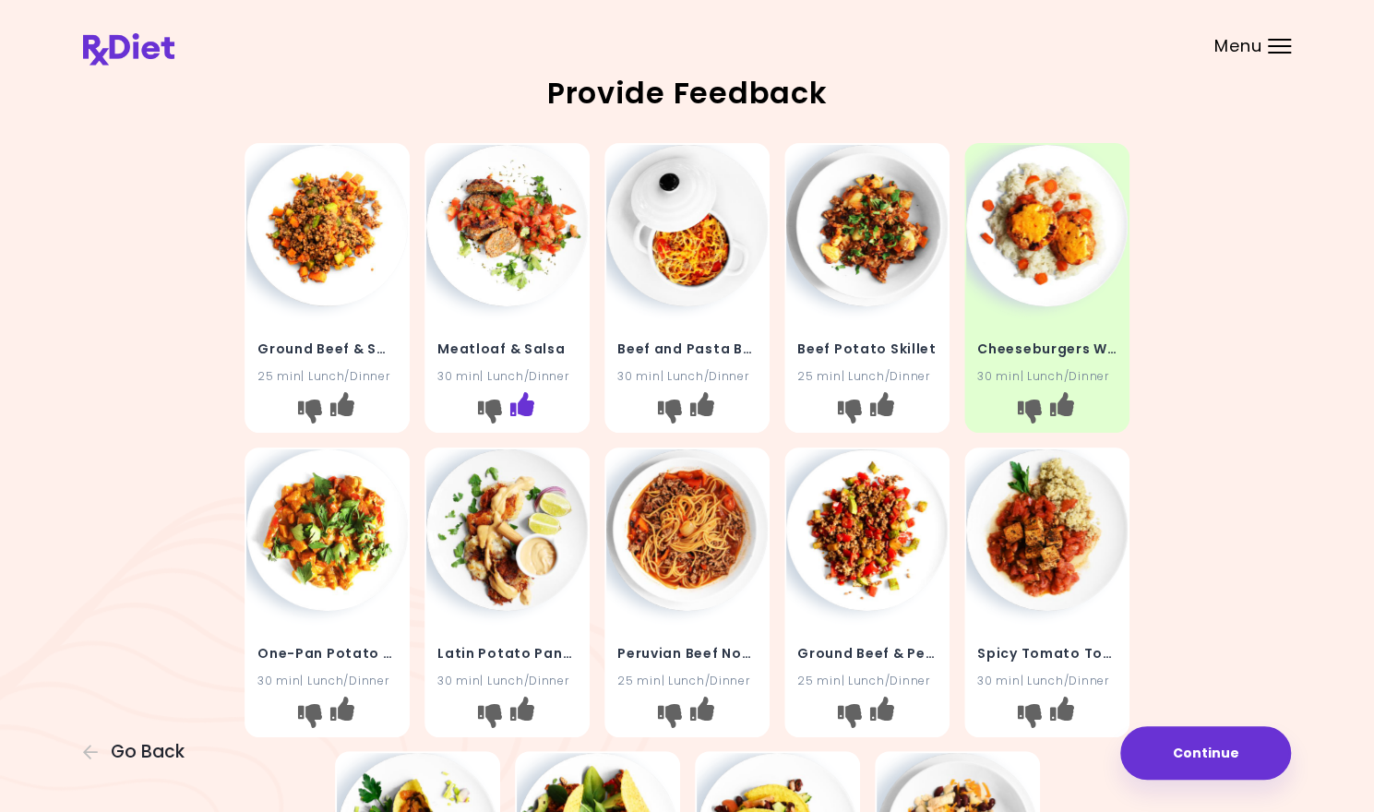
click at [530, 407] on icon "I like this recipe" at bounding box center [522, 404] width 24 height 24
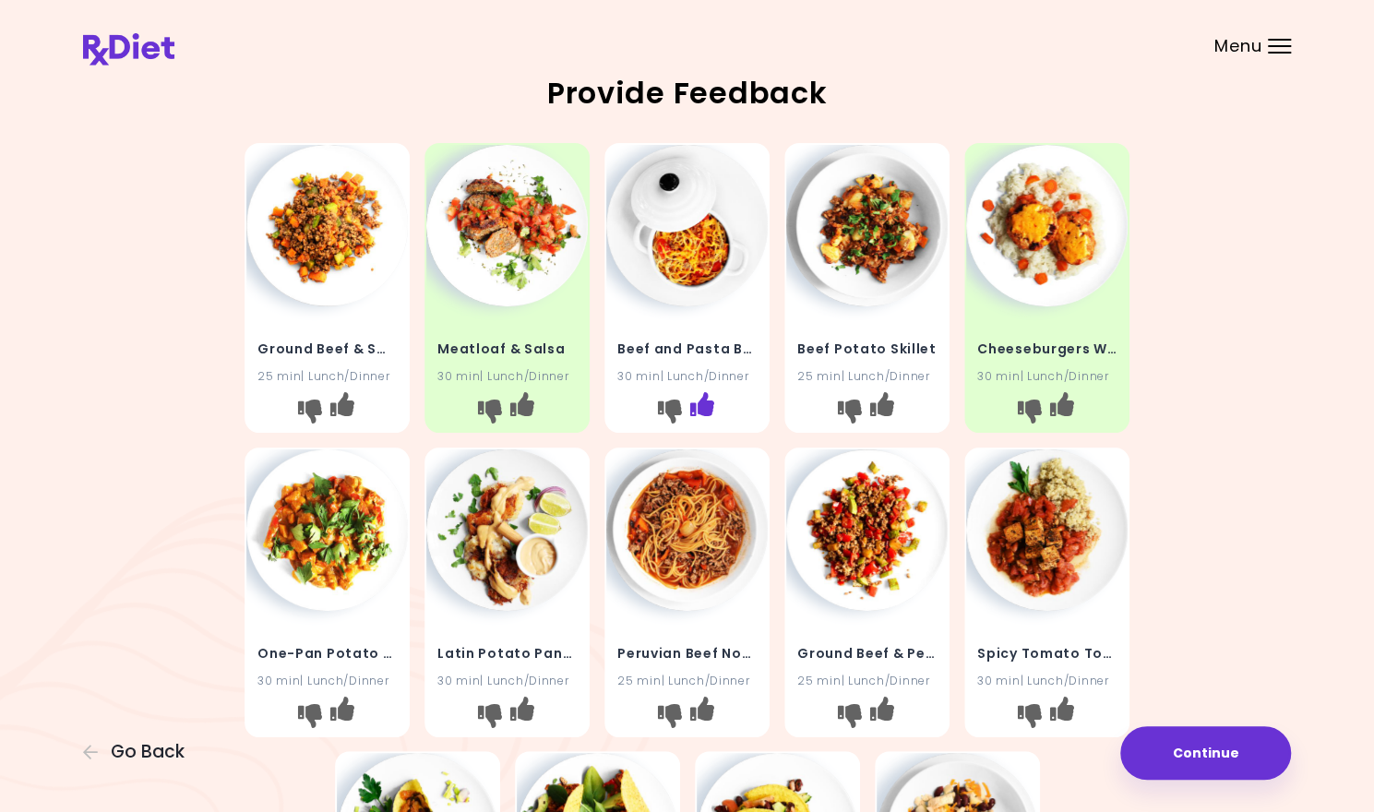
click at [707, 402] on icon "I like this recipe" at bounding box center [702, 404] width 24 height 24
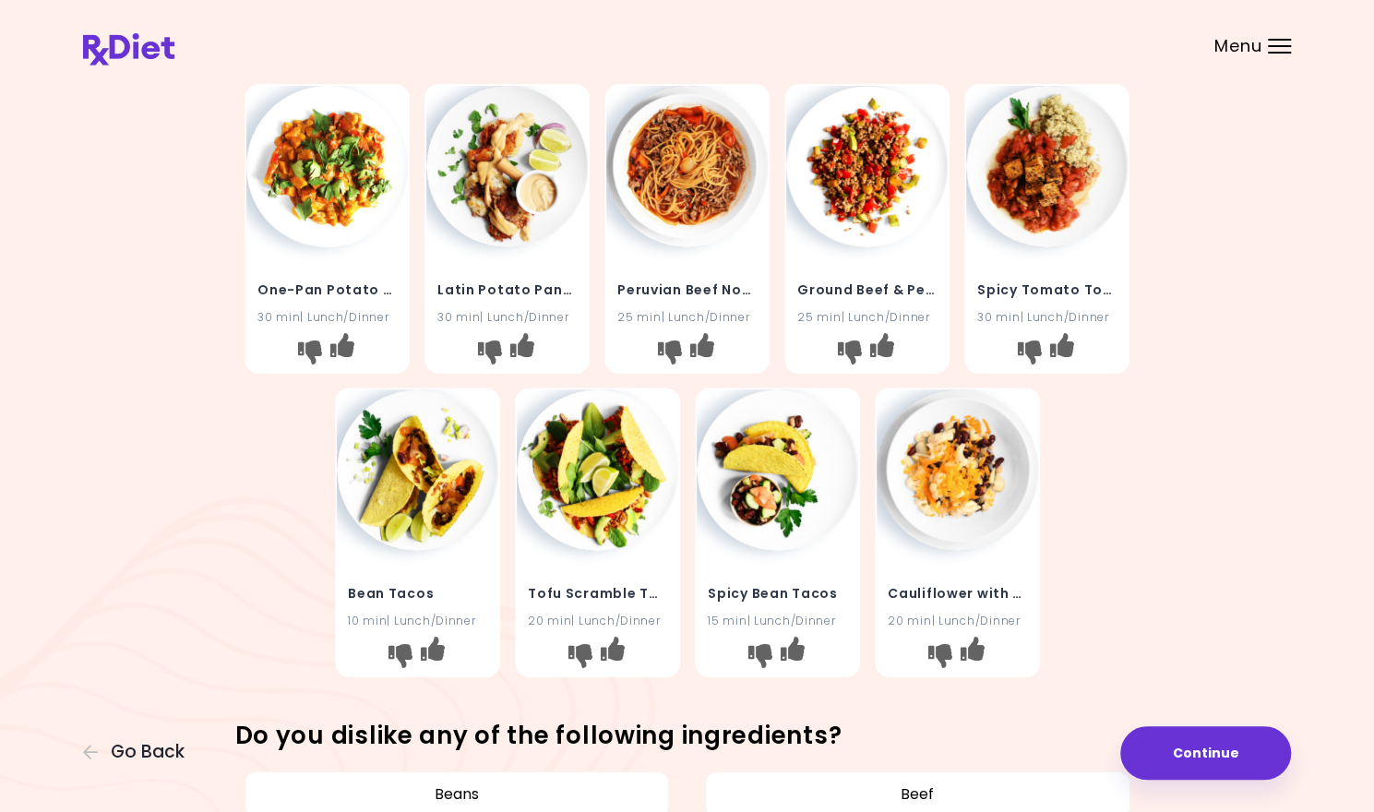
scroll to position [365, 0]
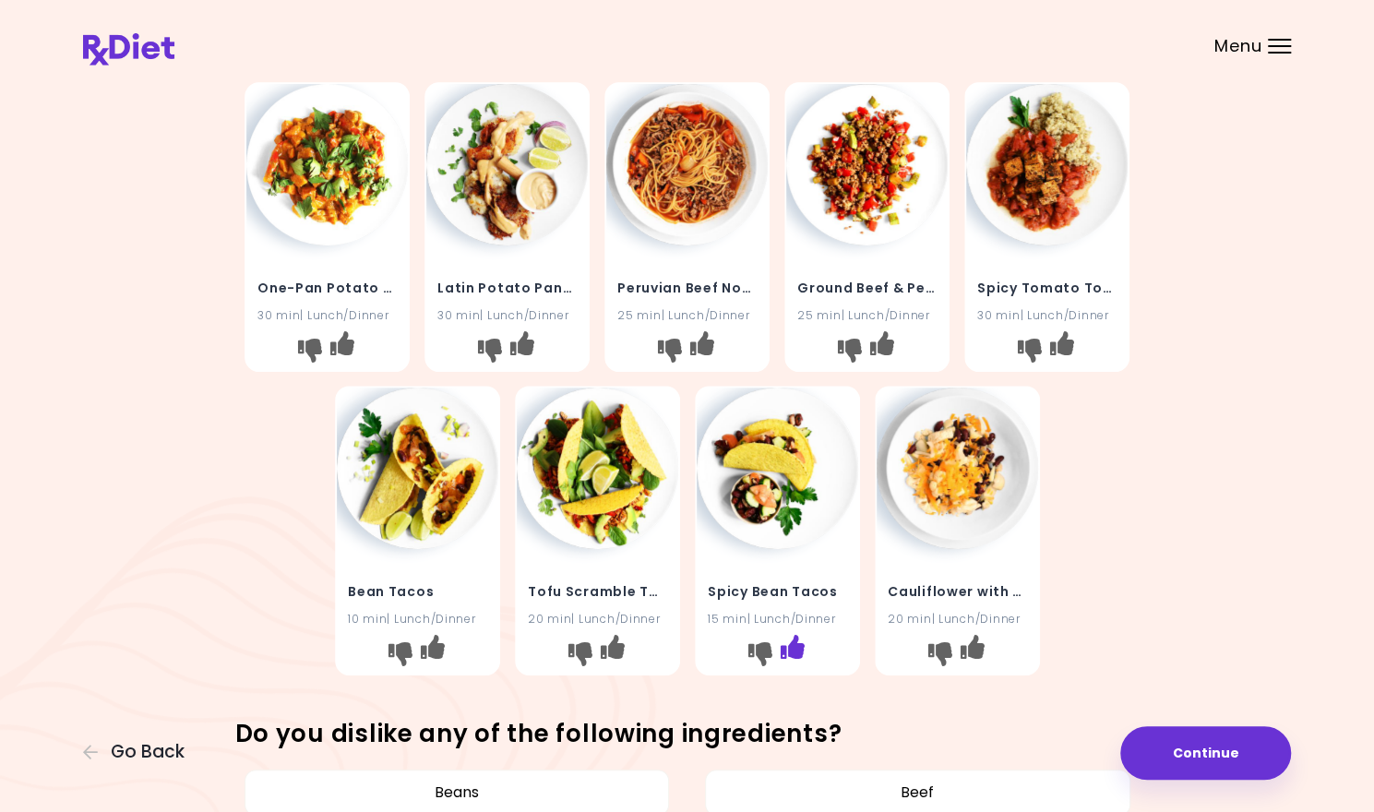
click at [796, 653] on icon "I like this recipe" at bounding box center [792, 647] width 24 height 24
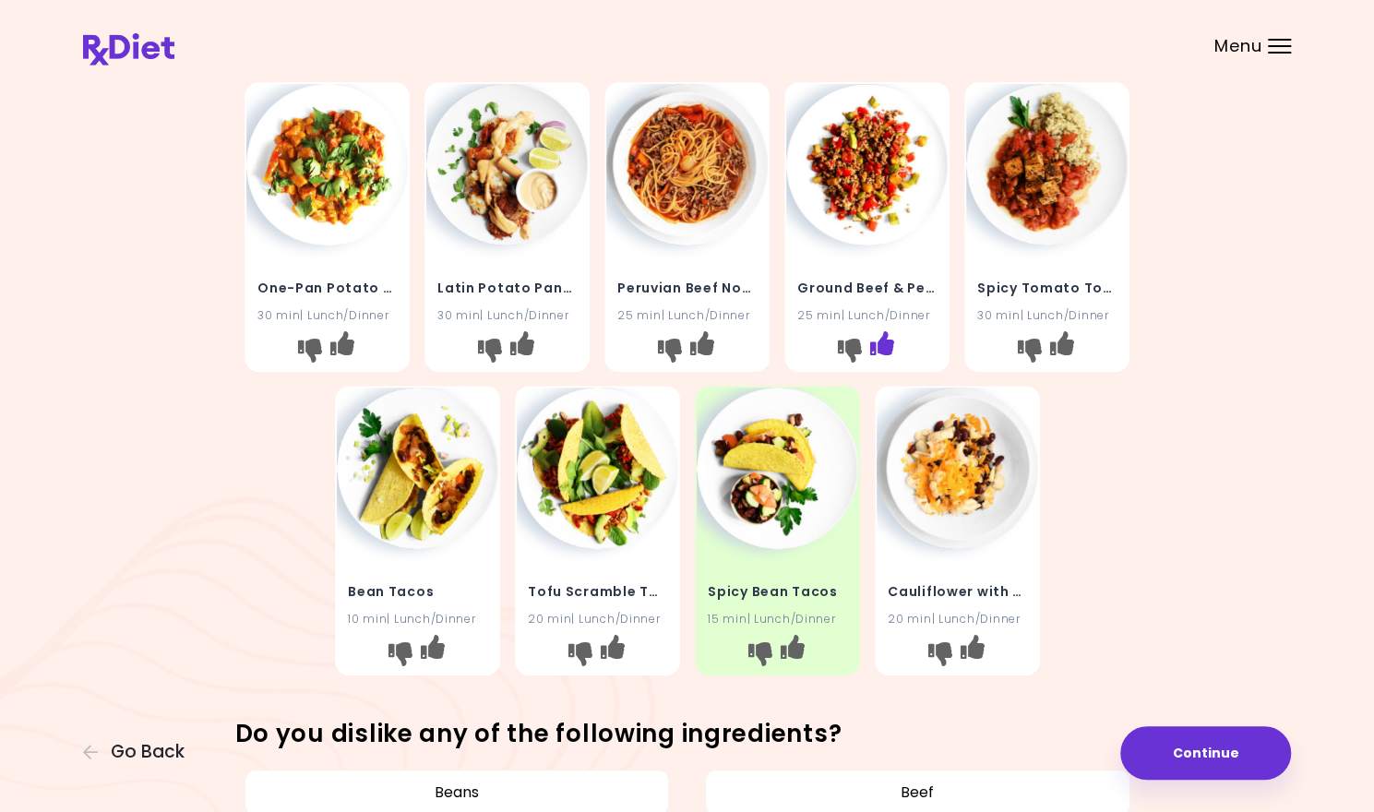
click at [893, 341] on icon "I like this recipe" at bounding box center [882, 342] width 24 height 24
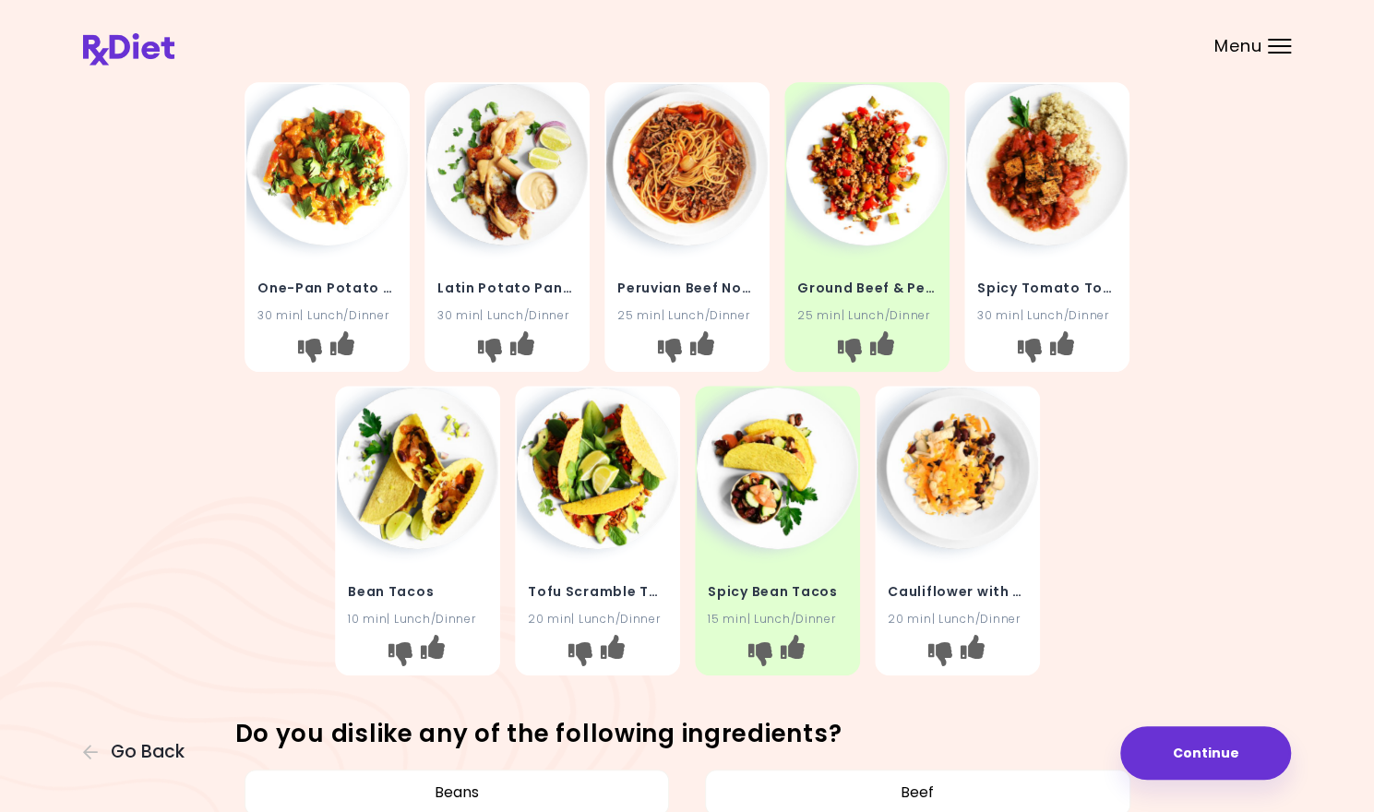
click at [1251, 185] on div "Ground Beef & Sweet Potato Skillet 25 min | Lunch/Dinner Meatloaf & Salsa 30 mi…" at bounding box center [687, 226] width 1208 height 913
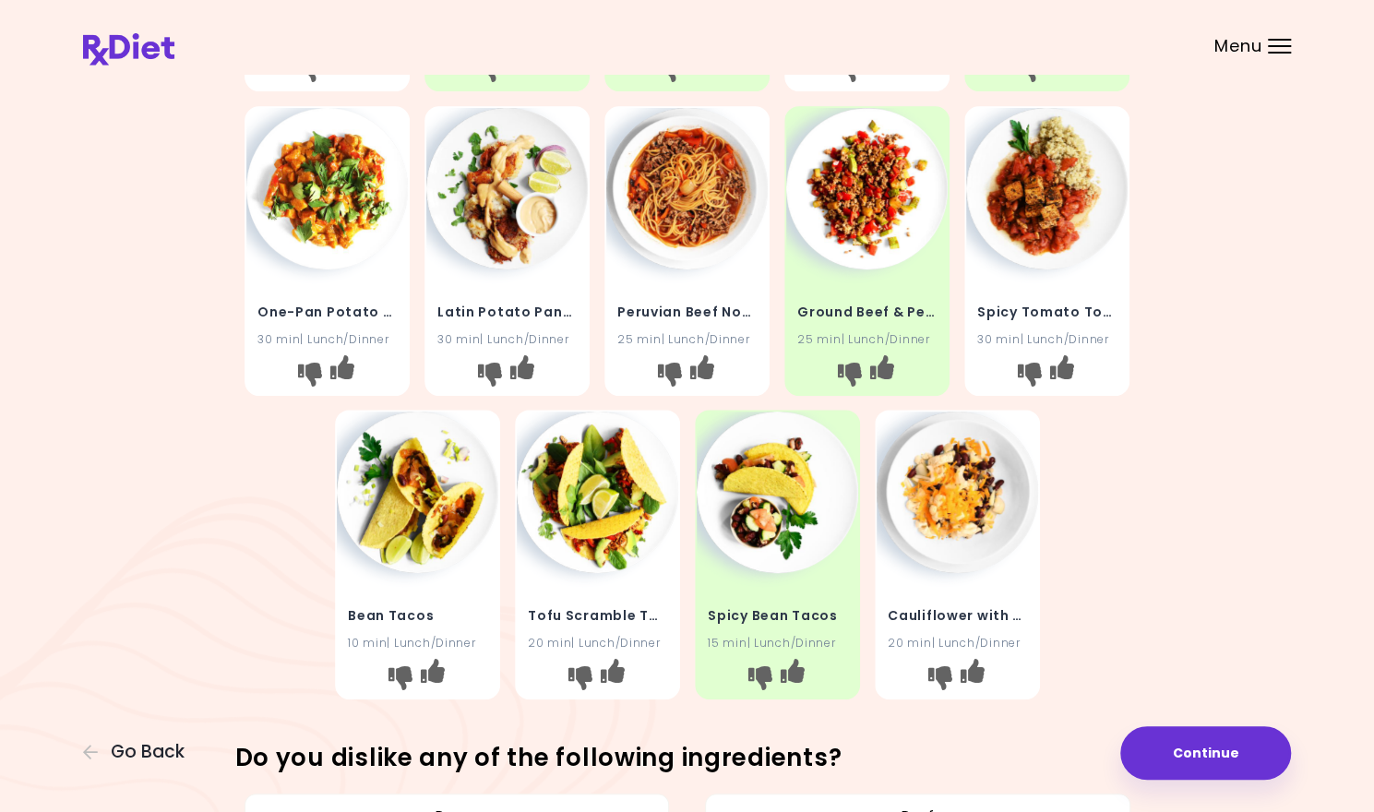
scroll to position [339, 0]
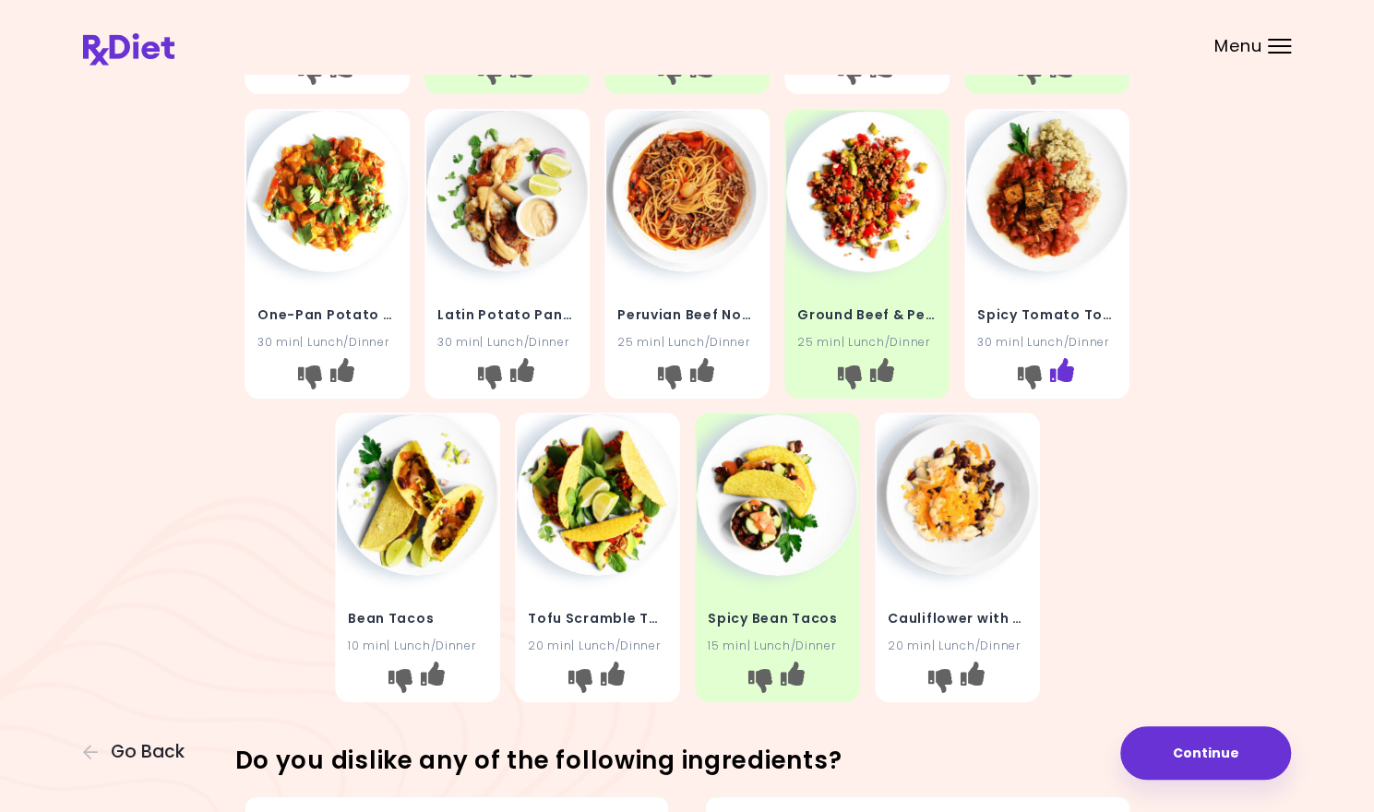
click at [1069, 367] on icon "I like this recipe" at bounding box center [1062, 369] width 24 height 24
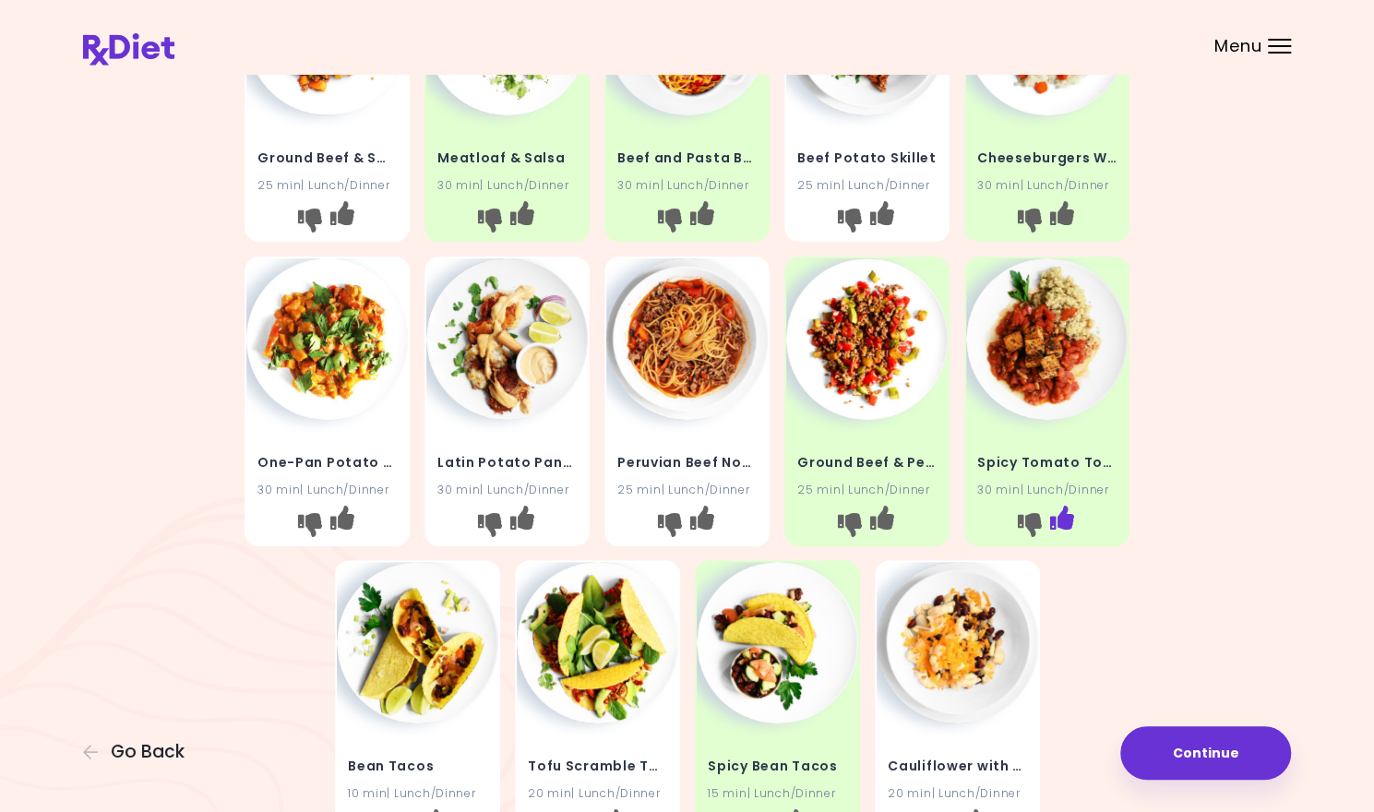
scroll to position [196, 0]
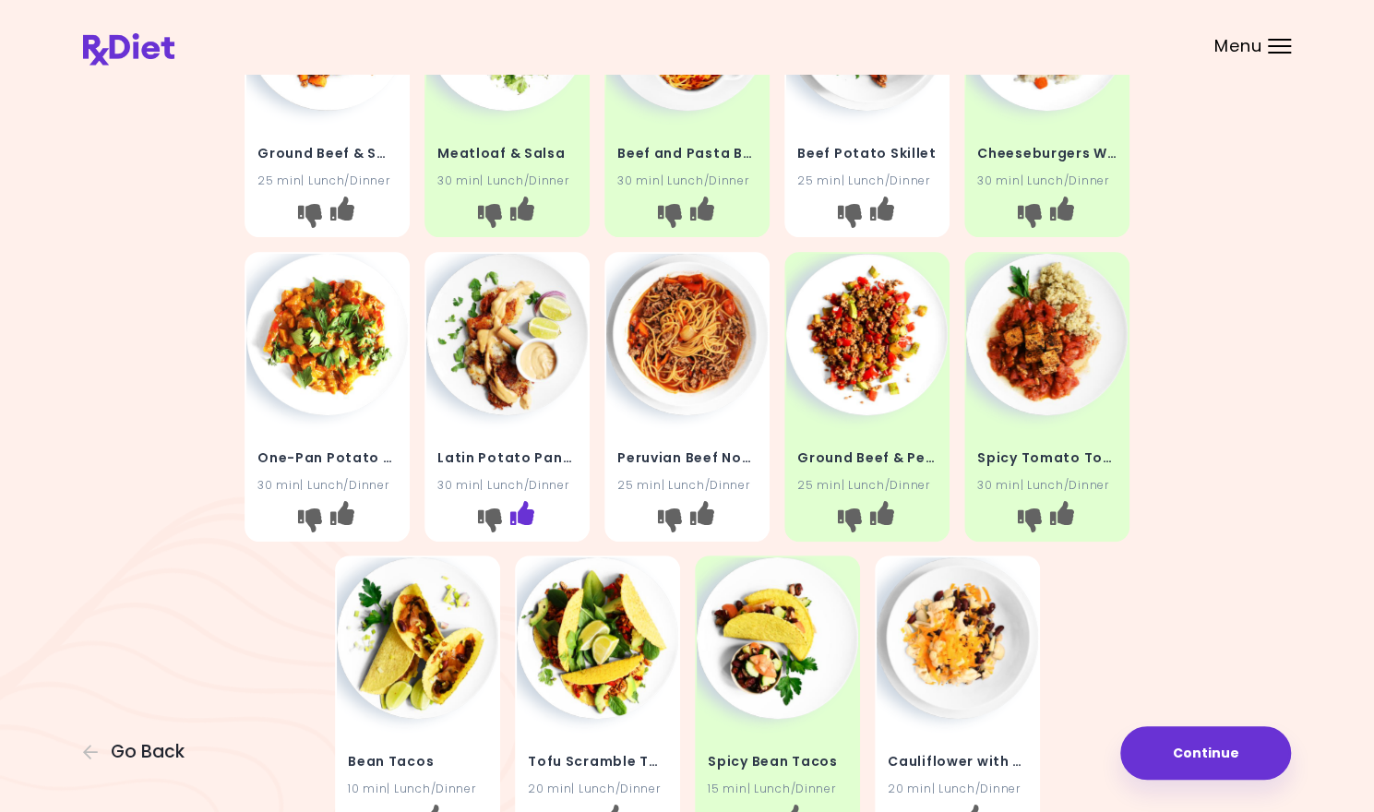
click at [521, 518] on icon "I like this recipe" at bounding box center [522, 512] width 24 height 24
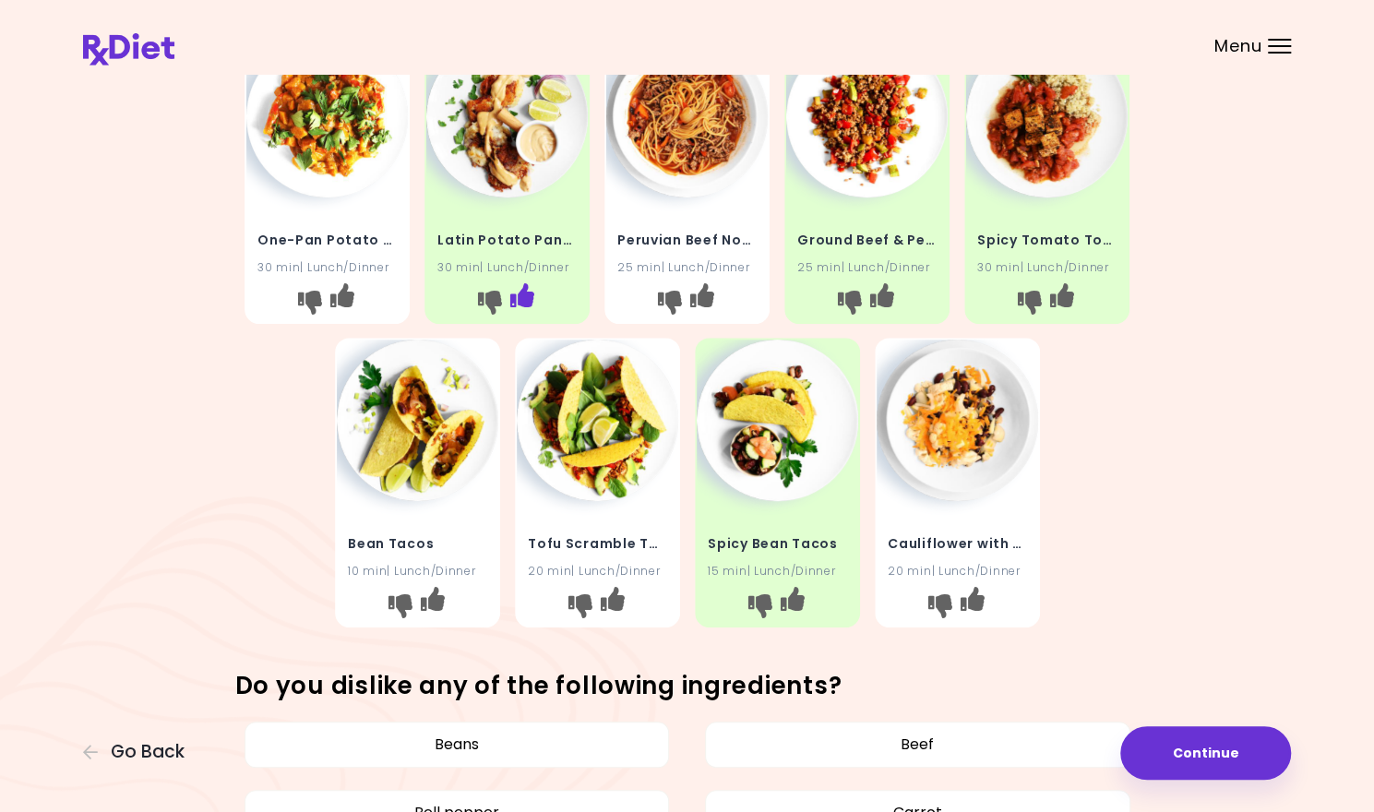
scroll to position [415, 0]
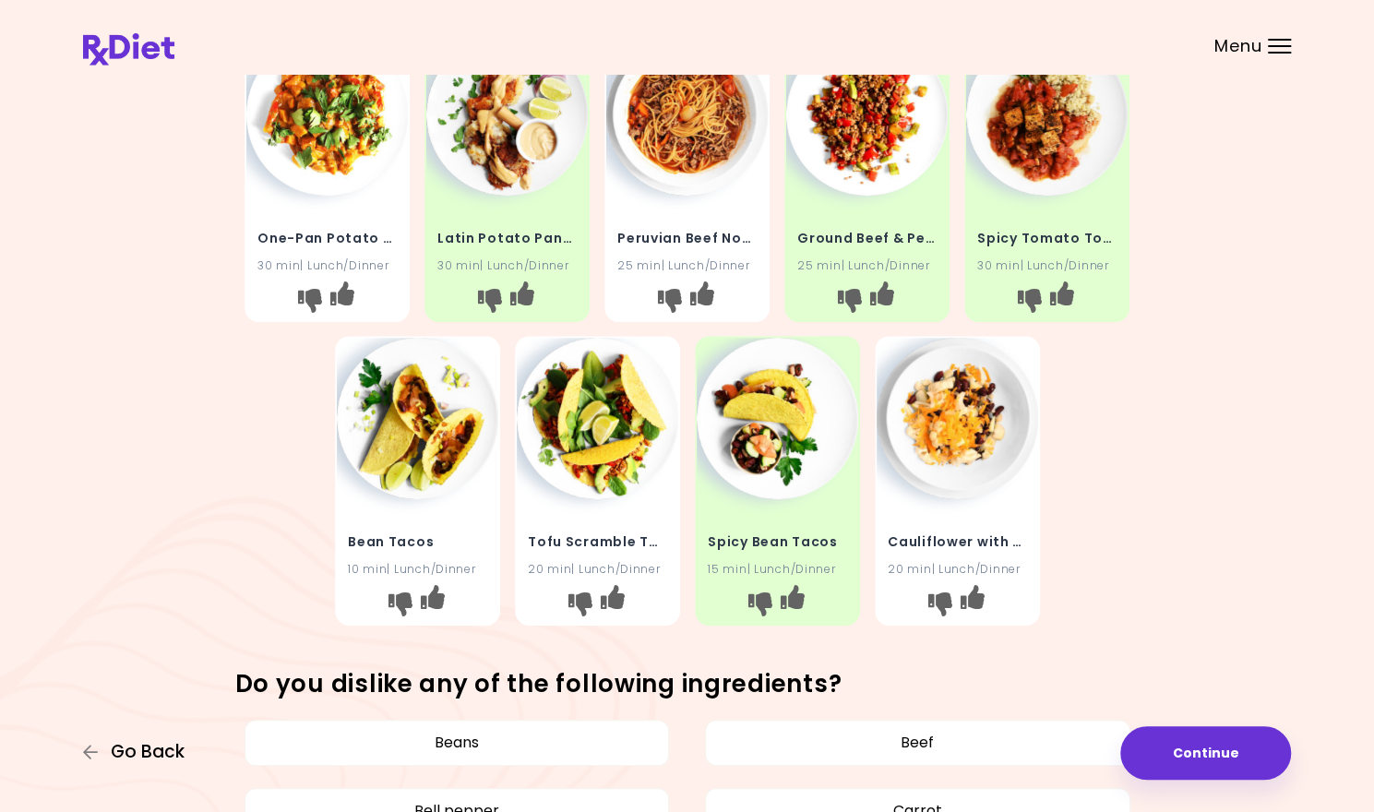
click at [169, 748] on span "Go Back" at bounding box center [148, 752] width 74 height 20
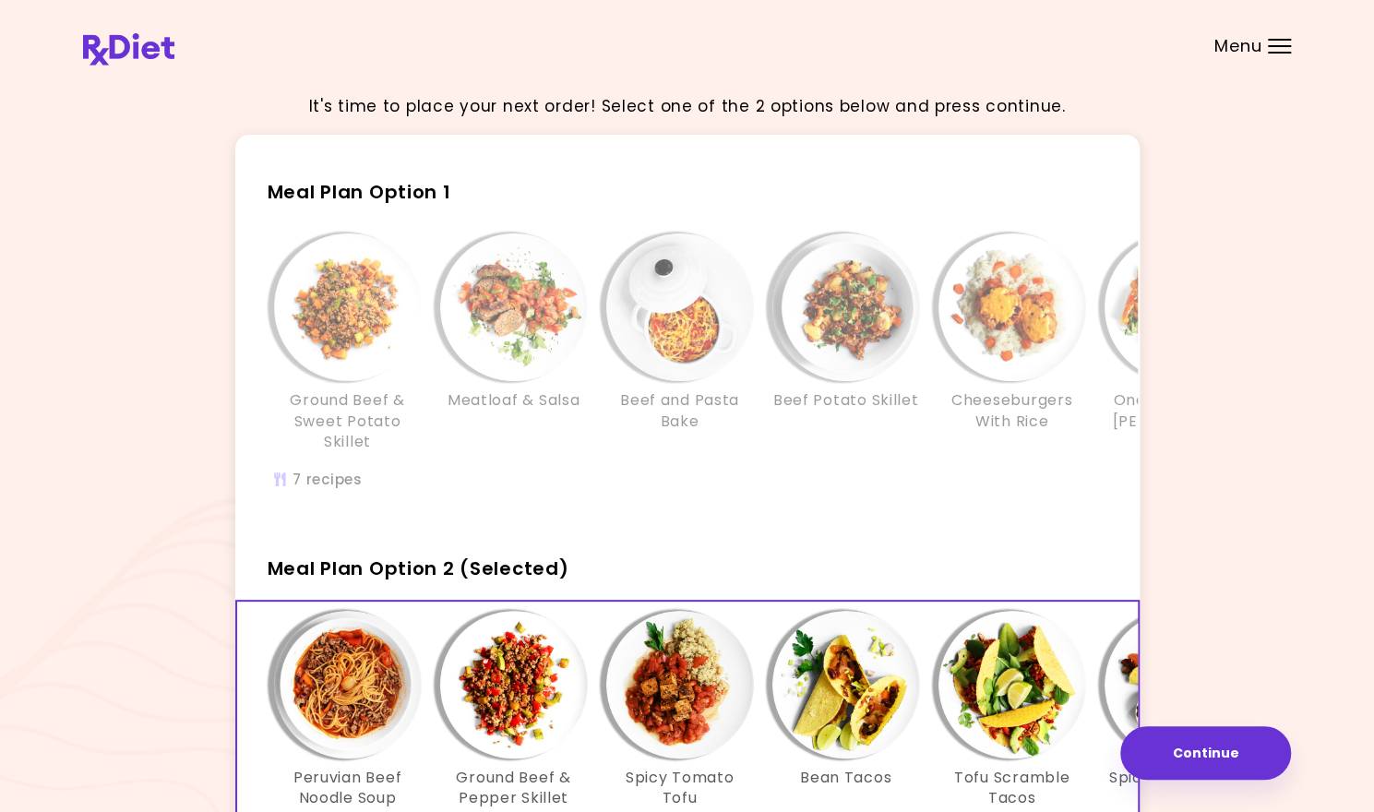
click at [973, 272] on img "Info - Cheeseburgers With Rice - Meal Plan Option 1" at bounding box center [1013, 307] width 148 height 148
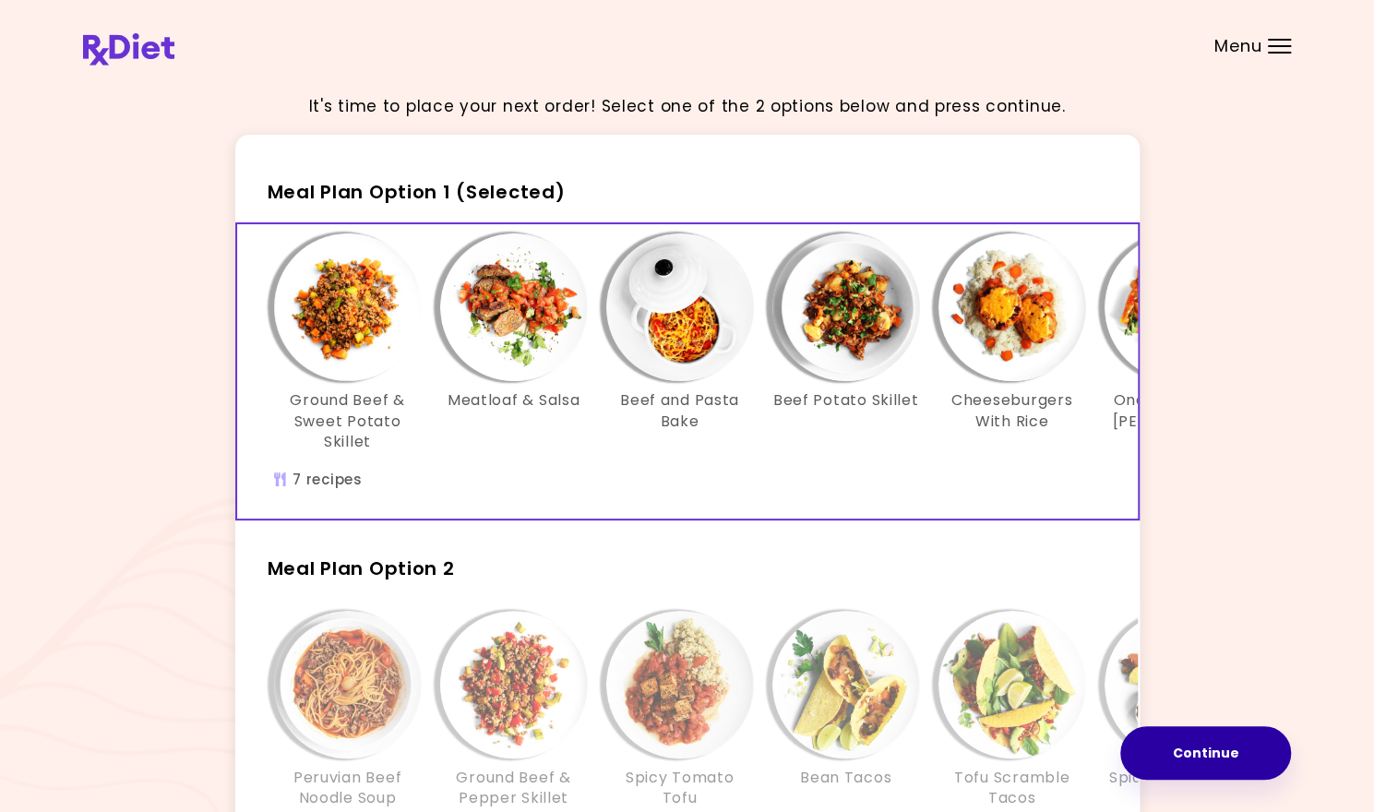
click at [1226, 755] on button "Continue" at bounding box center [1205, 753] width 171 height 54
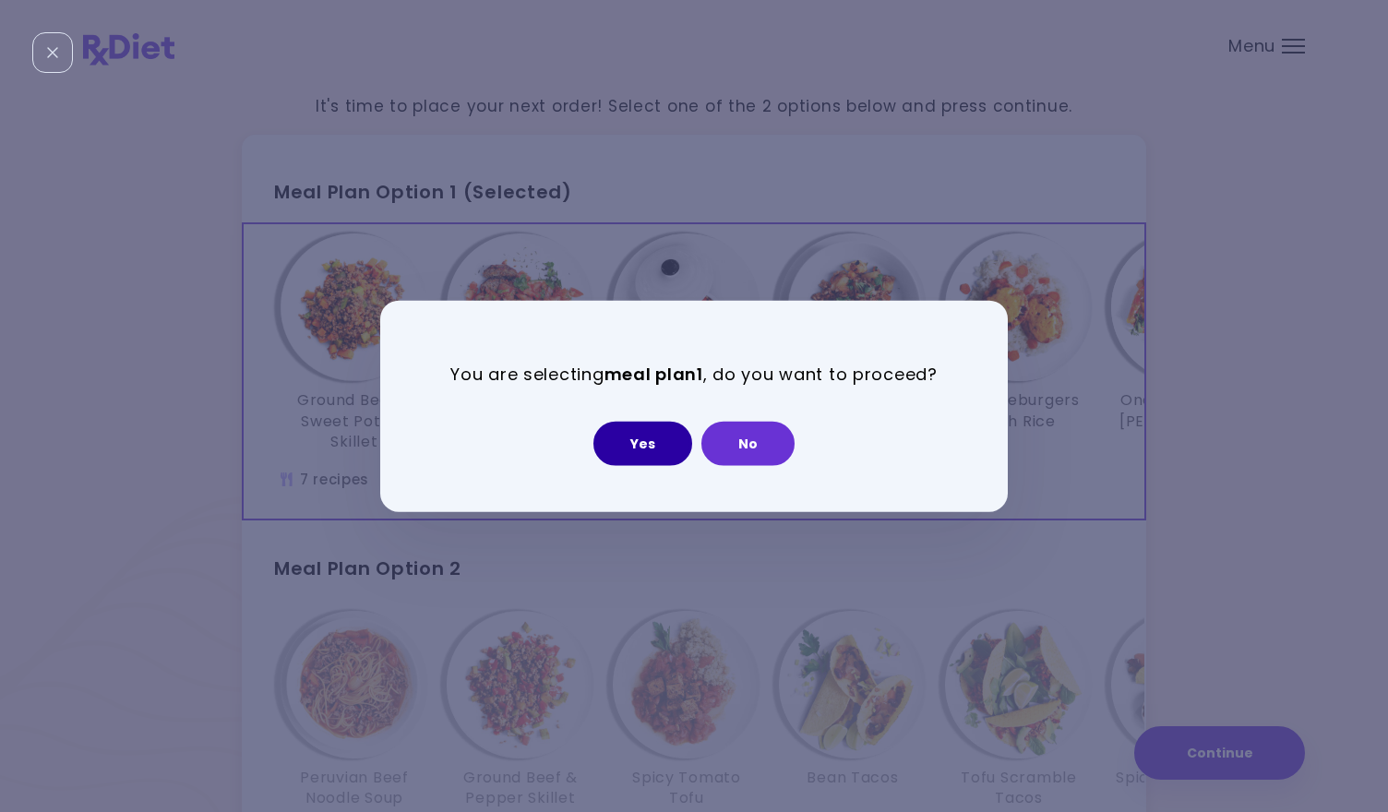
click at [653, 456] on button "Yes" at bounding box center [642, 443] width 99 height 44
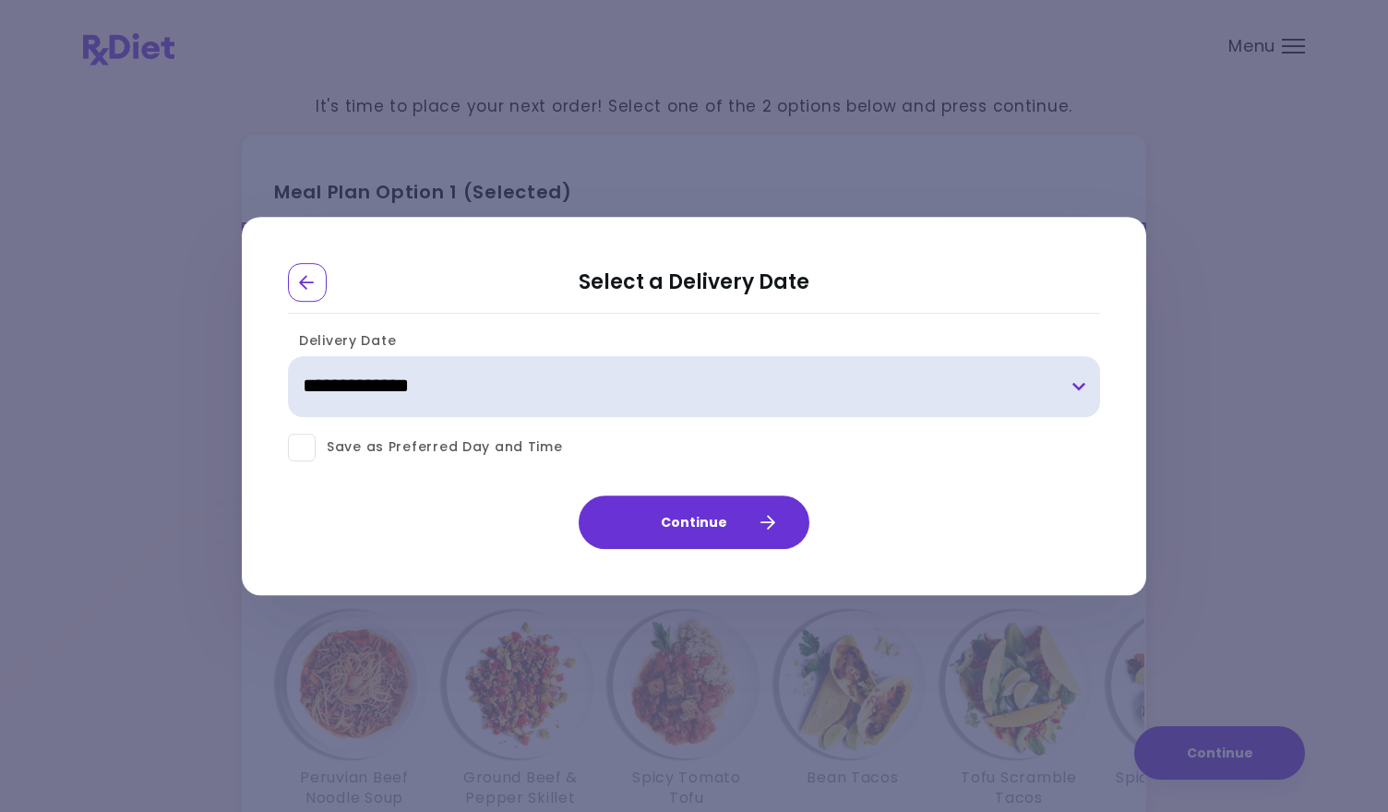
click at [1075, 385] on select "**********" at bounding box center [694, 386] width 812 height 61
select select "**********"
click at [288, 356] on select "**********" at bounding box center [694, 386] width 812 height 61
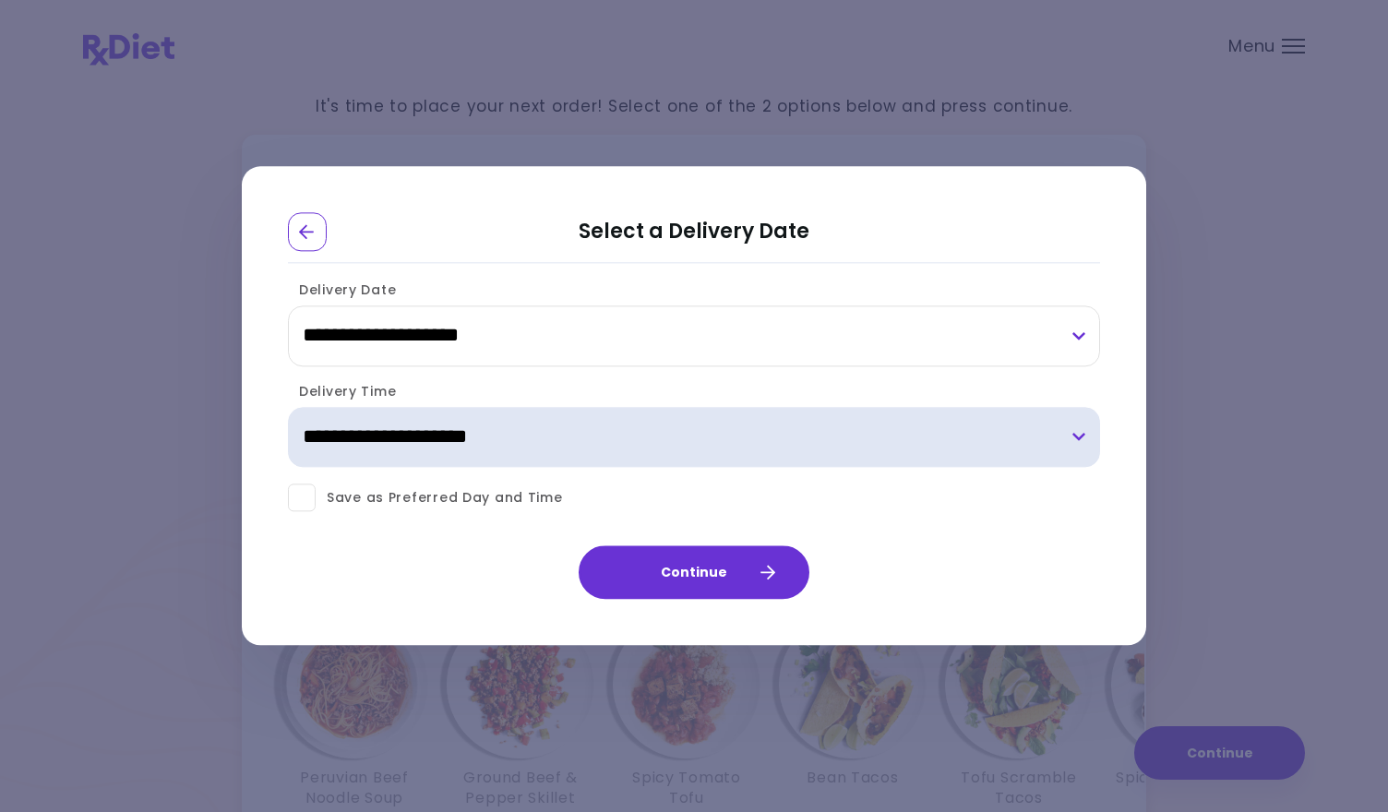
click at [1077, 435] on select "**********" at bounding box center [694, 437] width 812 height 61
click at [951, 445] on select "**********" at bounding box center [694, 437] width 812 height 61
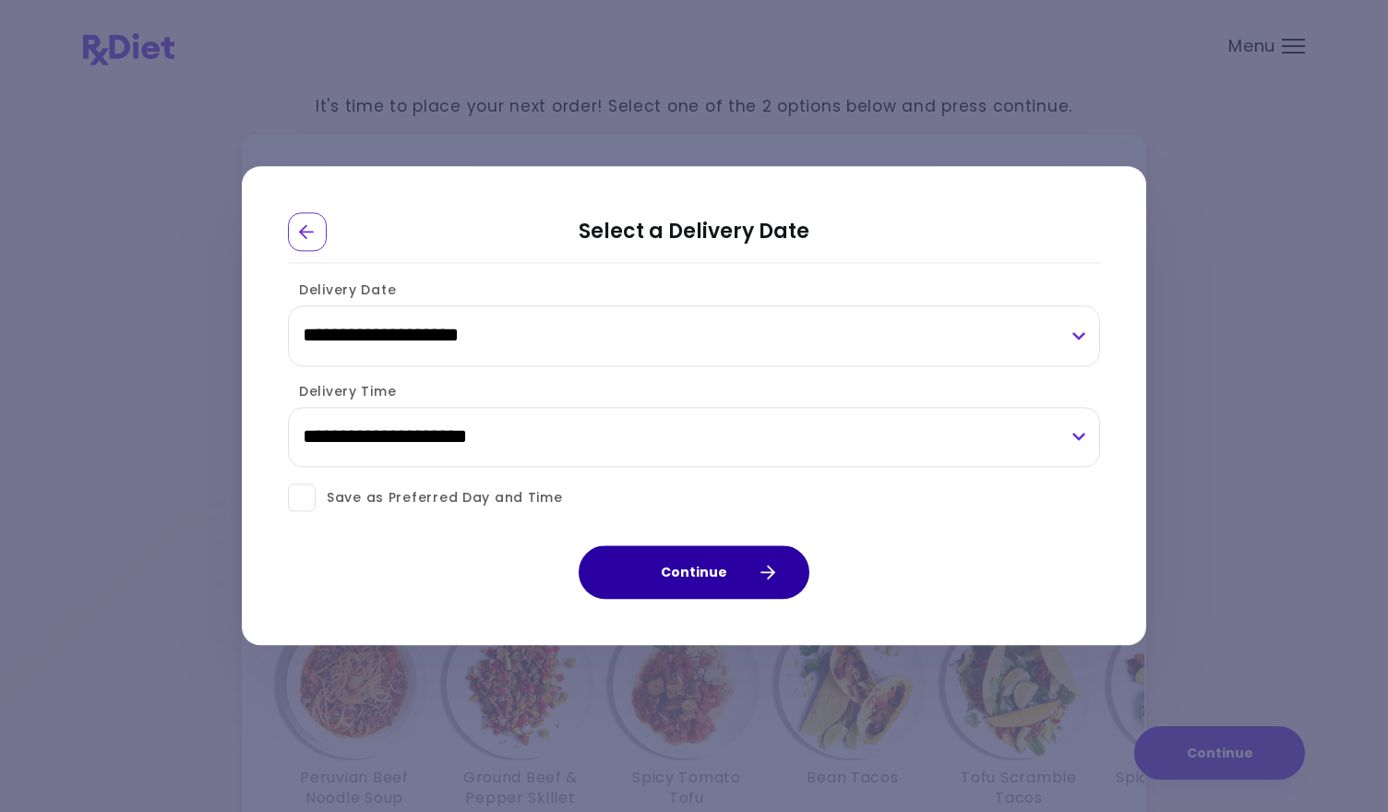
click at [715, 571] on button "Continue" at bounding box center [694, 573] width 231 height 54
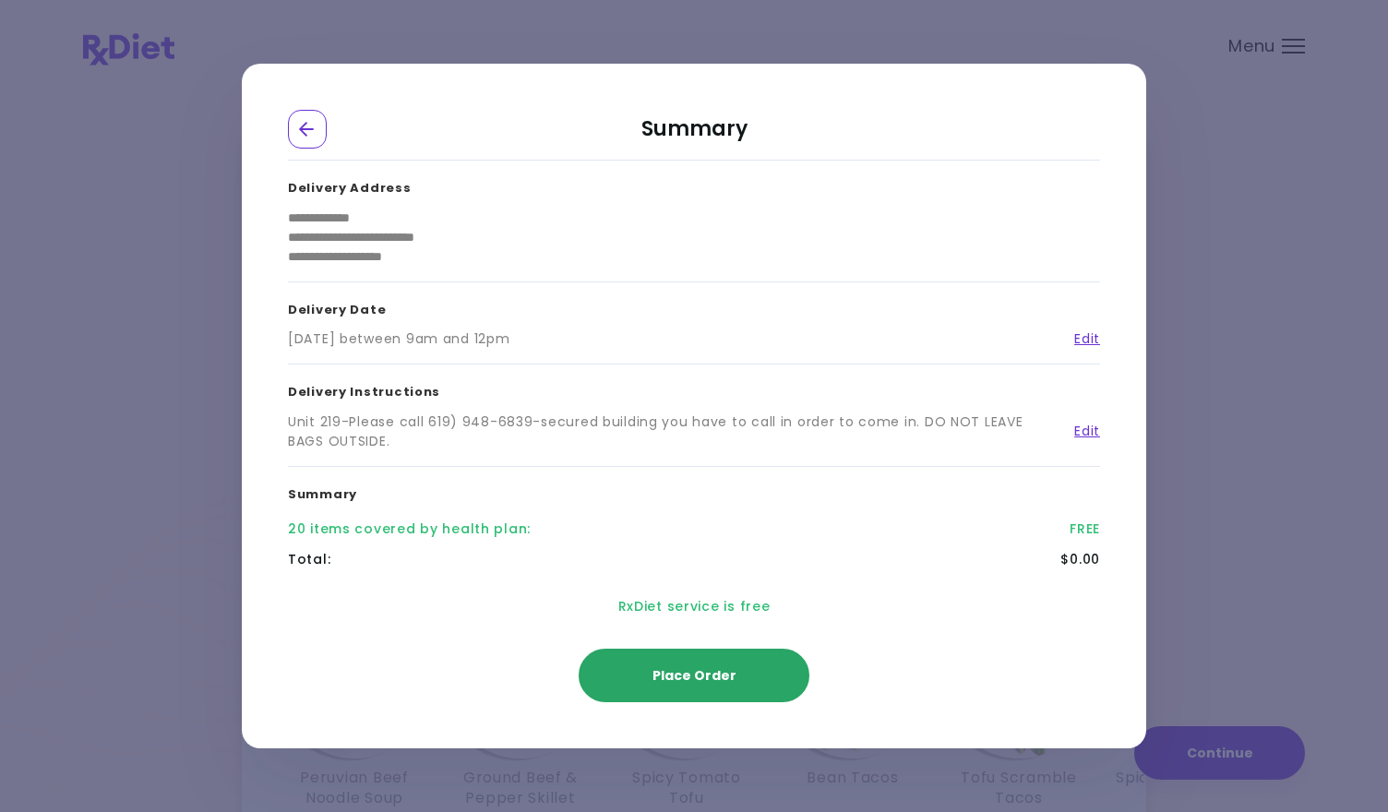
click at [691, 671] on span "Place Order" at bounding box center [695, 675] width 84 height 18
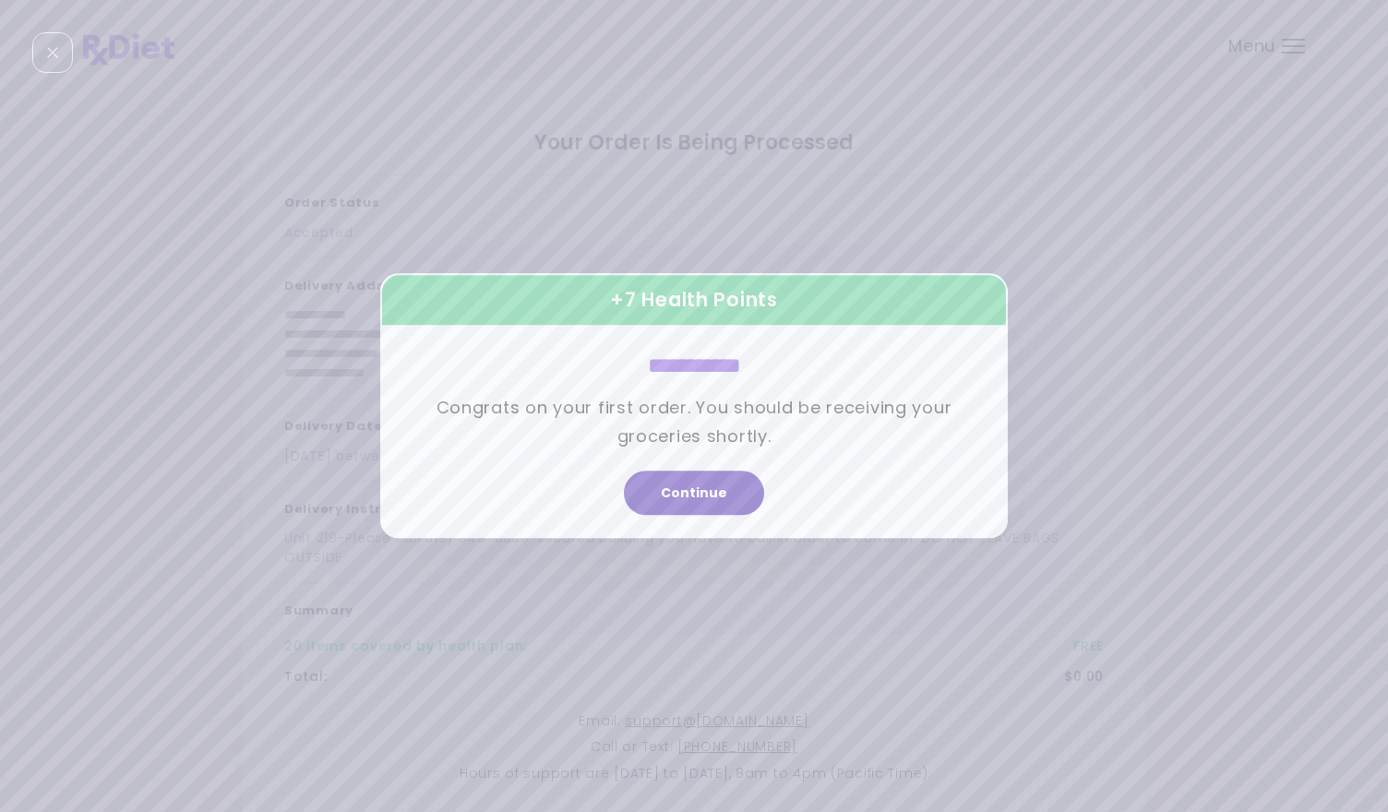
click at [694, 495] on button "Continue" at bounding box center [694, 494] width 140 height 44
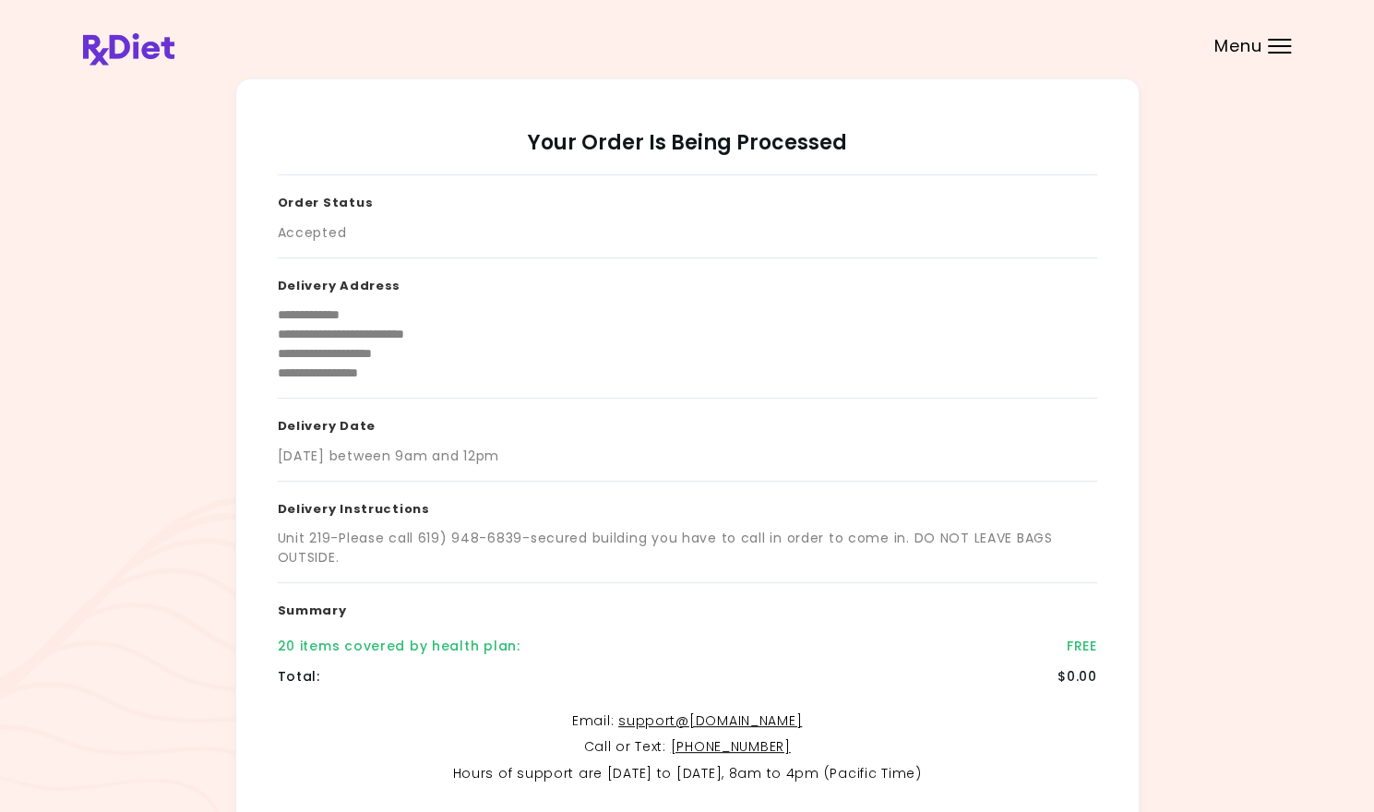
click at [920, 387] on div "**********" at bounding box center [688, 328] width 820 height 141
click at [938, 399] on h3 "Delivery Date" at bounding box center [688, 423] width 820 height 48
drag, startPoint x: 991, startPoint y: 413, endPoint x: 1107, endPoint y: 420, distance: 115.6
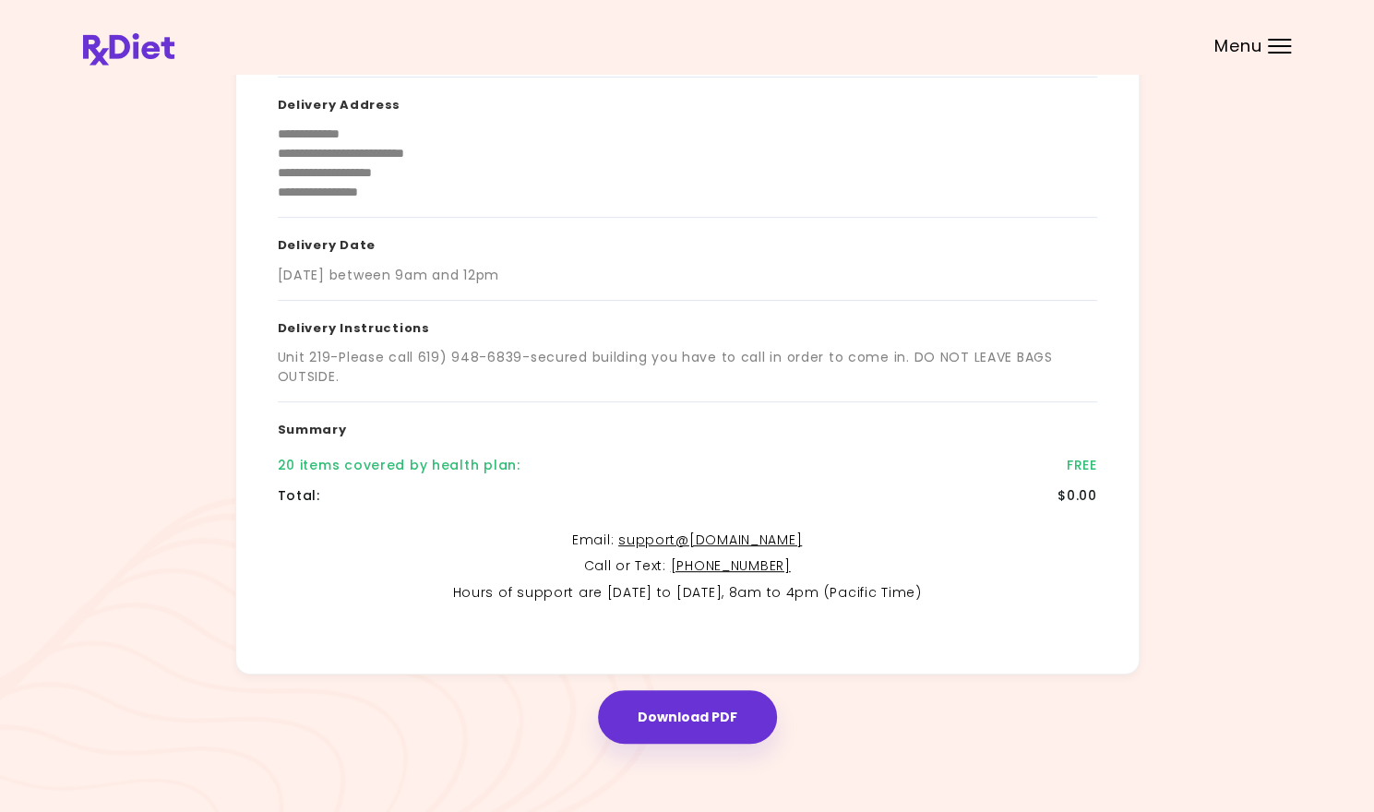
scroll to position [188, 0]
